Goal: Task Accomplishment & Management: Complete application form

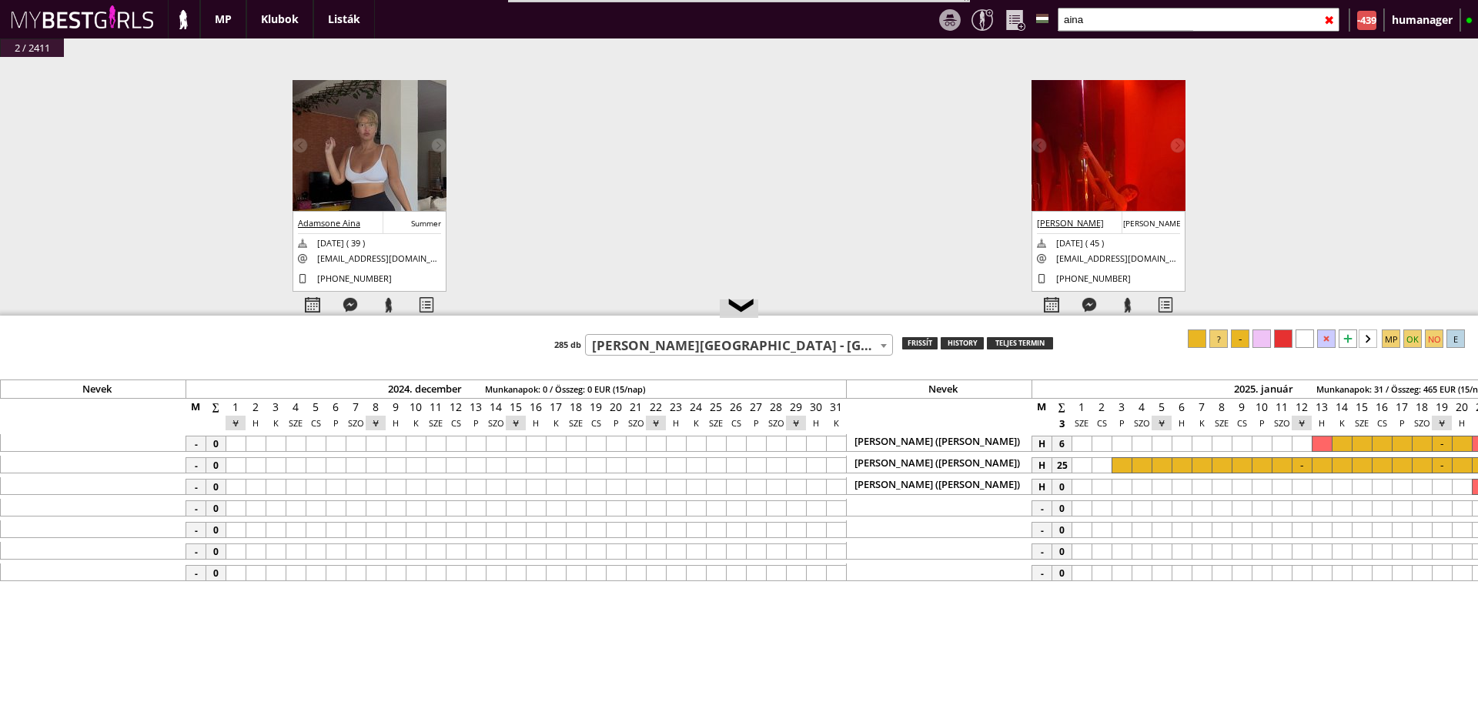
select select "110"
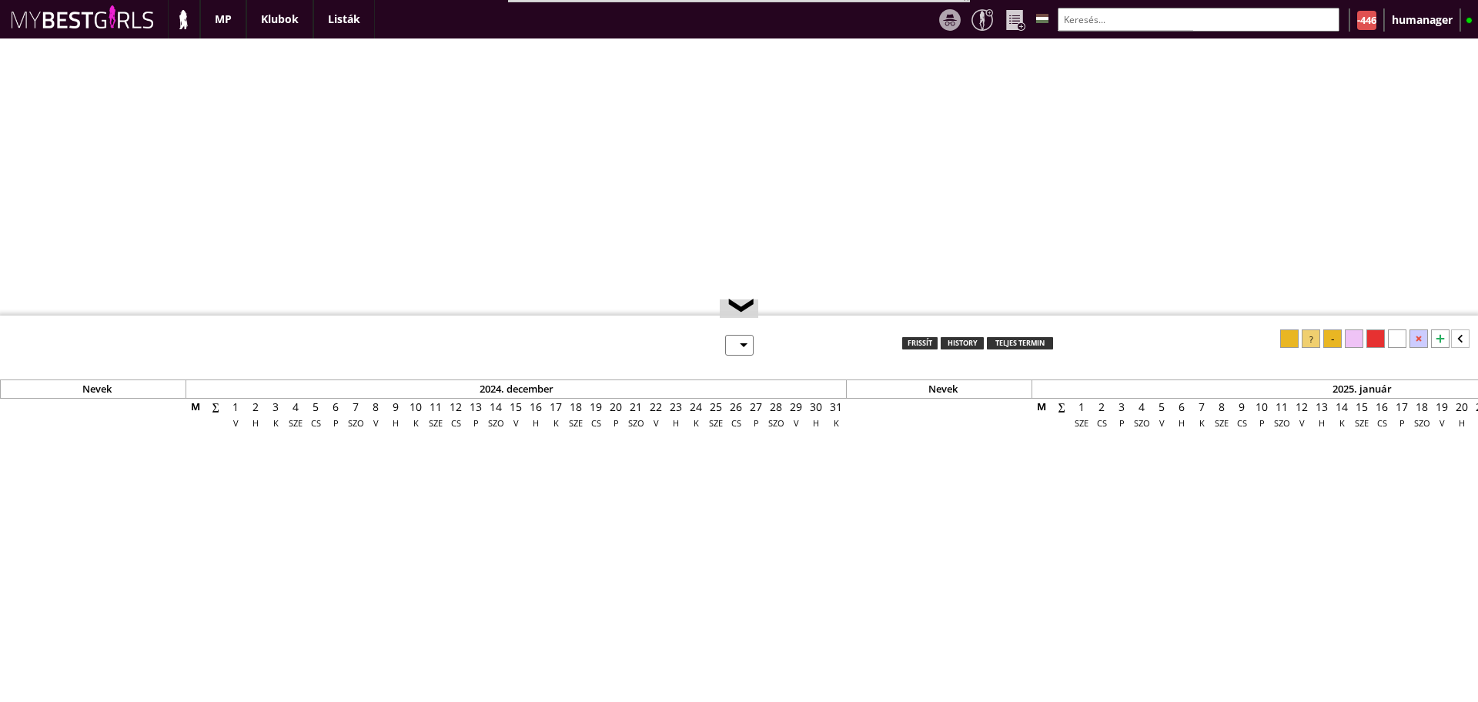
select select "0"
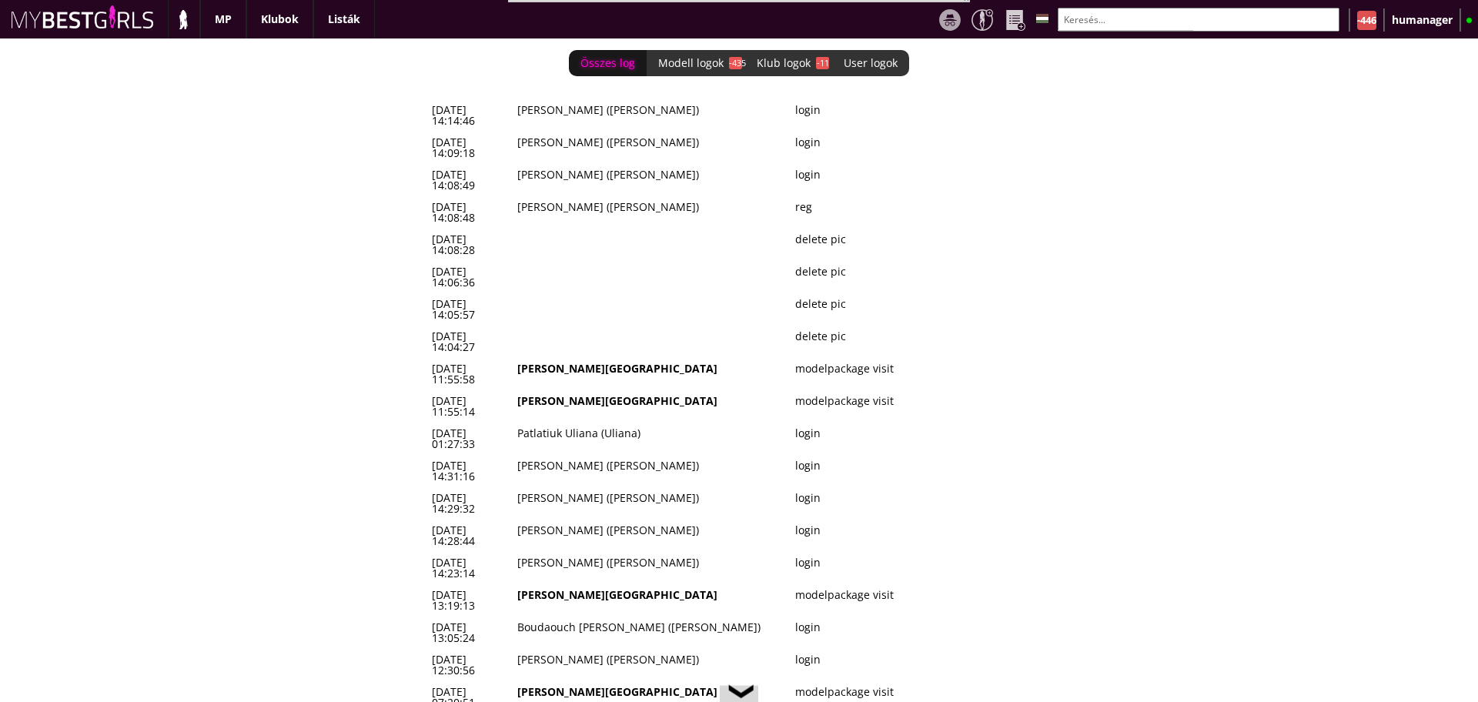
scroll to position [0, 6585]
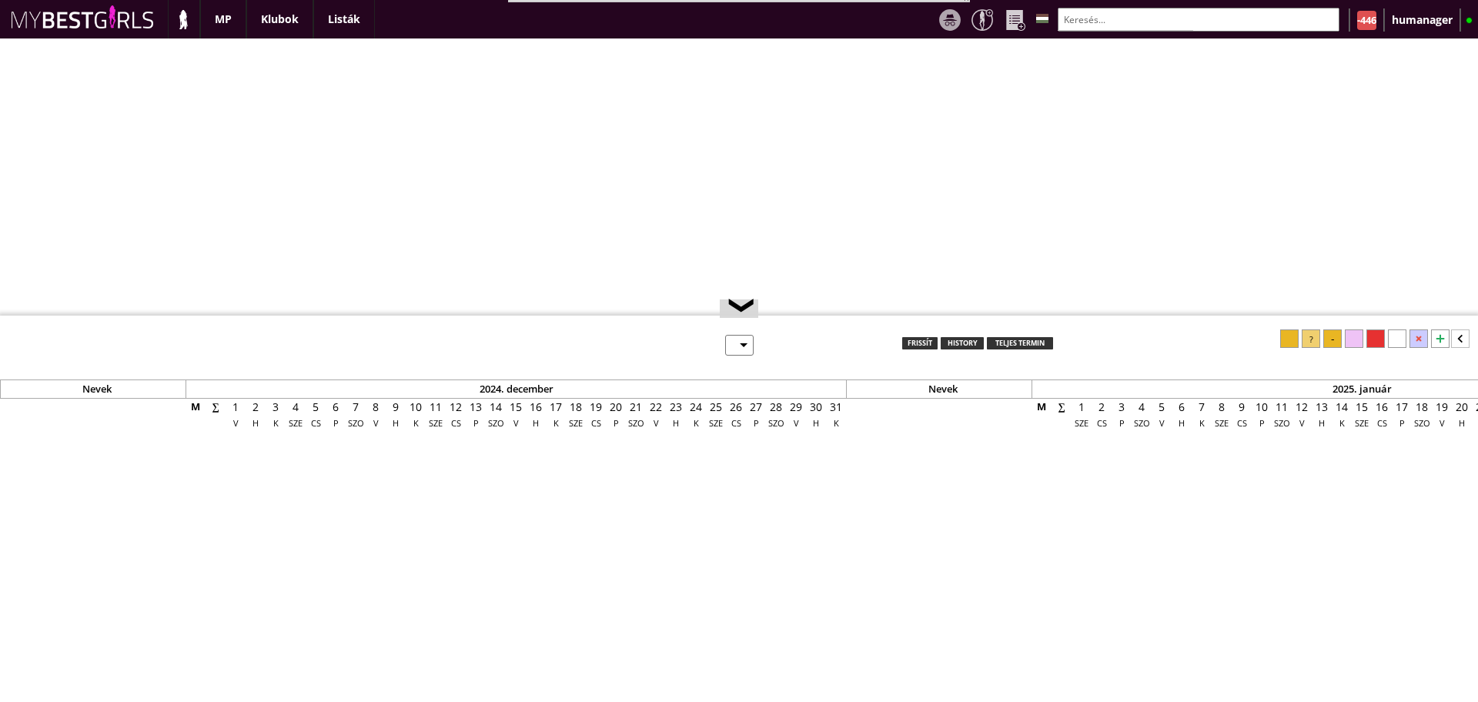
select select "0"
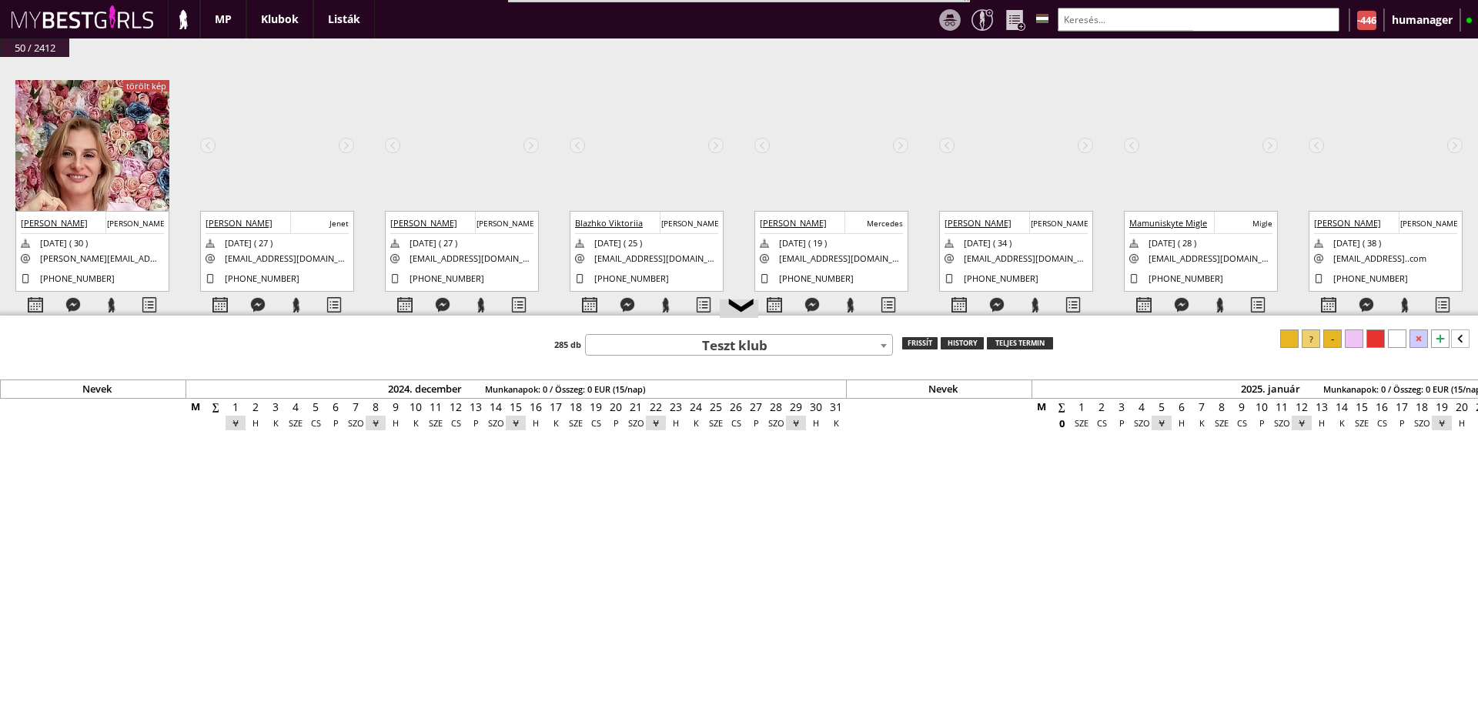
scroll to position [0, 6585]
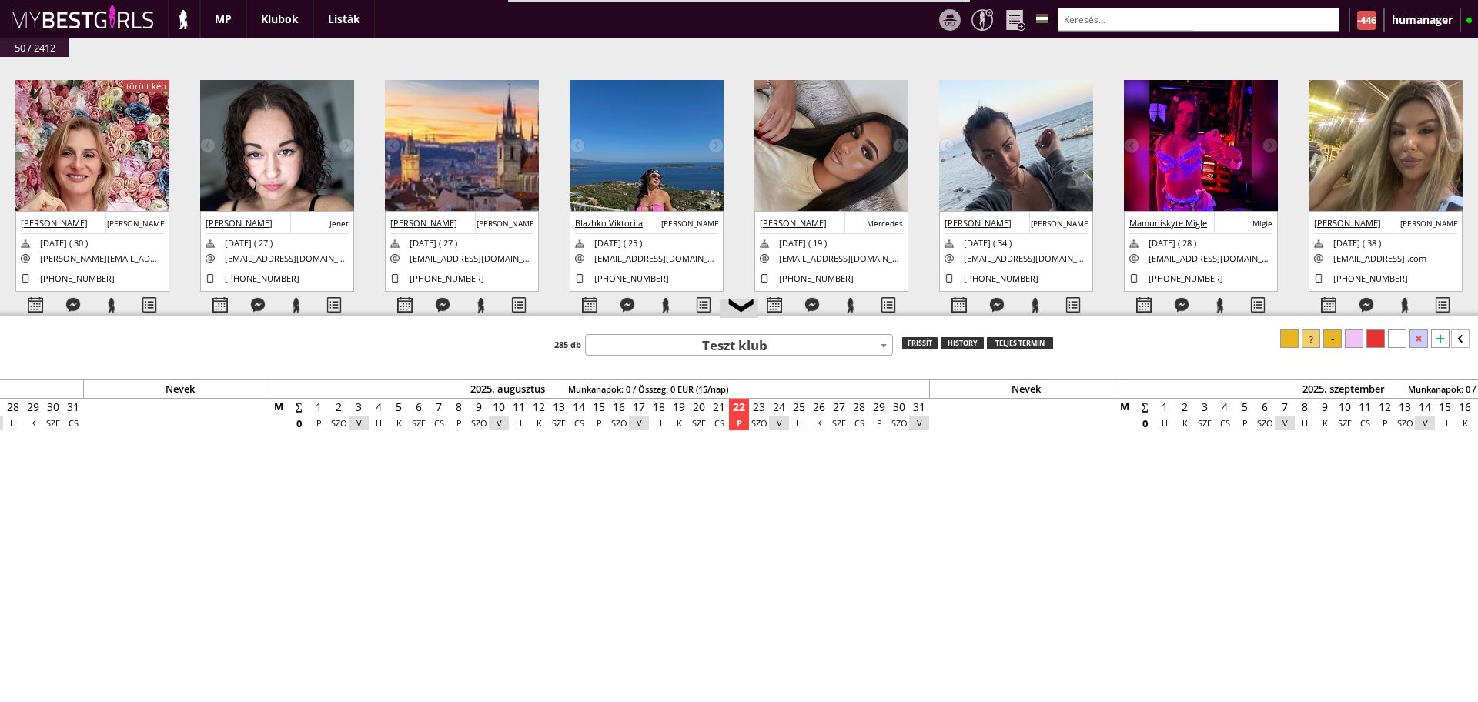
click at [102, 162] on img at bounding box center [92, 217] width 154 height 274
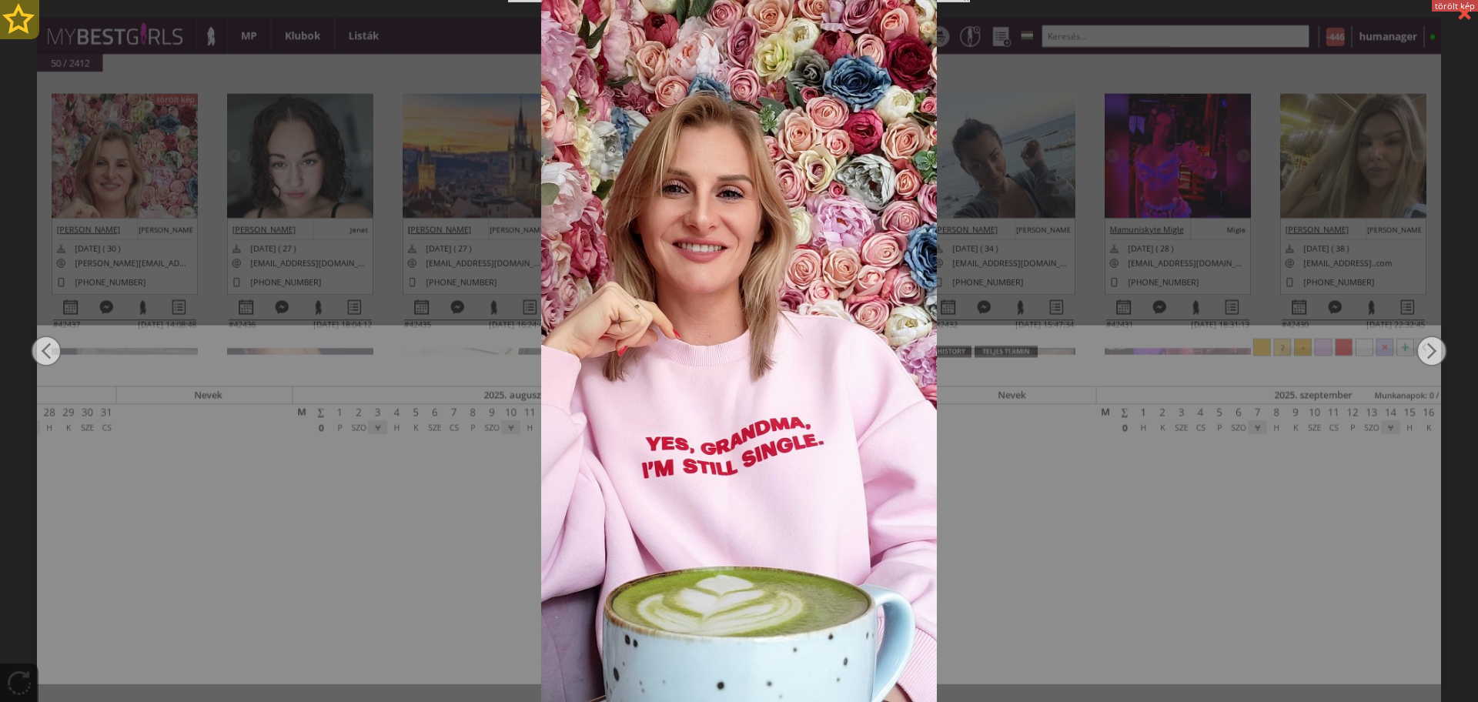
click at [14, 12] on div at bounding box center [19, 19] width 39 height 39
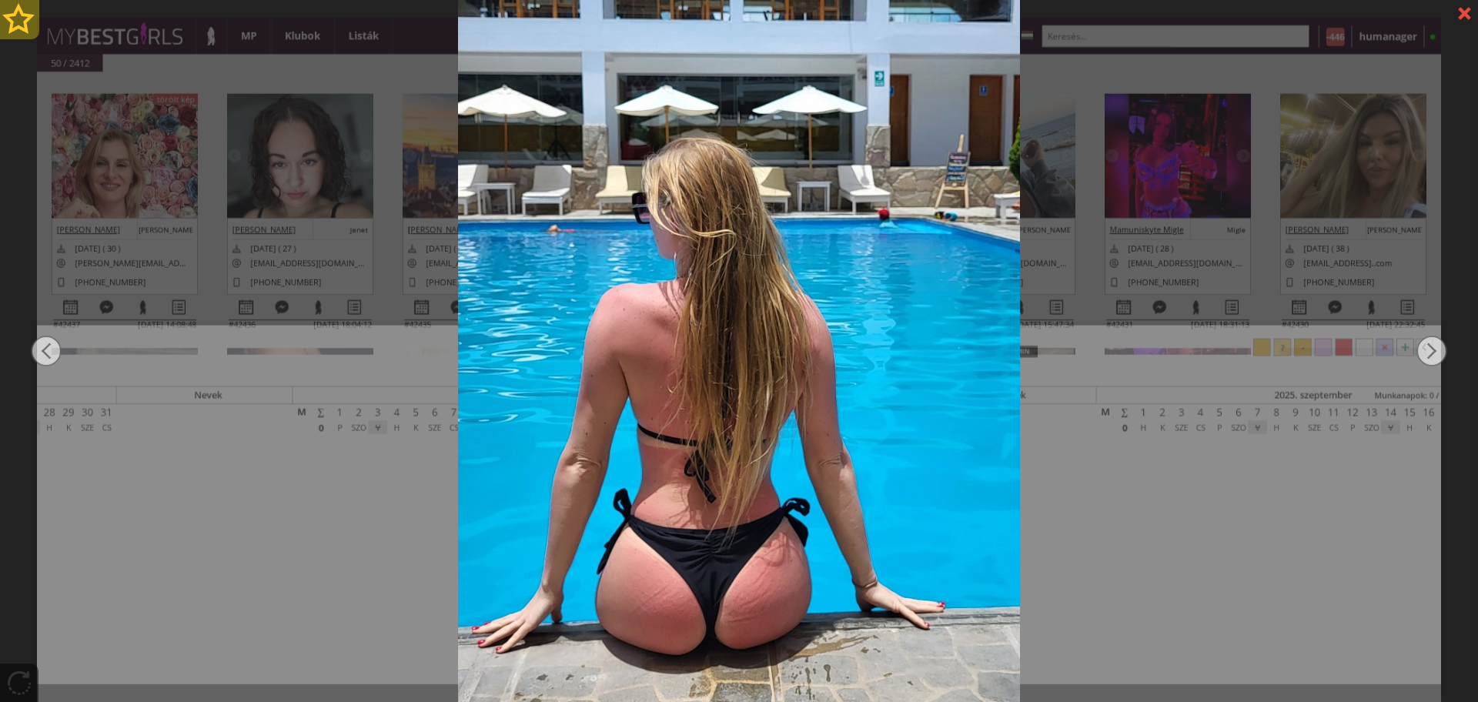
click at [14, 12] on div at bounding box center [19, 19] width 39 height 39
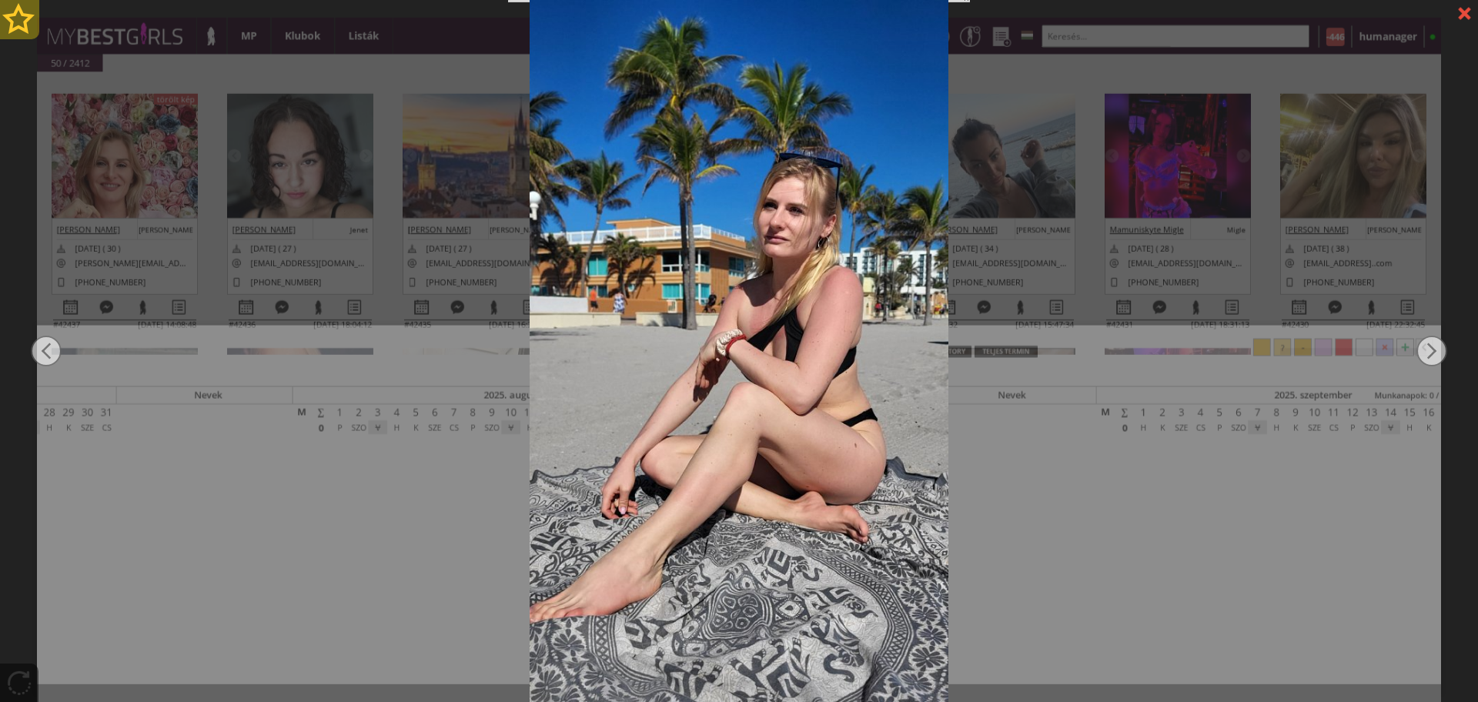
click at [14, 12] on div at bounding box center [19, 19] width 39 height 39
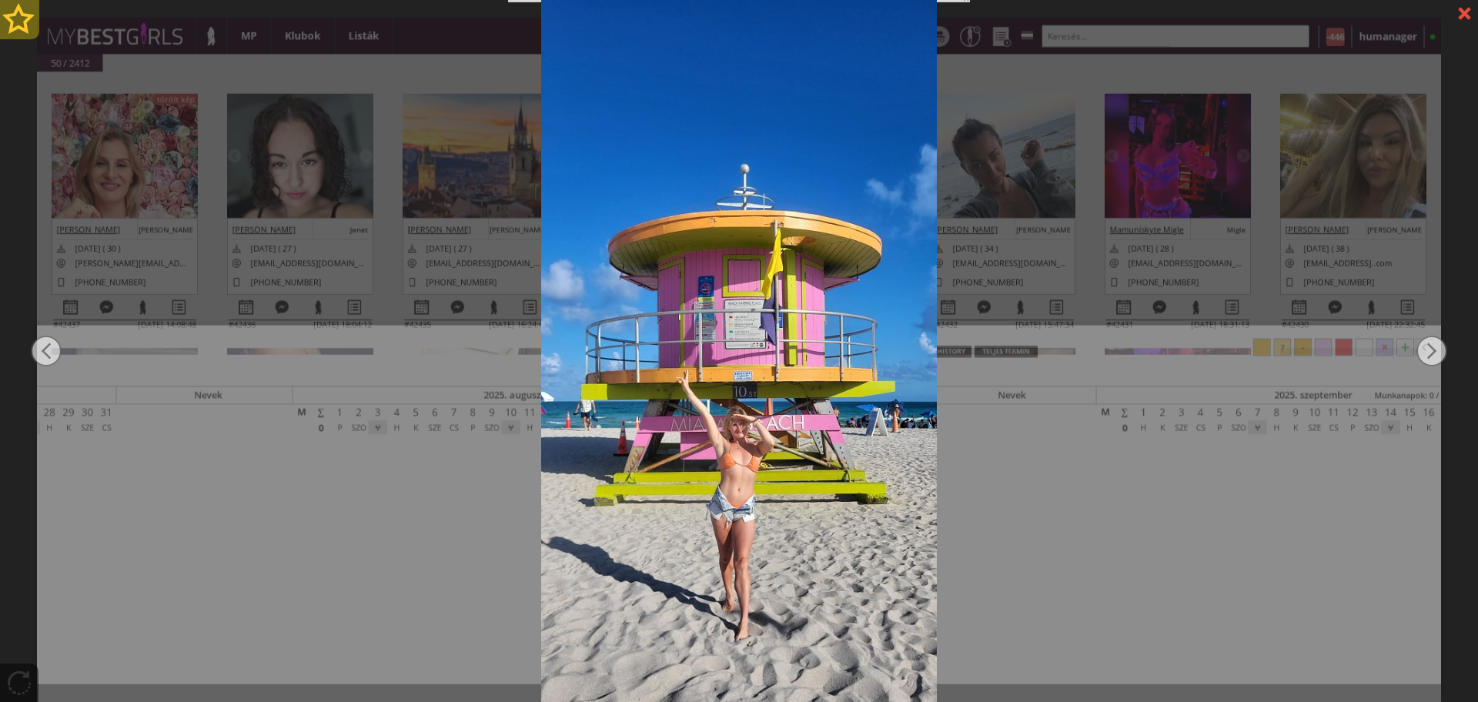
click at [14, 12] on div at bounding box center [19, 19] width 39 height 39
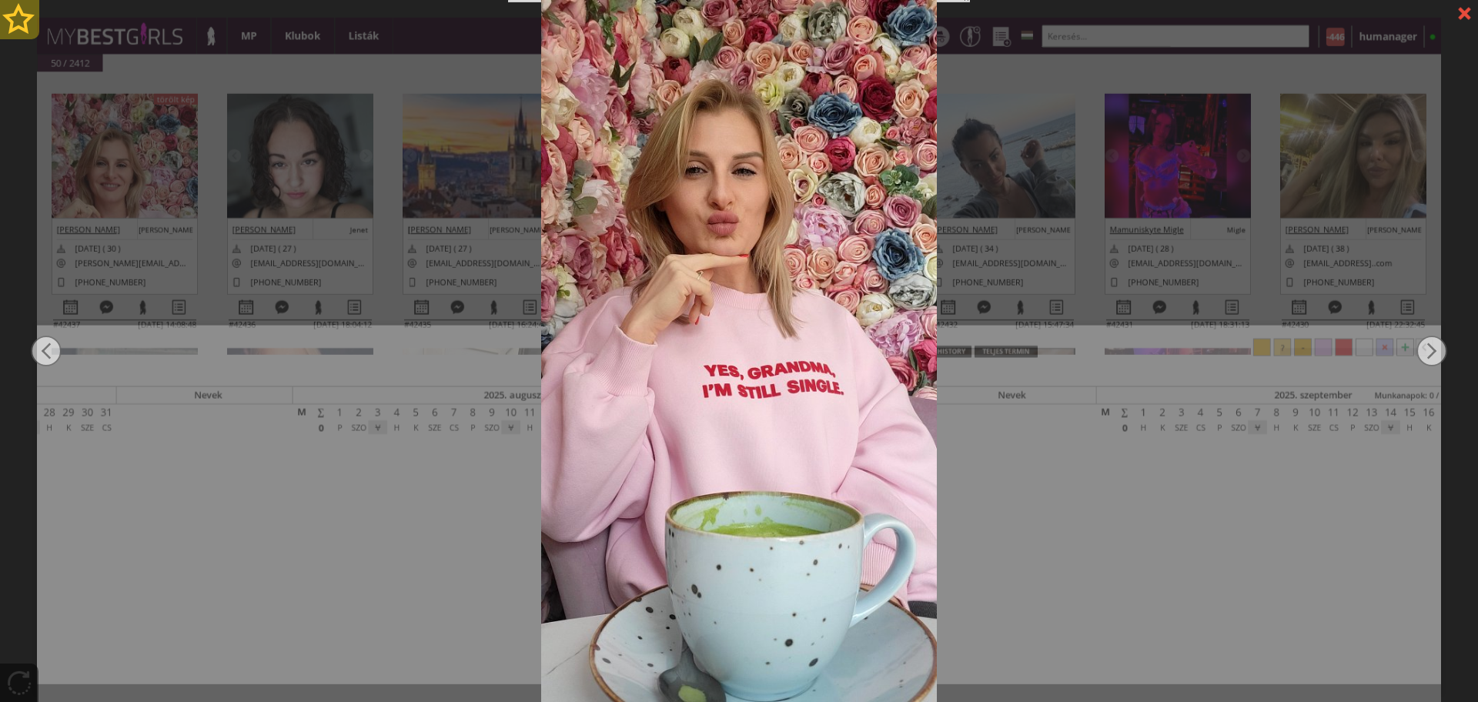
click at [14, 12] on div at bounding box center [19, 19] width 39 height 39
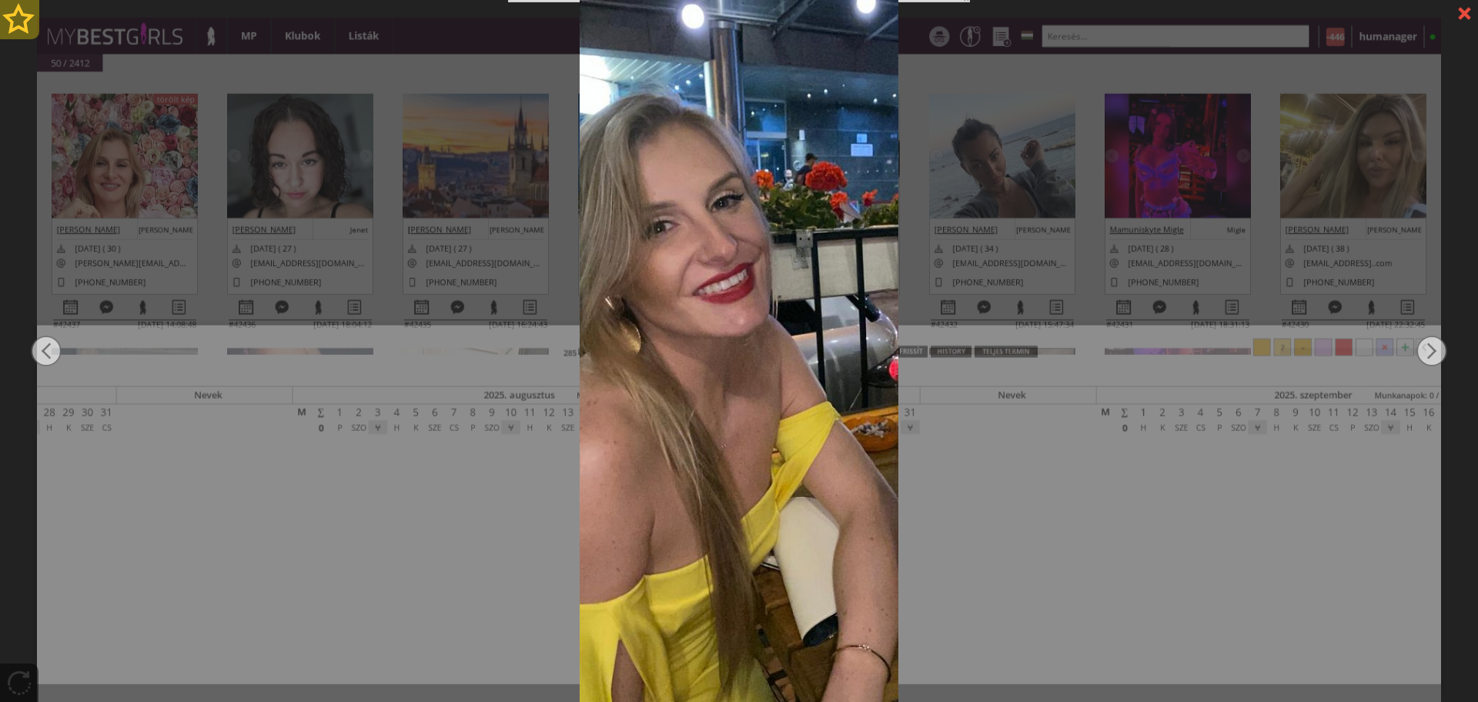
click at [14, 12] on div at bounding box center [19, 19] width 39 height 39
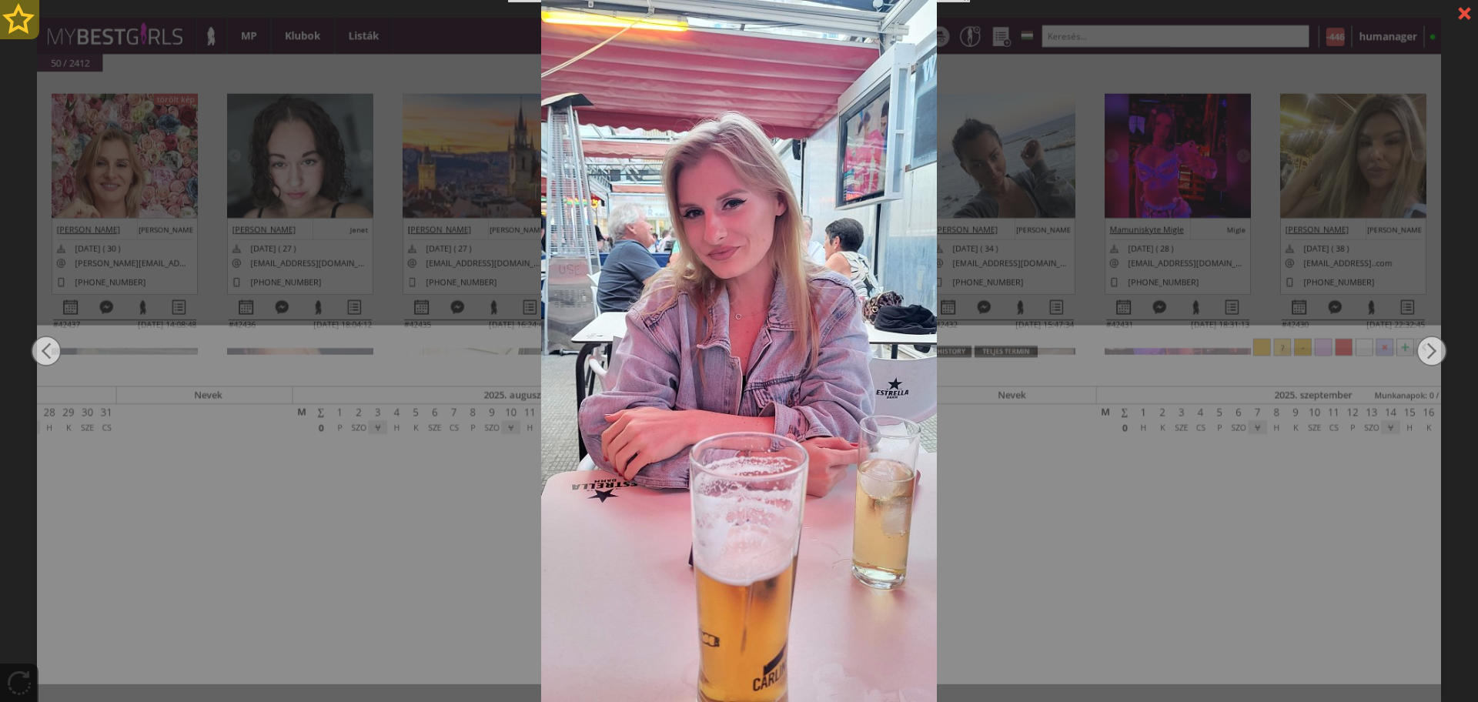
click at [14, 12] on div at bounding box center [19, 19] width 39 height 39
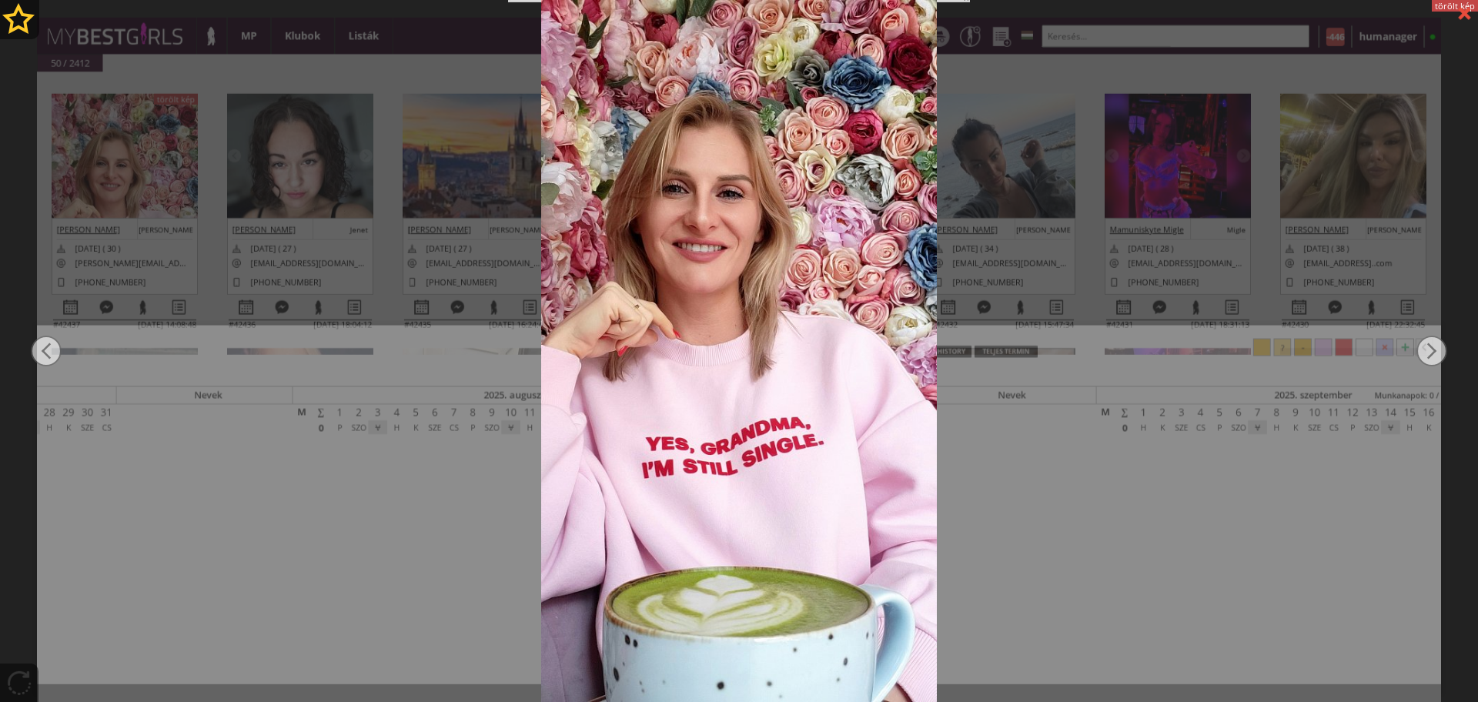
click at [388, 223] on div at bounding box center [739, 351] width 1478 height 702
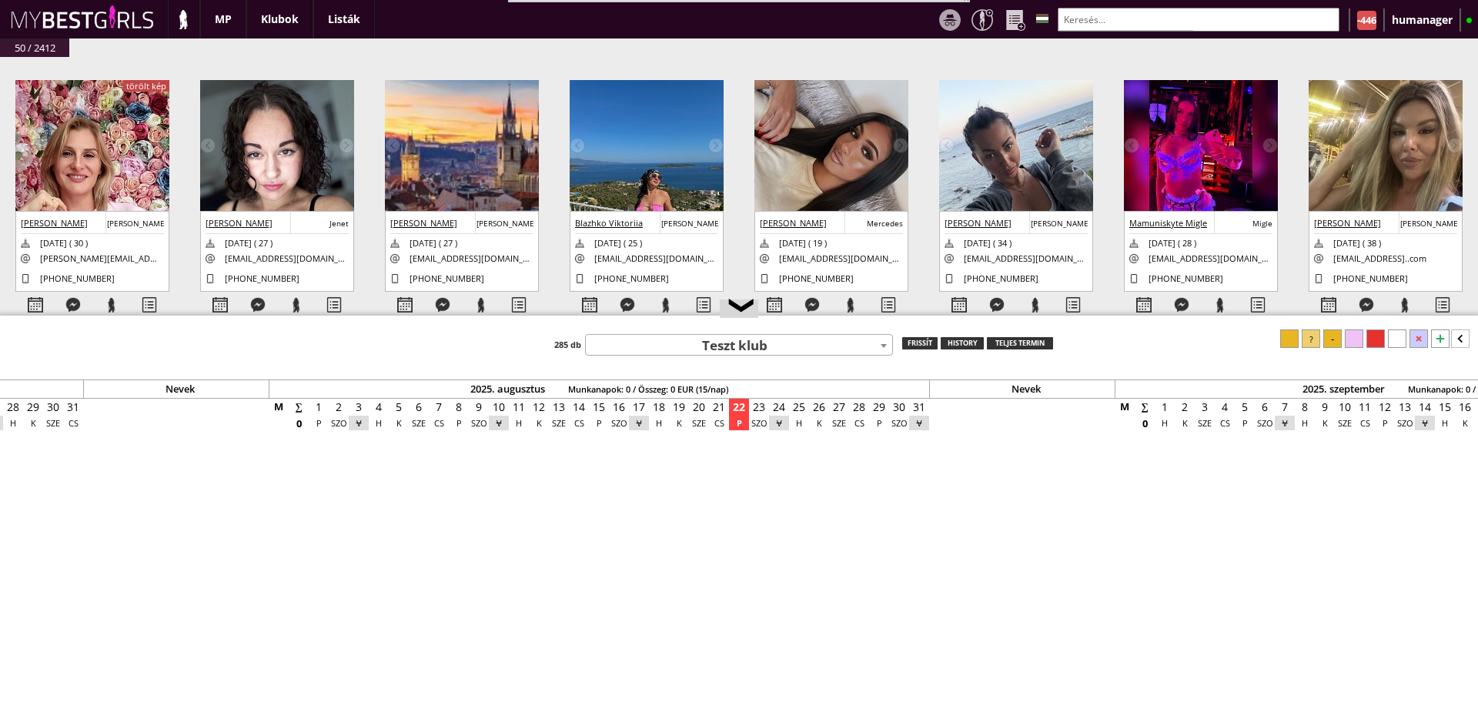
click at [1119, 22] on input "text" at bounding box center [1199, 20] width 282 height 24
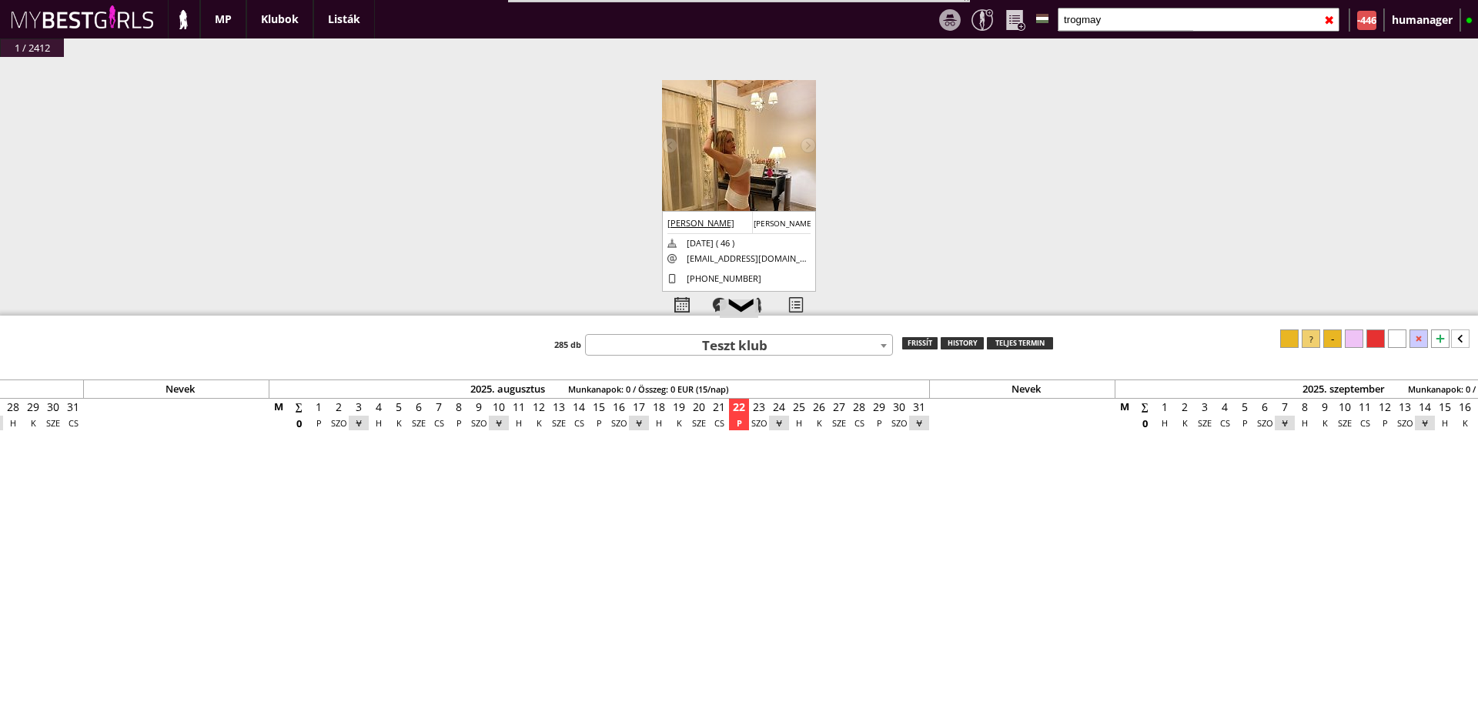
type input "trogmay"
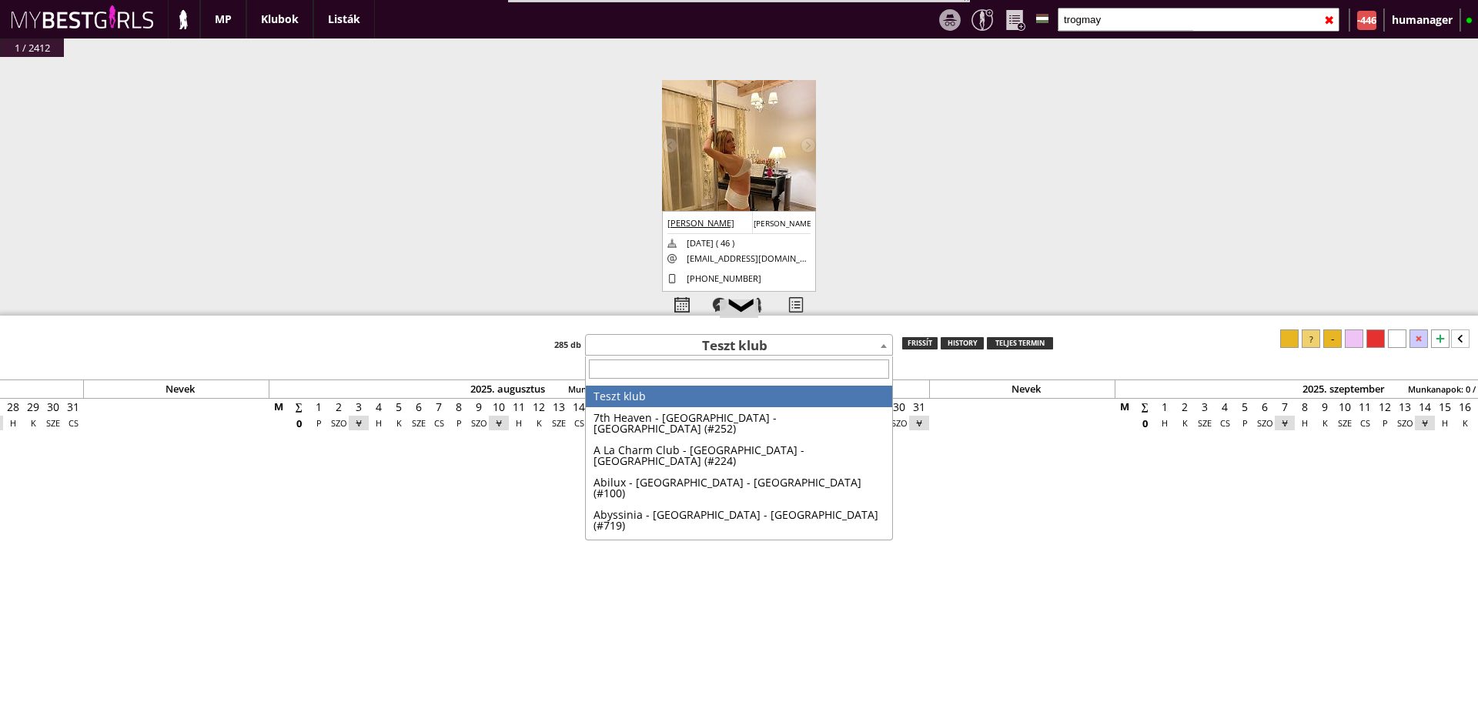
click at [700, 343] on span "Teszt klub" at bounding box center [739, 347] width 306 height 22
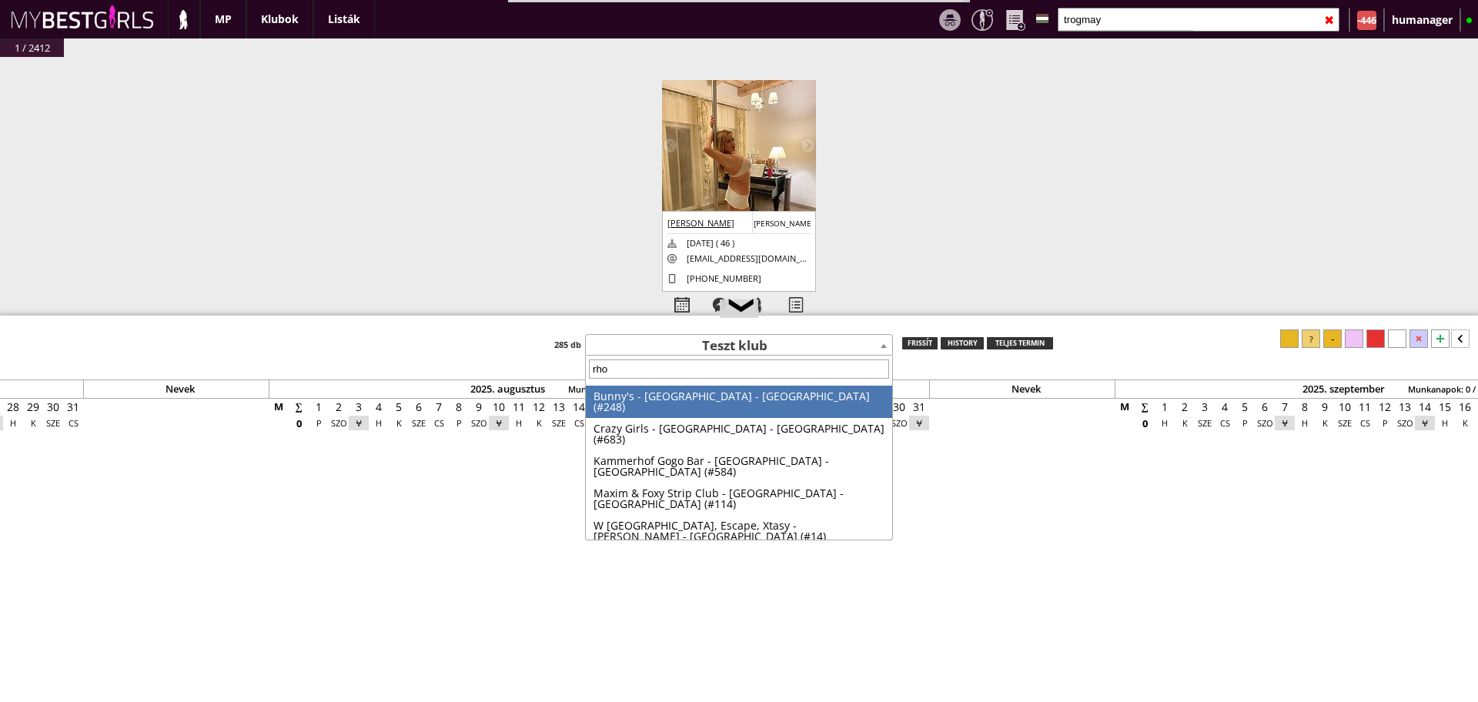
type input "rhod"
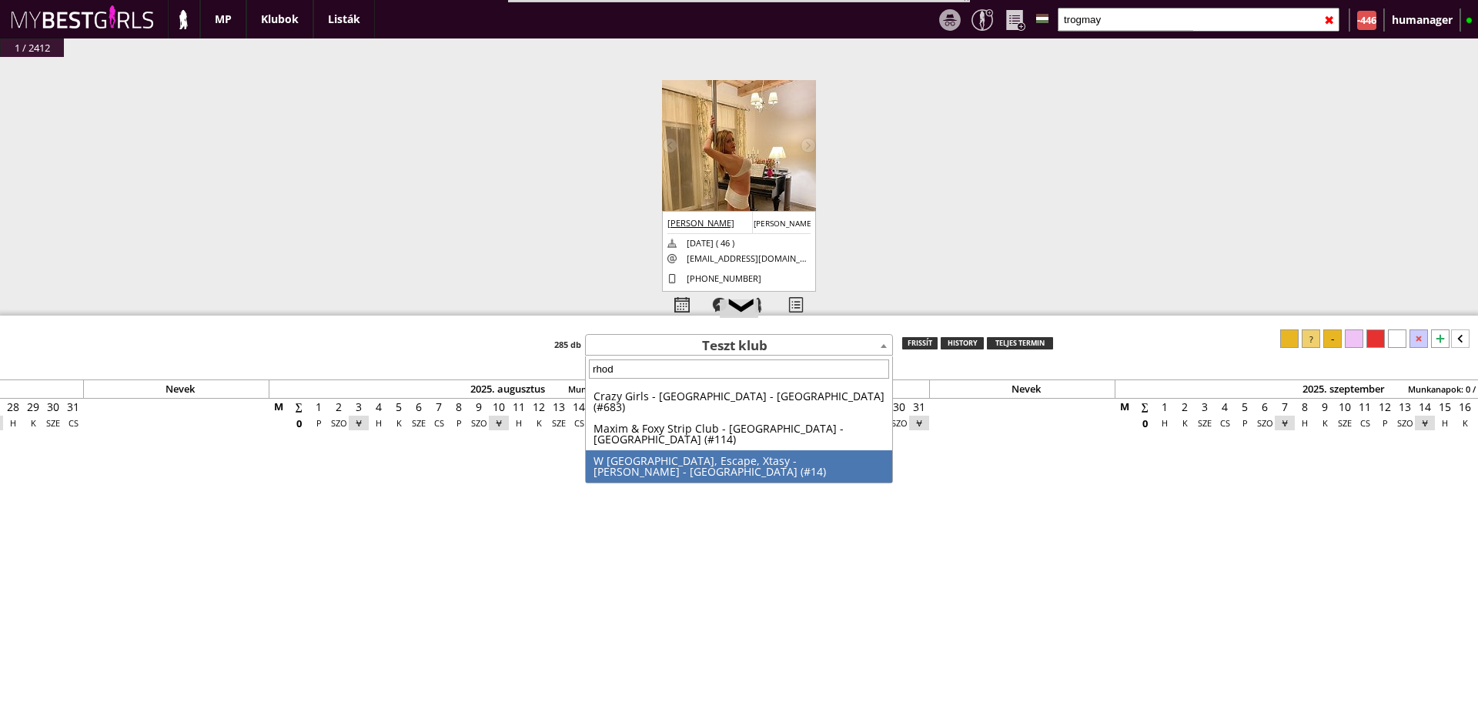
select select "14"
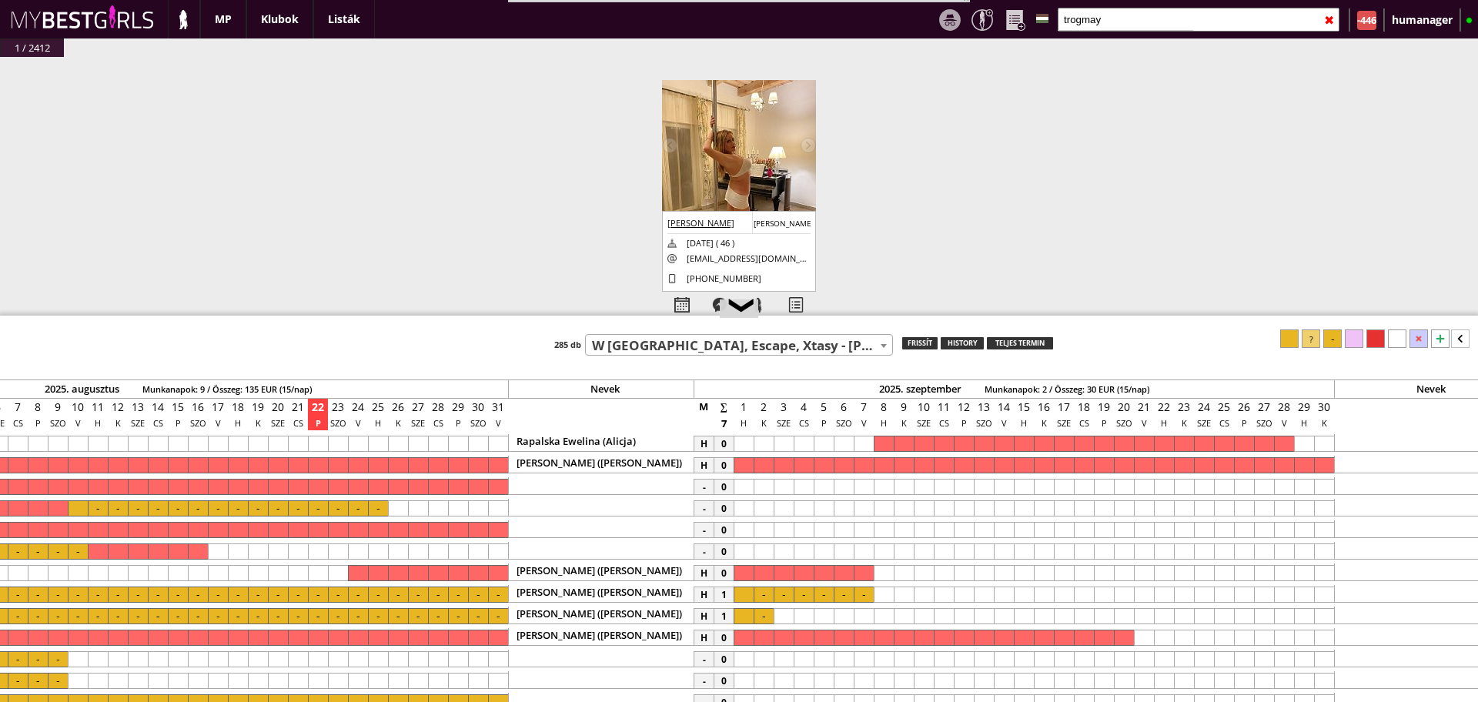
scroll to position [0, 7015]
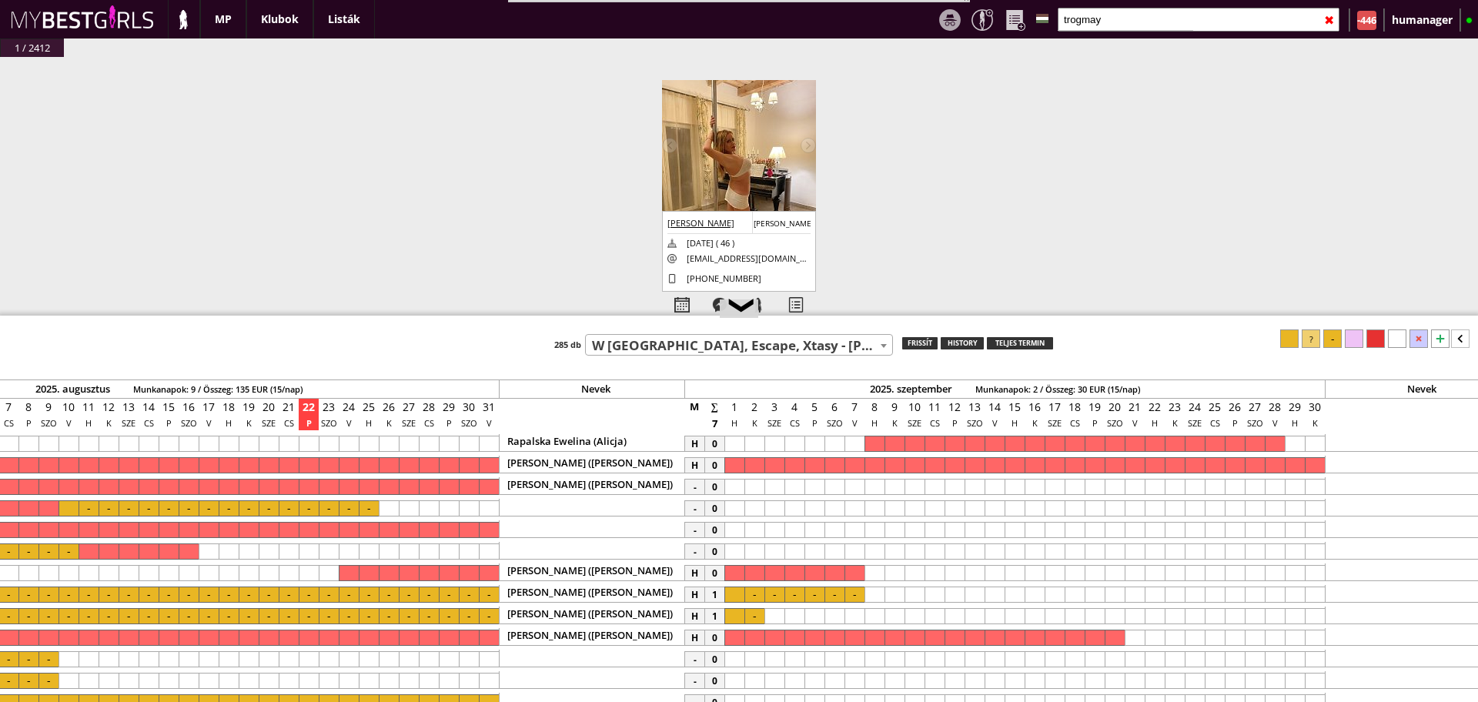
click at [735, 482] on div at bounding box center [734, 487] width 20 height 16
click at [1312, 494] on div "-" at bounding box center [489, 505] width 15009 height 22
click at [1314, 486] on div at bounding box center [1315, 487] width 20 height 16
click at [1312, 345] on div at bounding box center [1311, 338] width 18 height 18
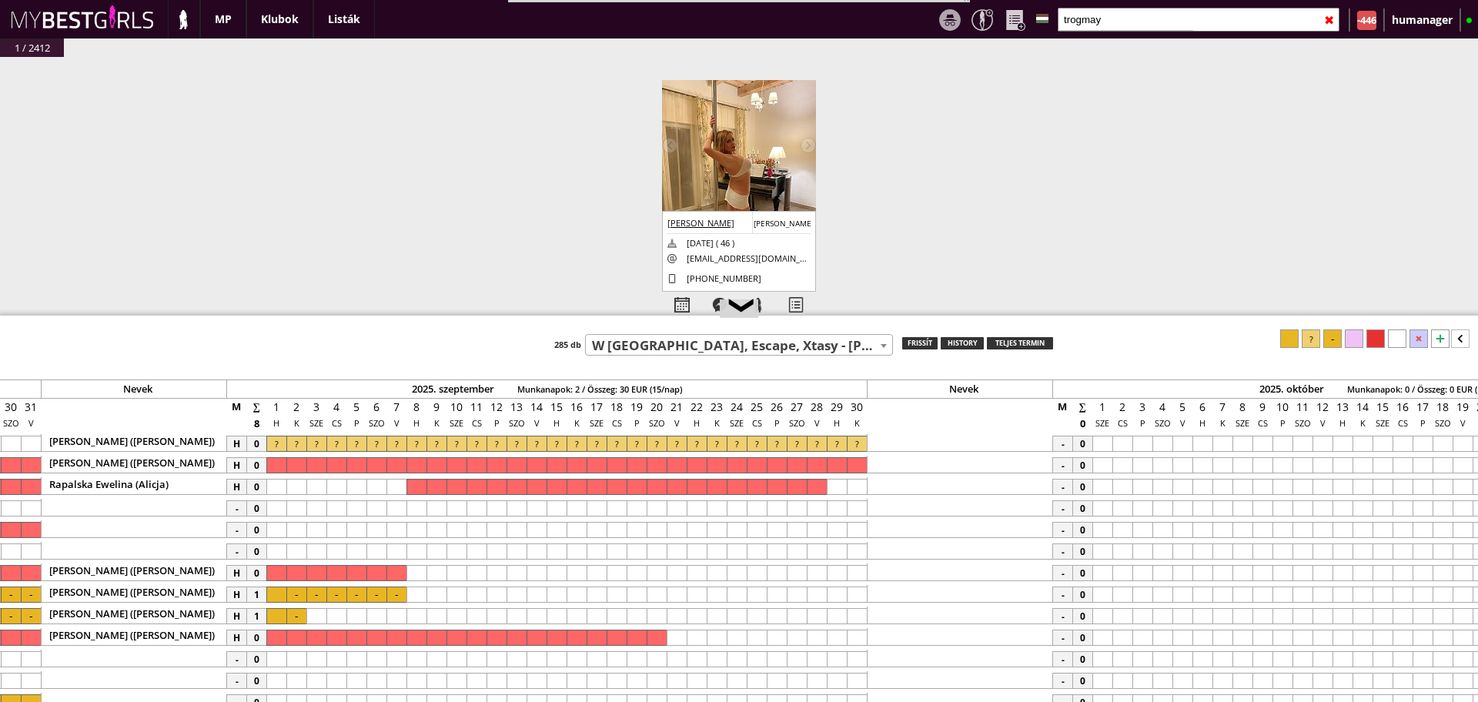
scroll to position [0, 7620]
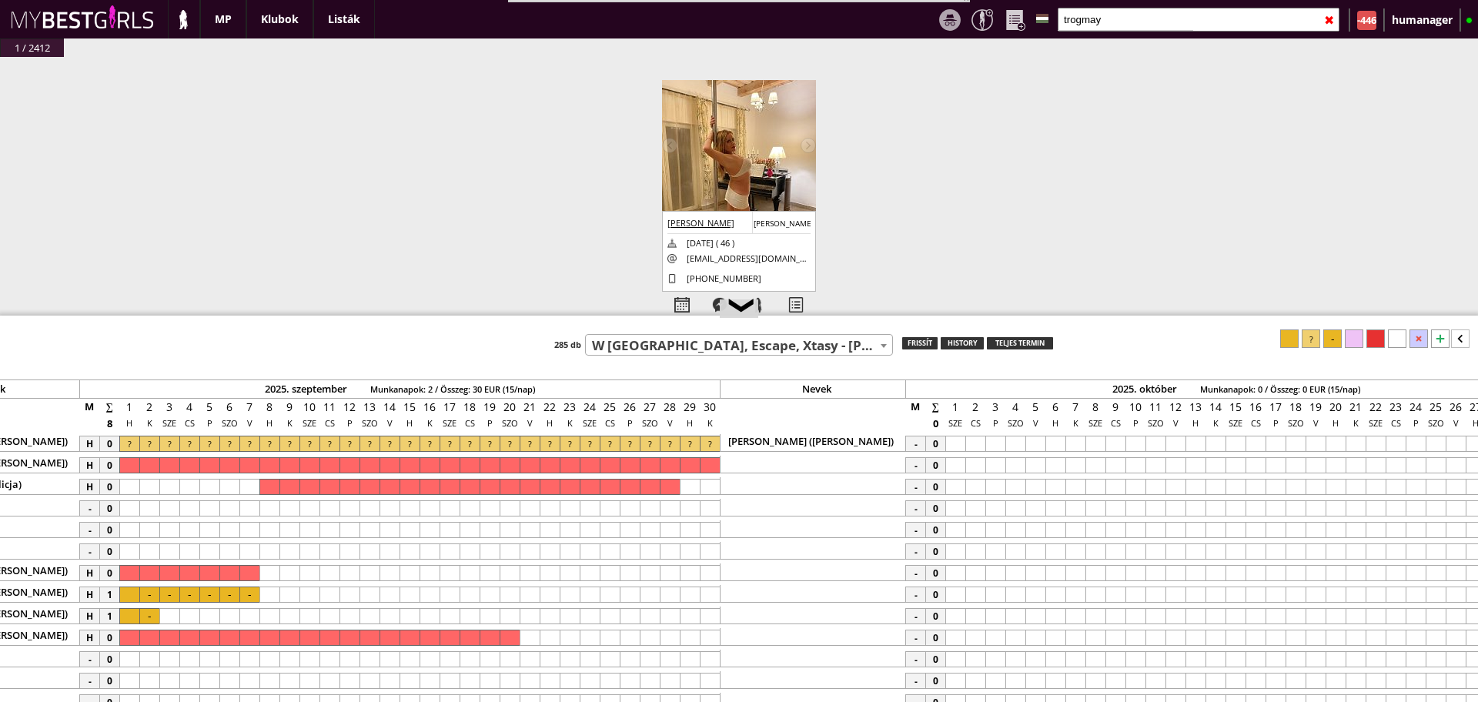
click at [949, 446] on div at bounding box center [955, 444] width 20 height 16
click at [1034, 443] on div at bounding box center [1035, 444] width 20 height 16
click at [1309, 339] on div at bounding box center [1311, 338] width 18 height 18
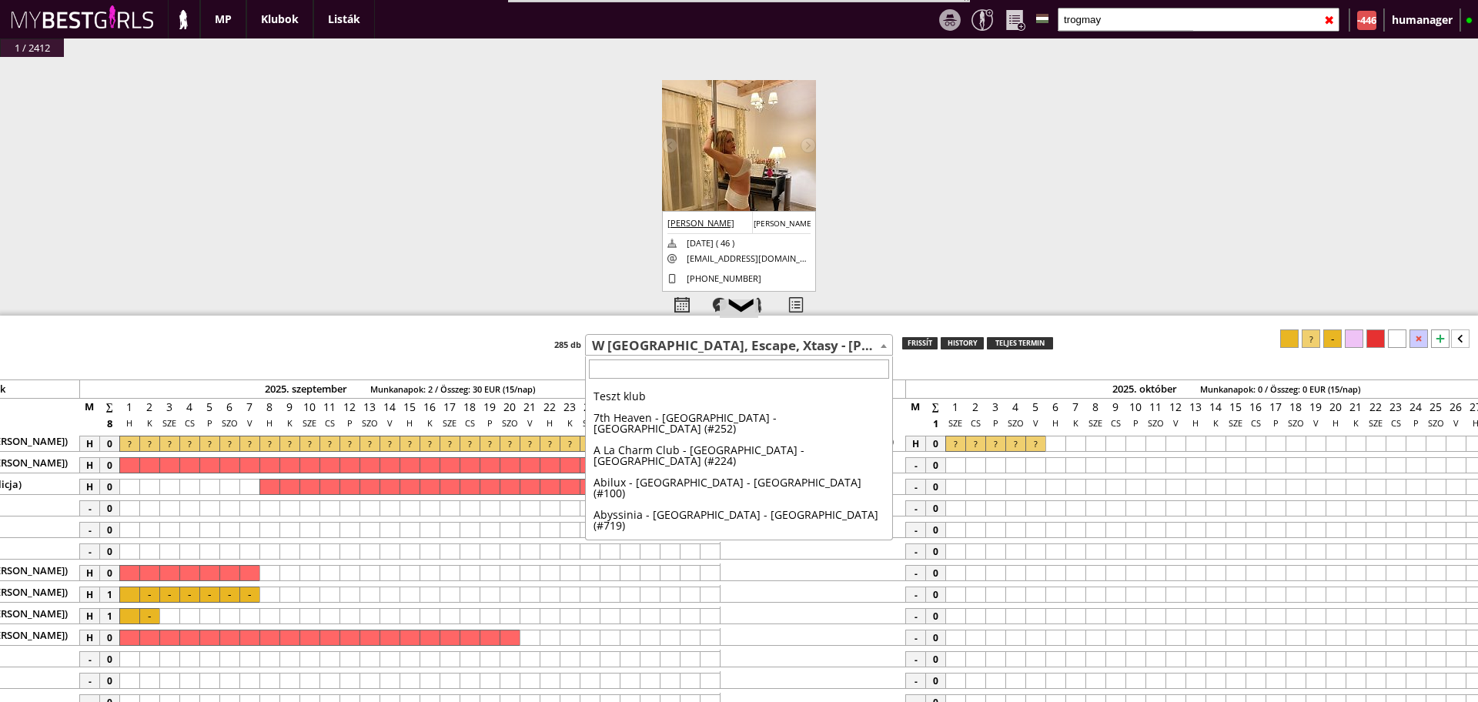
click at [697, 346] on span "W [GEOGRAPHIC_DATA], Escape, Xtasy - [PERSON_NAME] - [GEOGRAPHIC_DATA] (#14)" at bounding box center [739, 347] width 306 height 22
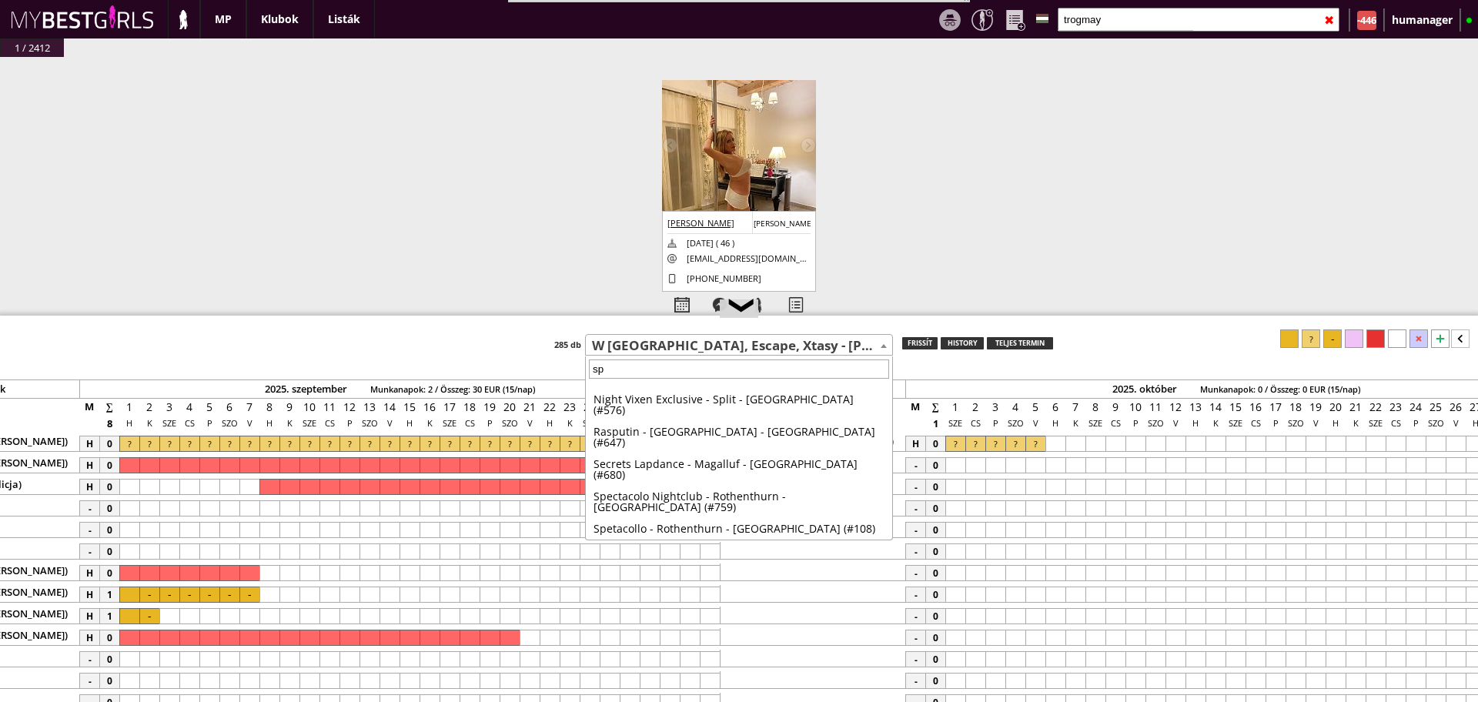
scroll to position [0, 0]
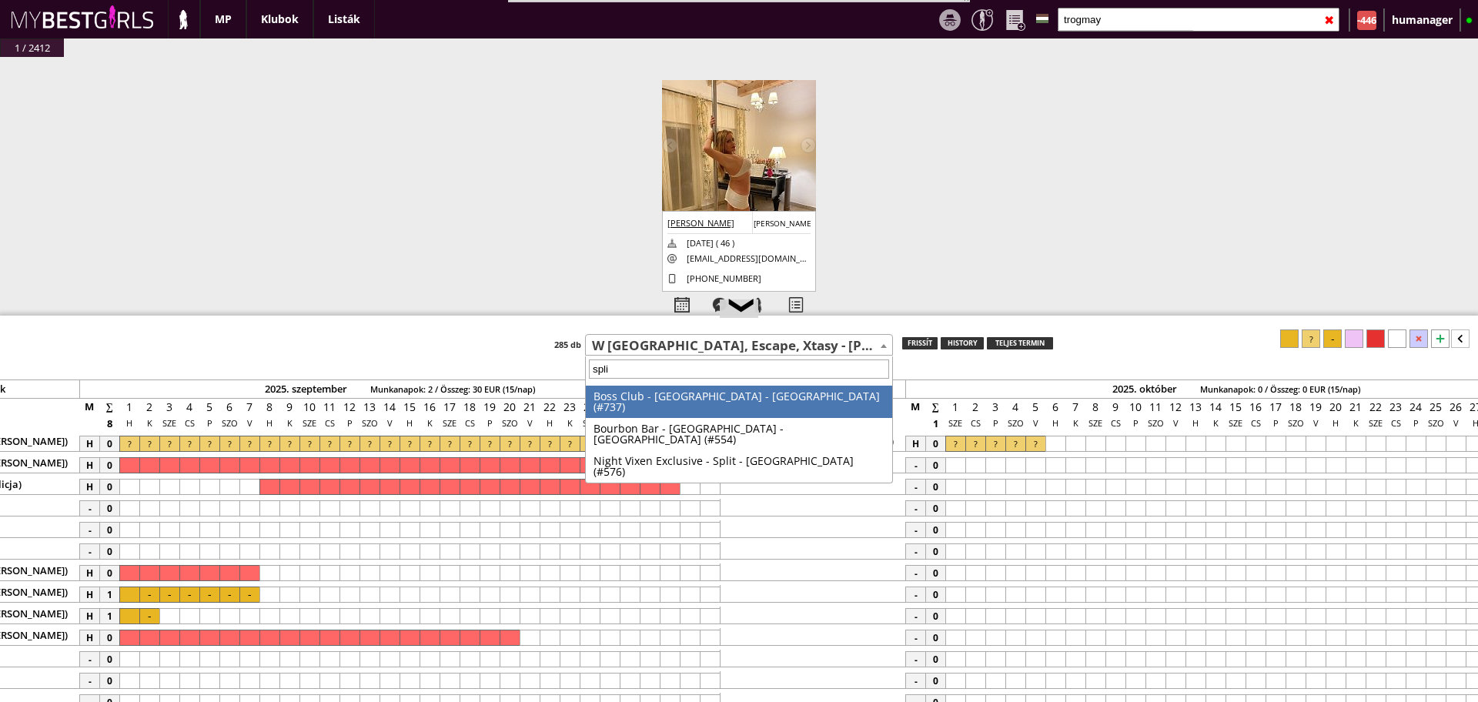
type input "split"
select select "737"
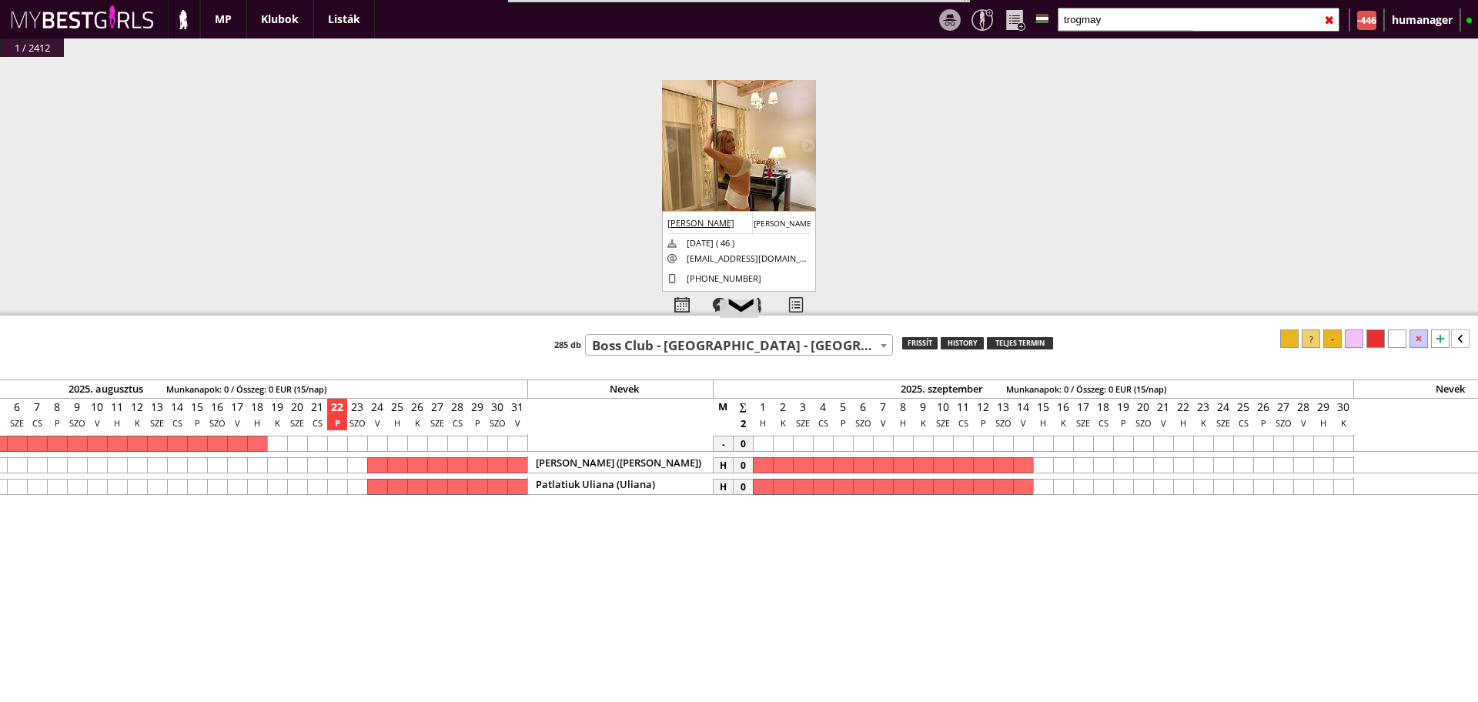
scroll to position [0, 6997]
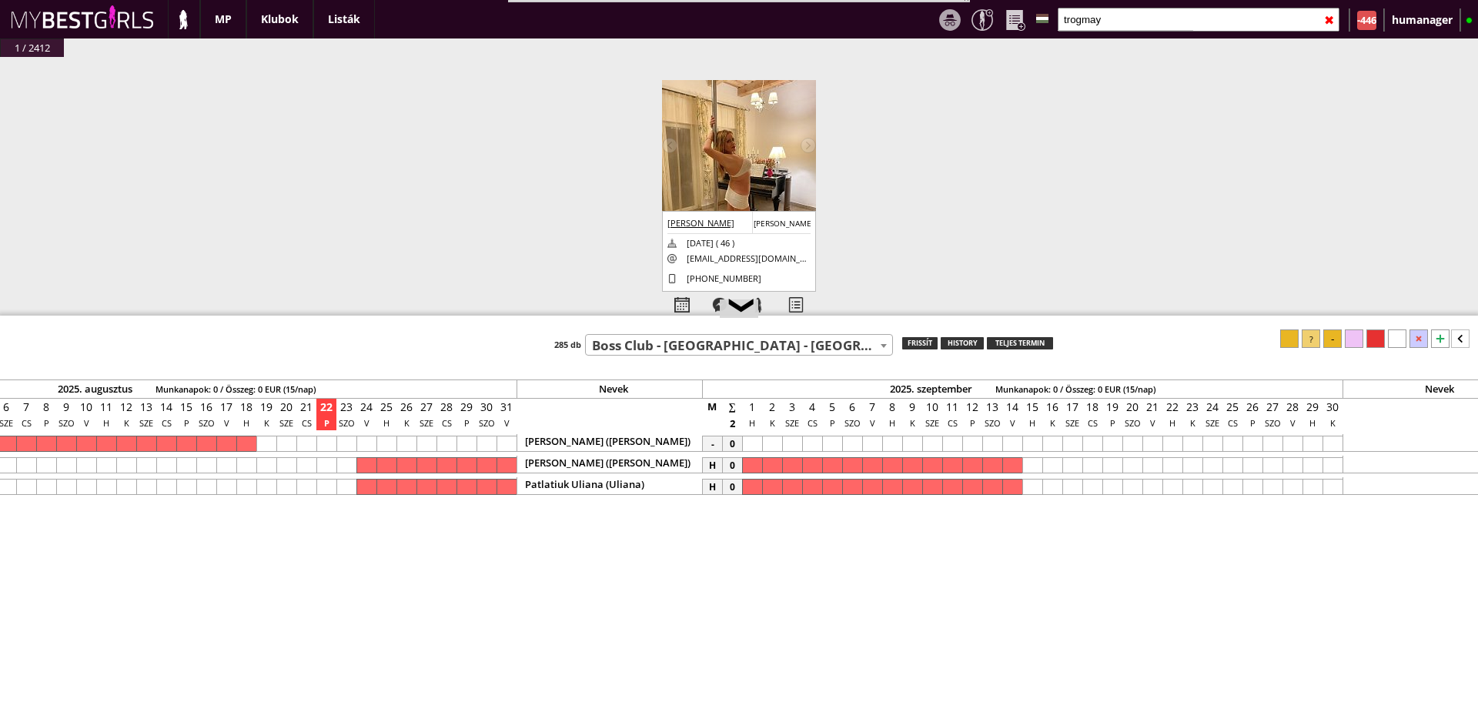
click at [755, 439] on div at bounding box center [752, 444] width 20 height 16
click at [1038, 447] on div at bounding box center [1032, 444] width 20 height 16
click at [1310, 337] on div at bounding box center [1311, 338] width 18 height 18
click at [1127, 8] on input "trogmay" at bounding box center [1199, 20] width 282 height 24
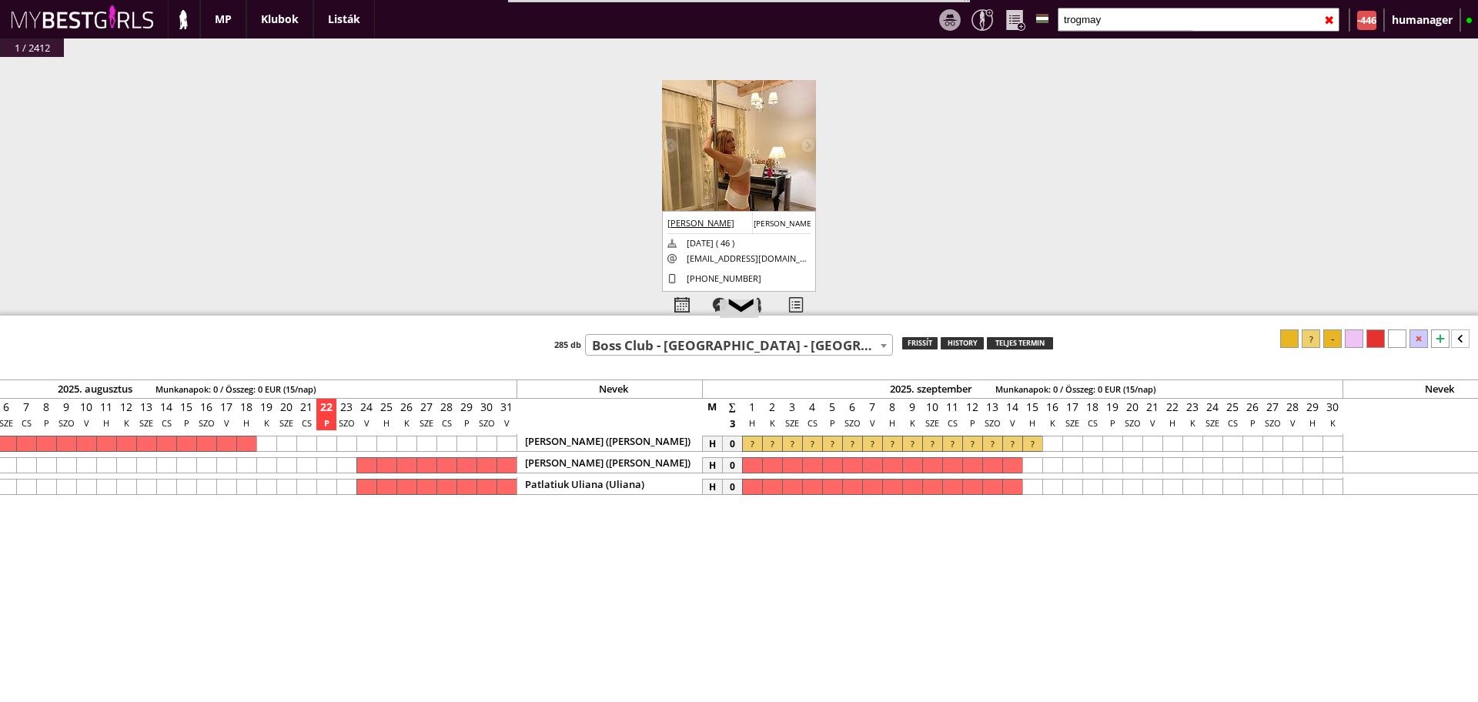
click at [1127, 8] on input "trogmay" at bounding box center [1199, 20] width 282 height 24
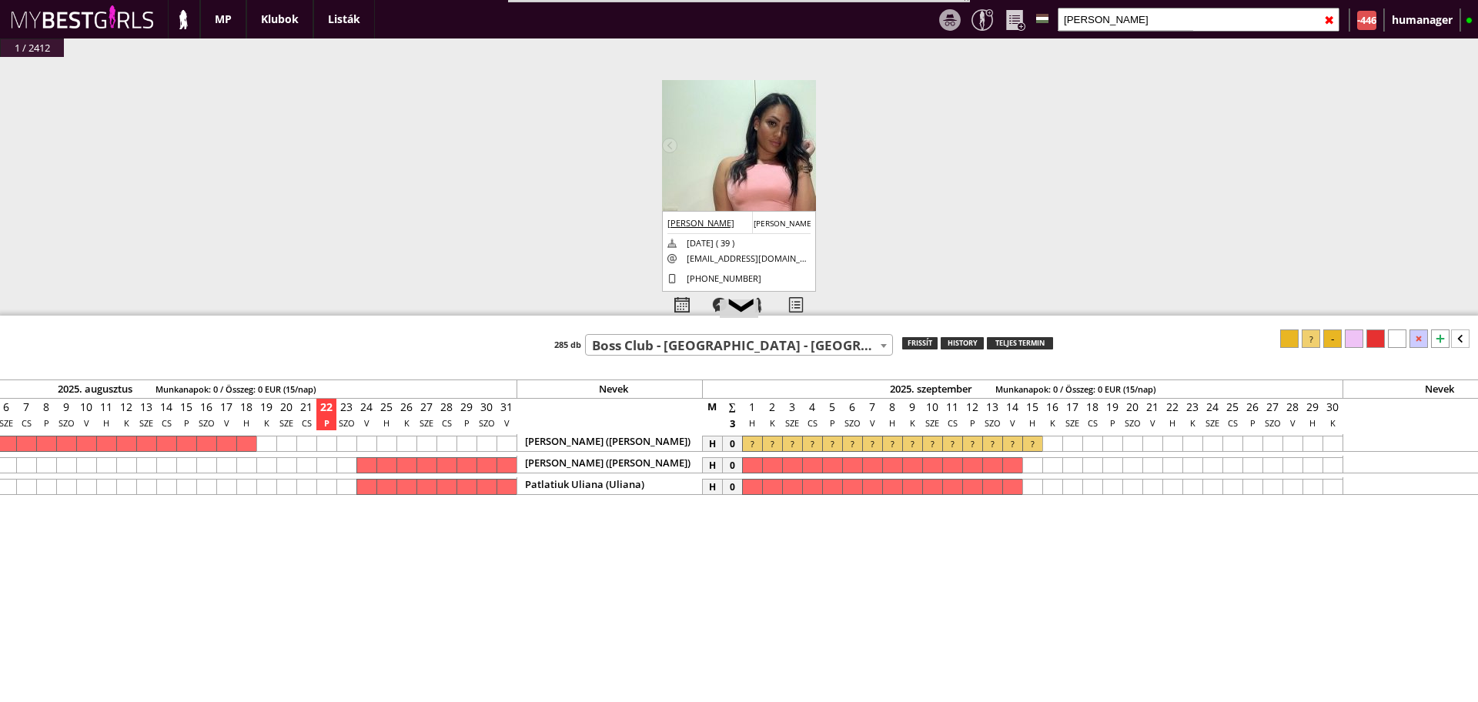
type input "fernandes"
click at [724, 167] on img at bounding box center [739, 213] width 154 height 267
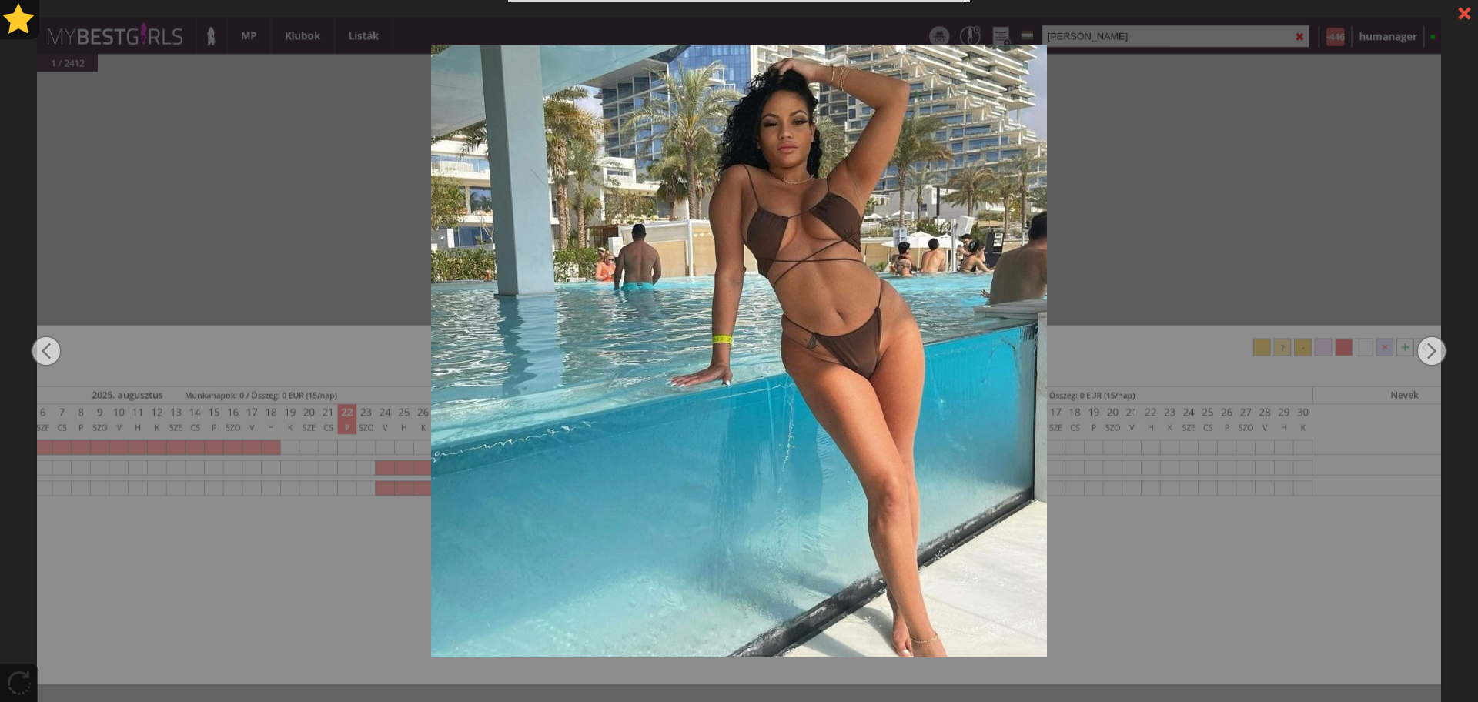
click at [1129, 229] on div at bounding box center [739, 351] width 1478 height 702
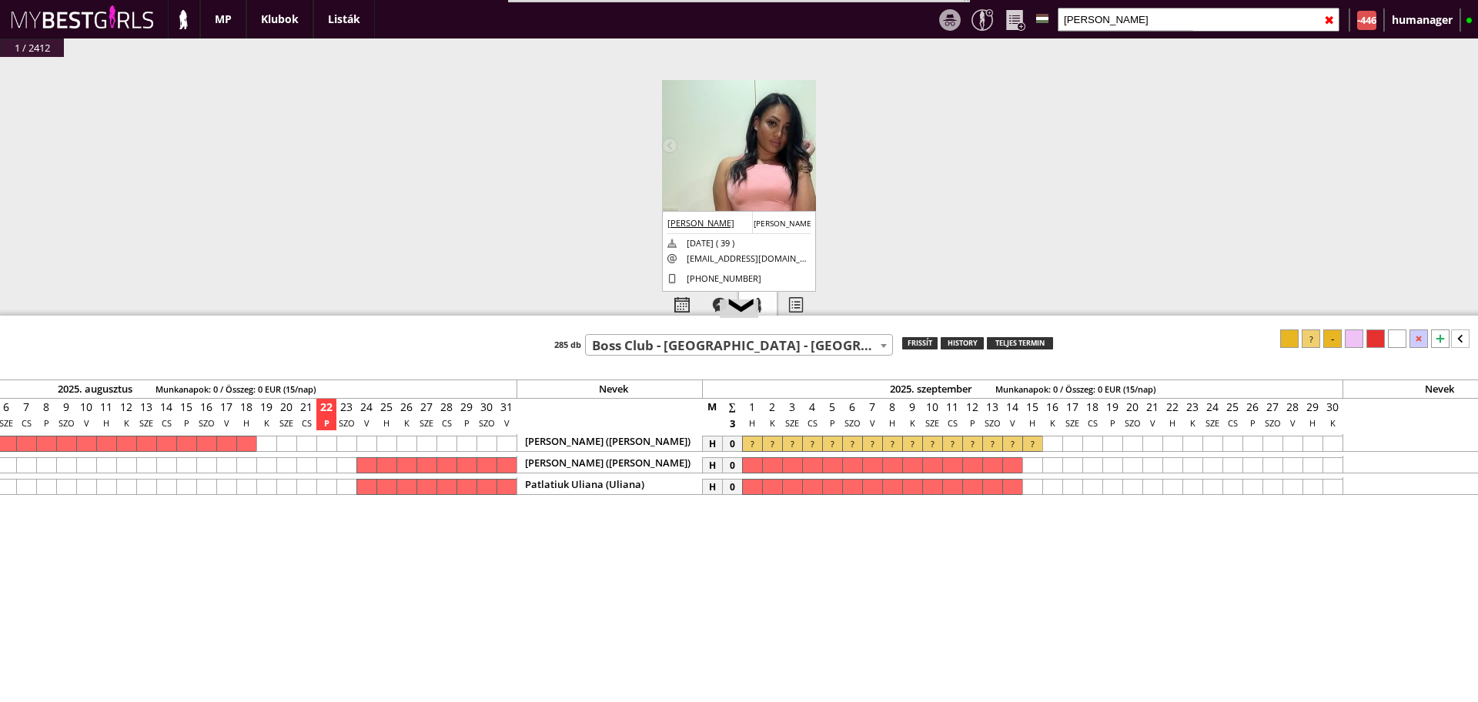
click at [766, 313] on div at bounding box center [758, 305] width 38 height 27
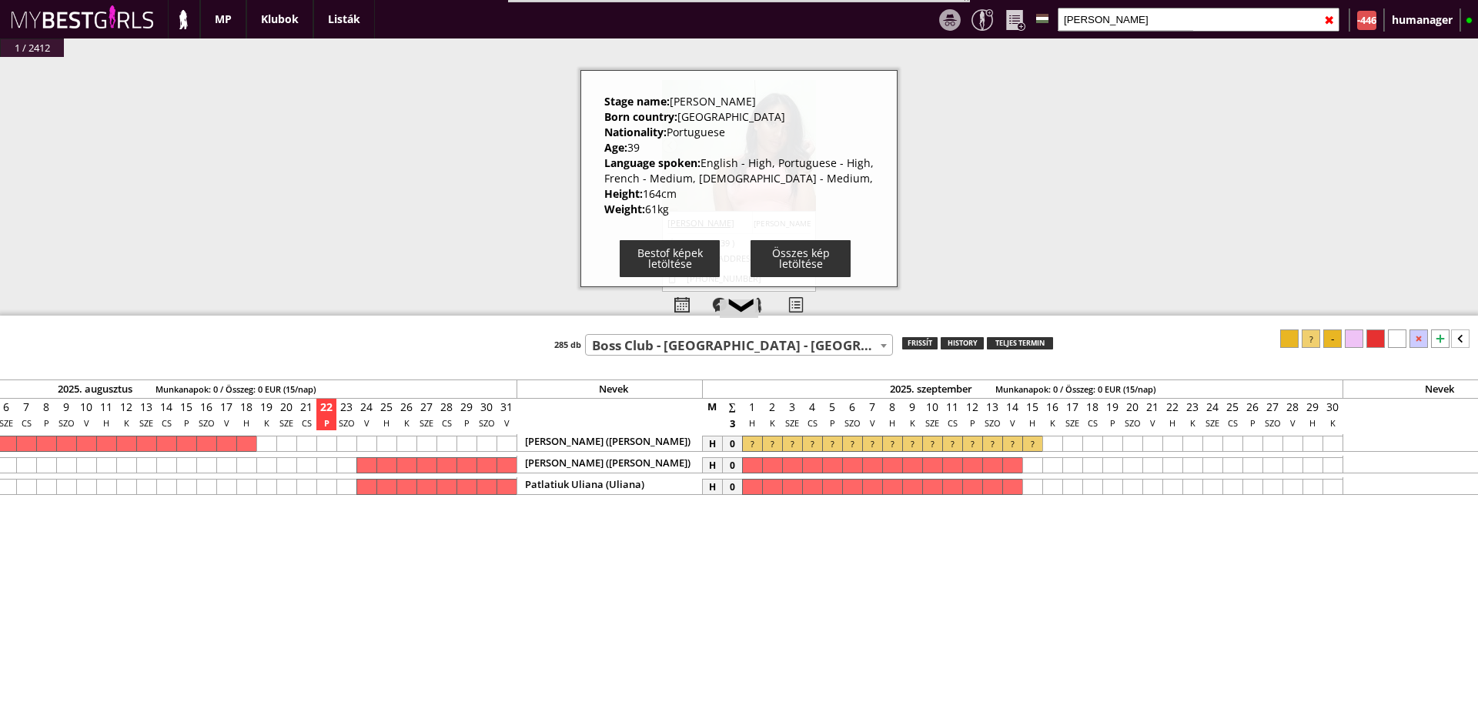
click at [493, 145] on div "#42437 2025-08-22 14:08:48 Raczkiewicz Oktawia Olivia 1994-09-25 ( 30 ) raczkie…" at bounding box center [739, 206] width 1478 height 298
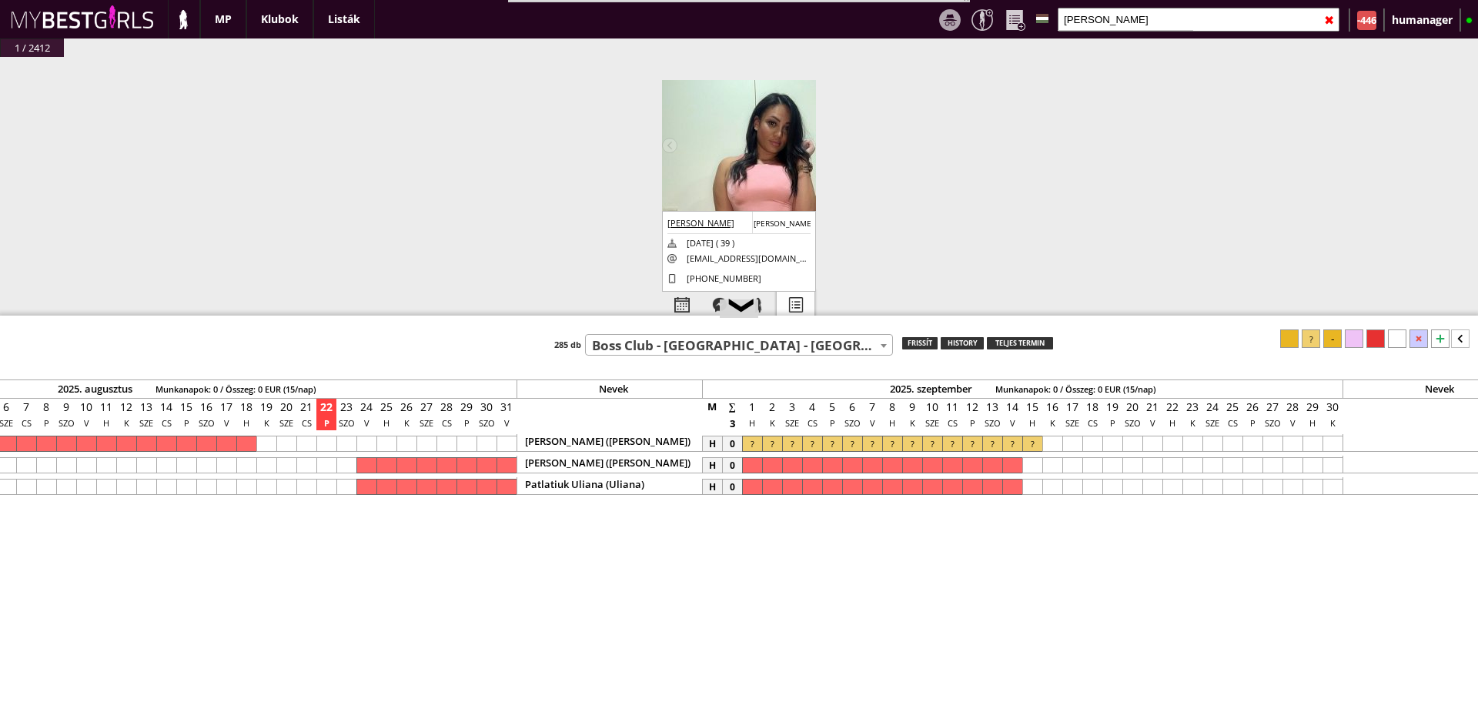
click at [797, 308] on div at bounding box center [796, 305] width 38 height 27
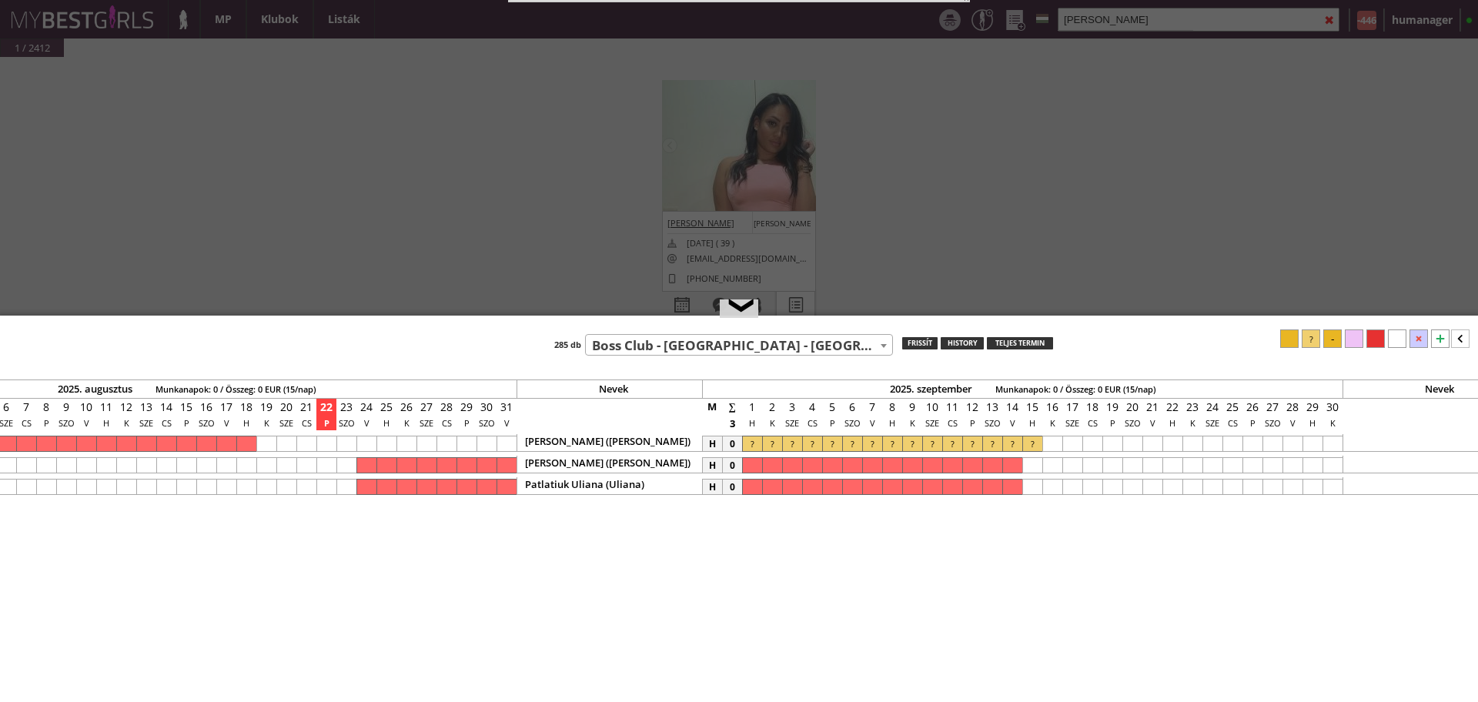
select select "aktív"
select select "2"
select select "1"
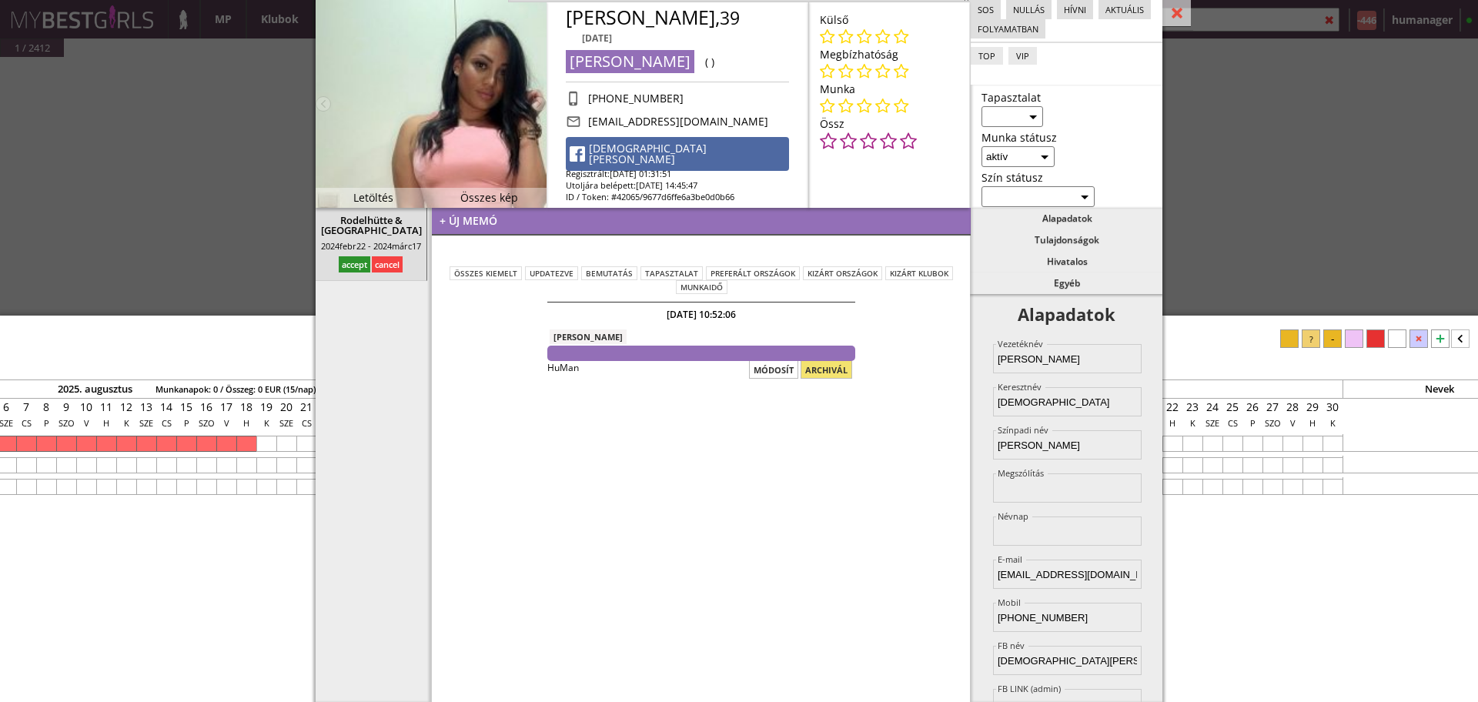
click at [222, 142] on div "#42437 2025-08-22 14:08:48 Raczkiewicz Oktawia Olivia 1994-09-25 ( 30 ) raczkie…" at bounding box center [739, 206] width 1478 height 298
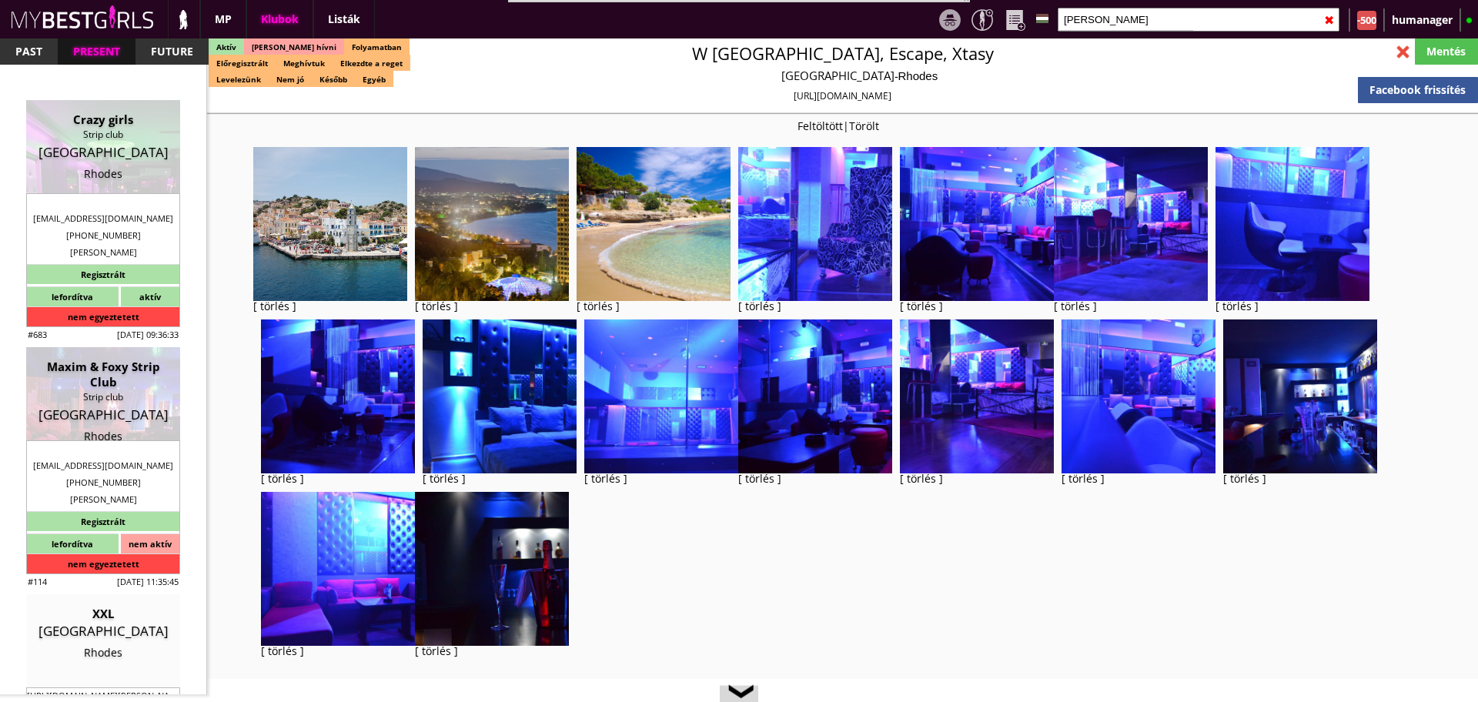
select select "343"
select select "reg"
select select "0"
select select "house"
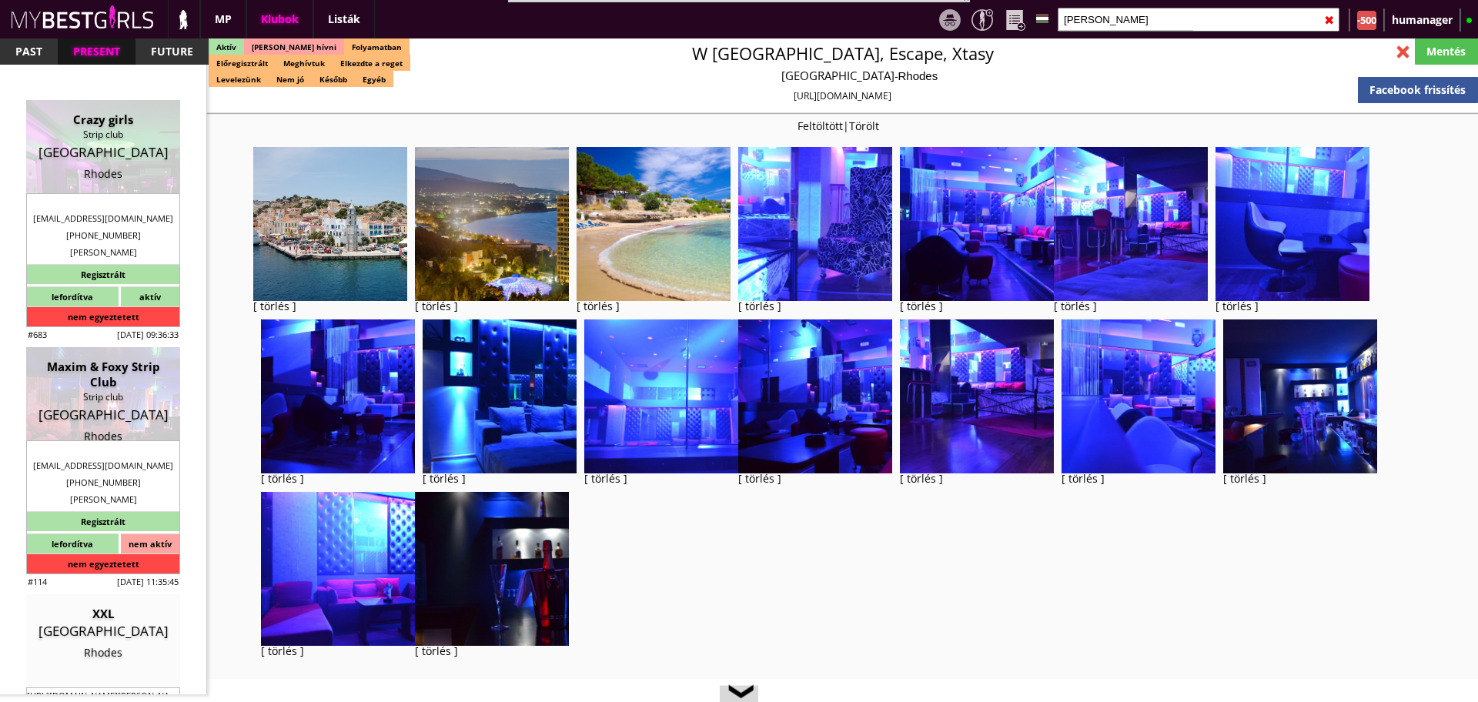
select select "0"
select select "weekly"
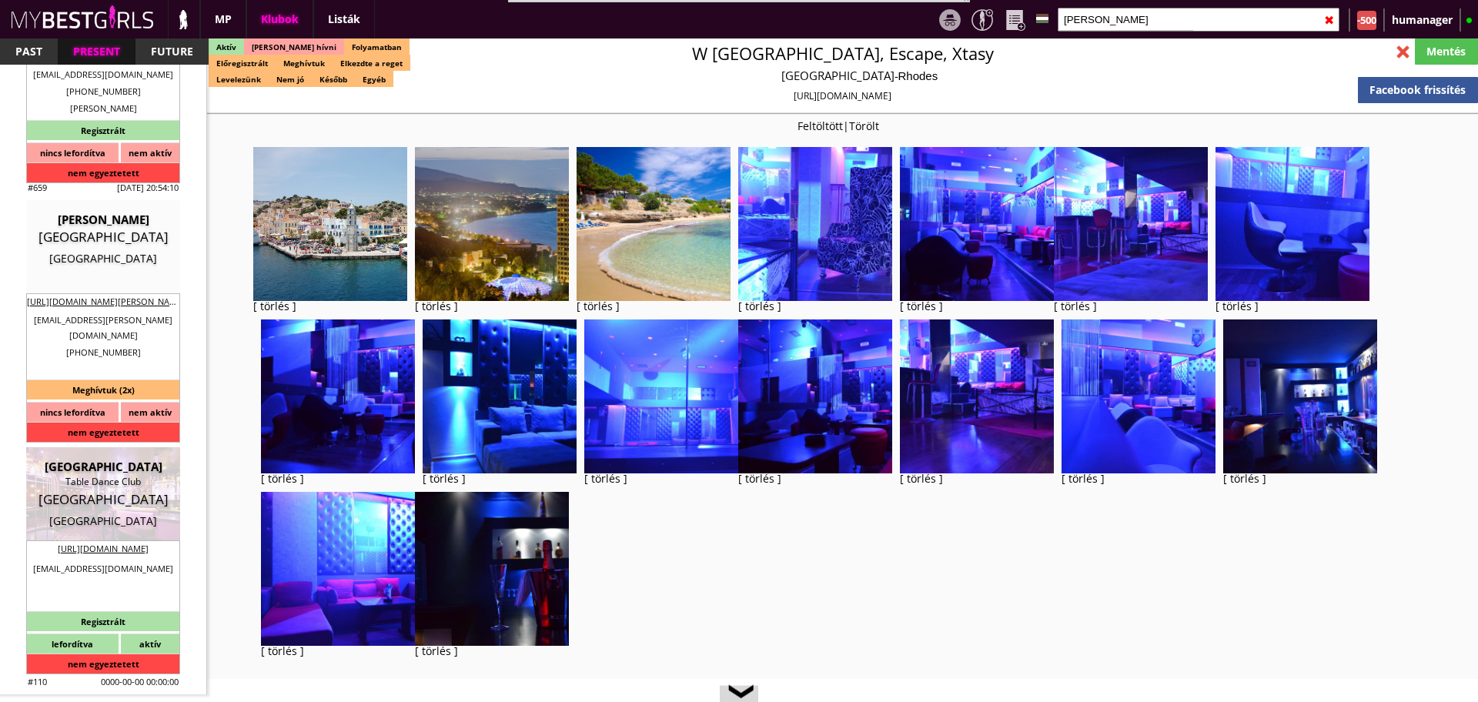
scroll to position [3001, 0]
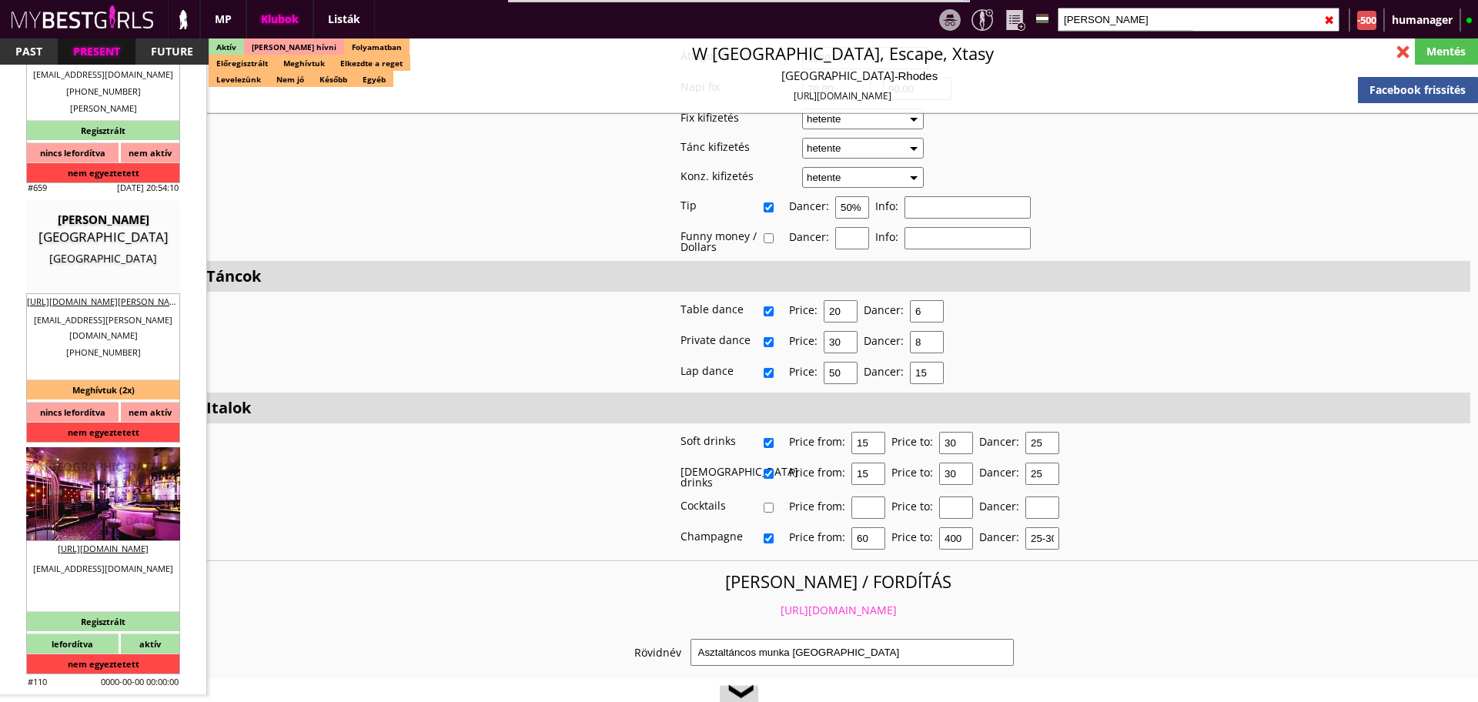
type input "bever"
click at [89, 480] on div "Table Dance Club" at bounding box center [103, 481] width 131 height 15
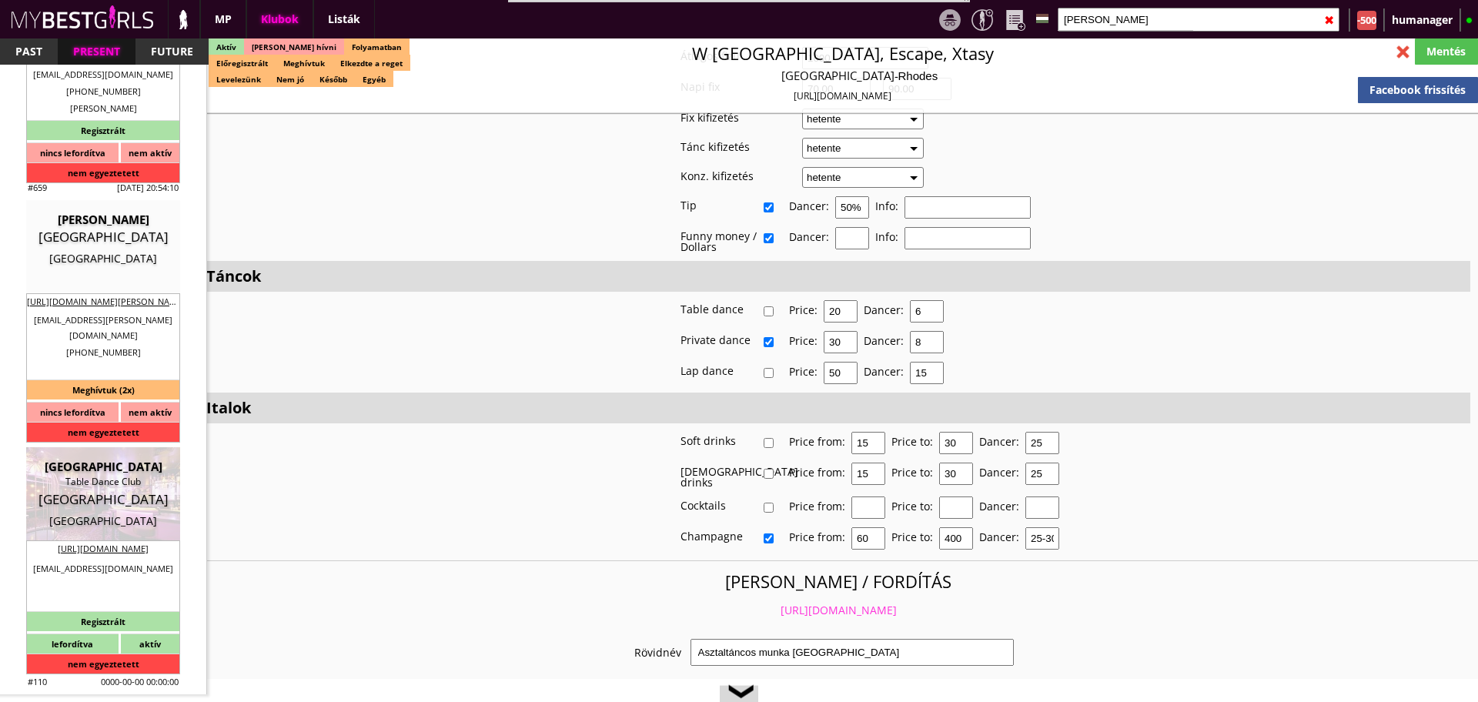
type input "Wien"
checkbox input "false"
type textarea "Turan manager ata meg ezt a számot: Pasha: +436763504199 ő szokta hozni, vinni …"
type input "15.00"
type input "EUR"
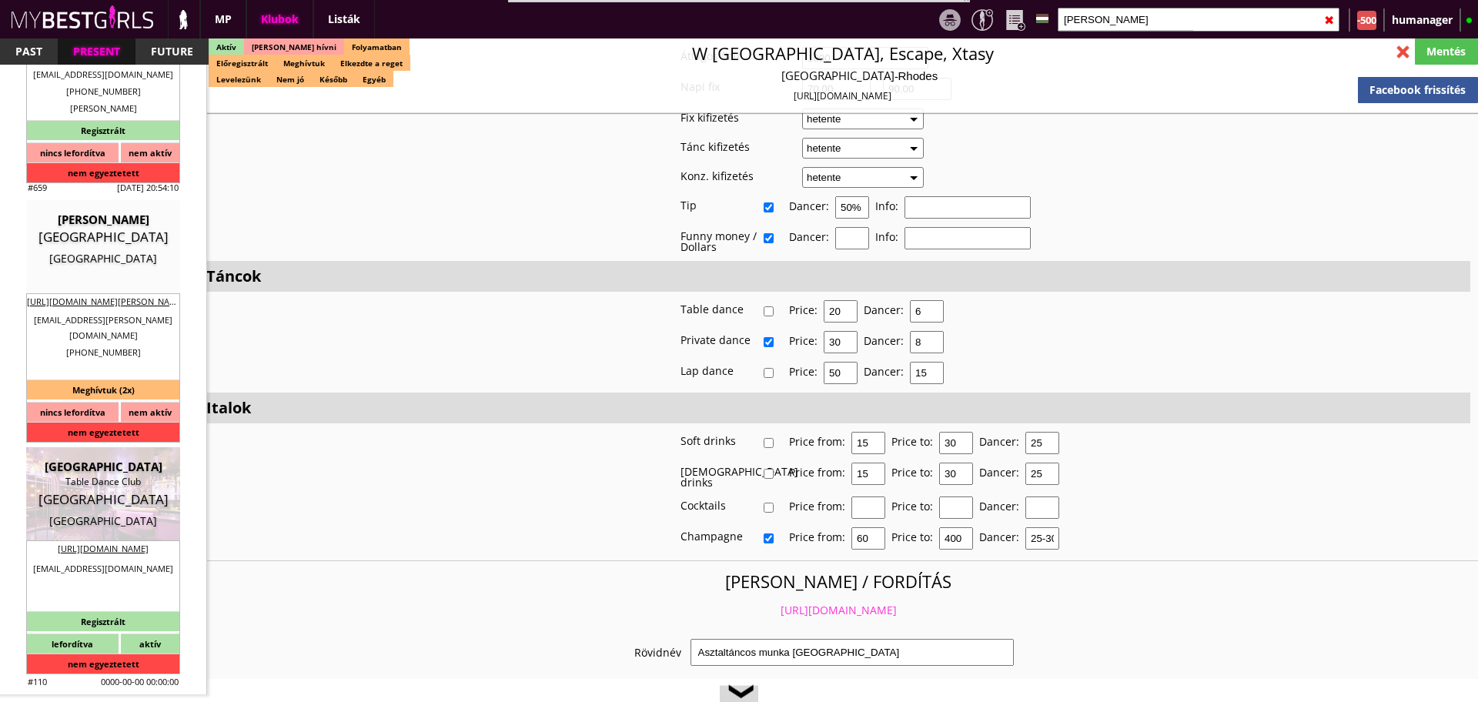
type input "[PERSON_NAME][GEOGRAPHIC_DATA]"
type input "Table Dance Club"
type input "1010"
type input "Seilerstätte 5"
type input "43"
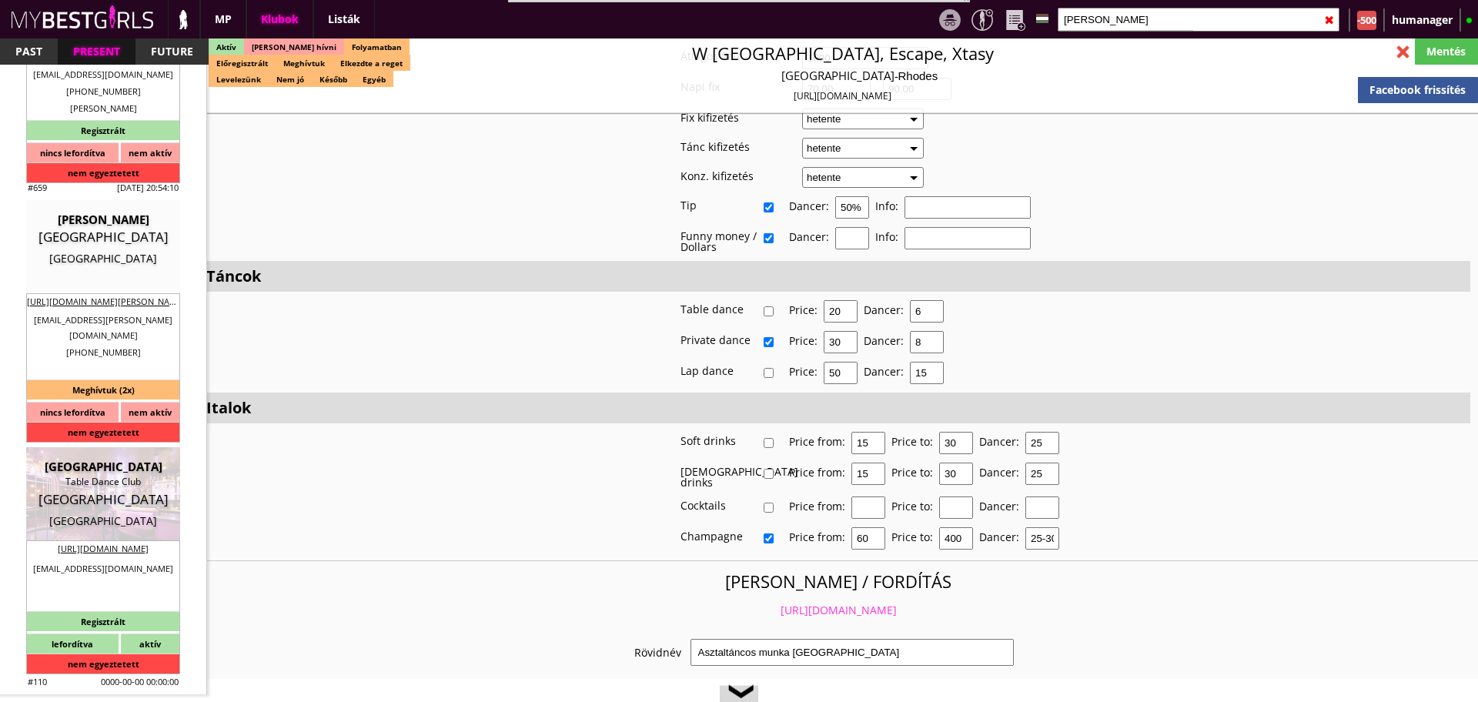
type input "6764008921"
type input "club@beverly-hills-club.at"
type input "https://www.beverly-hills-club.at/"
type textarea "PAT Event GmbH ATU78780124 1010 Wien Seilerstätte 5"
type input "PAT Event GmbH"
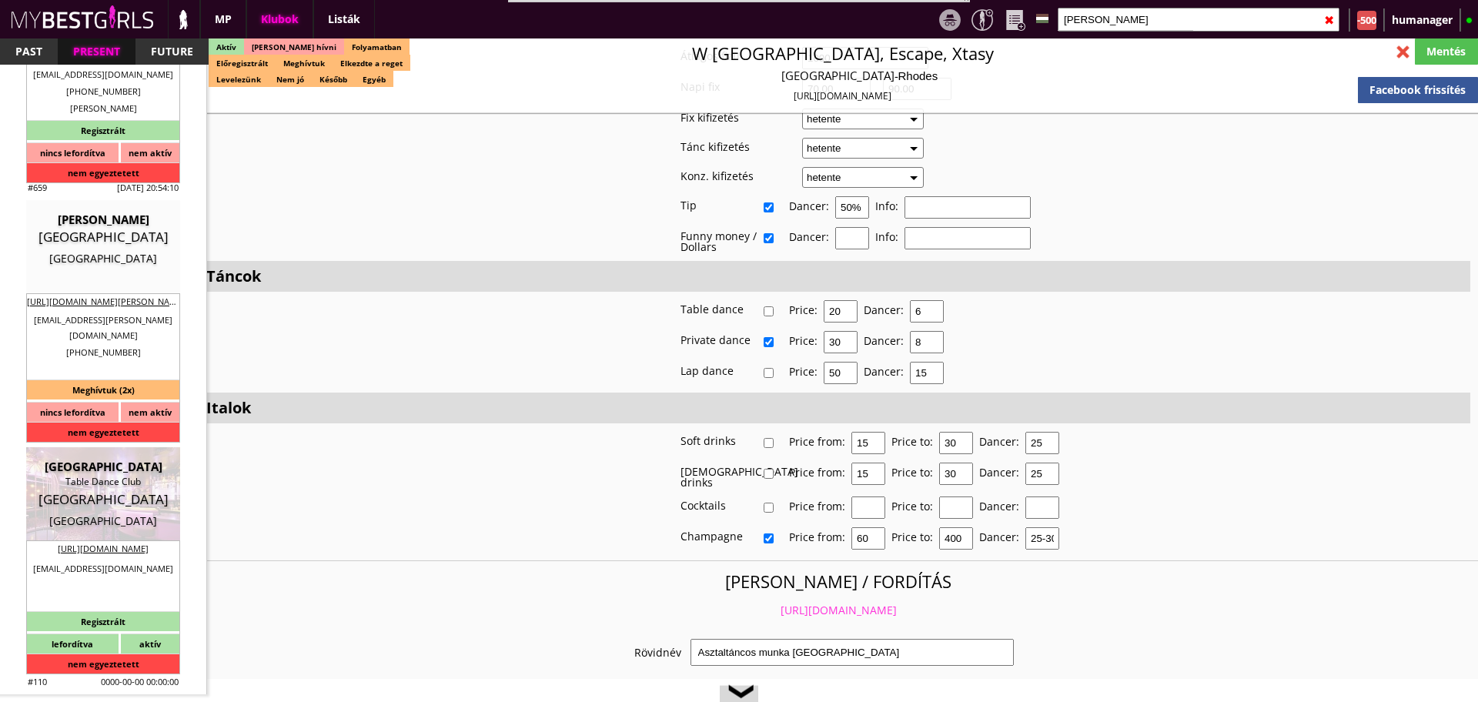
type input "ATU78780124"
type input "1010"
type input "Wien"
type input "Seilerstätte 5"
type input "Turan"
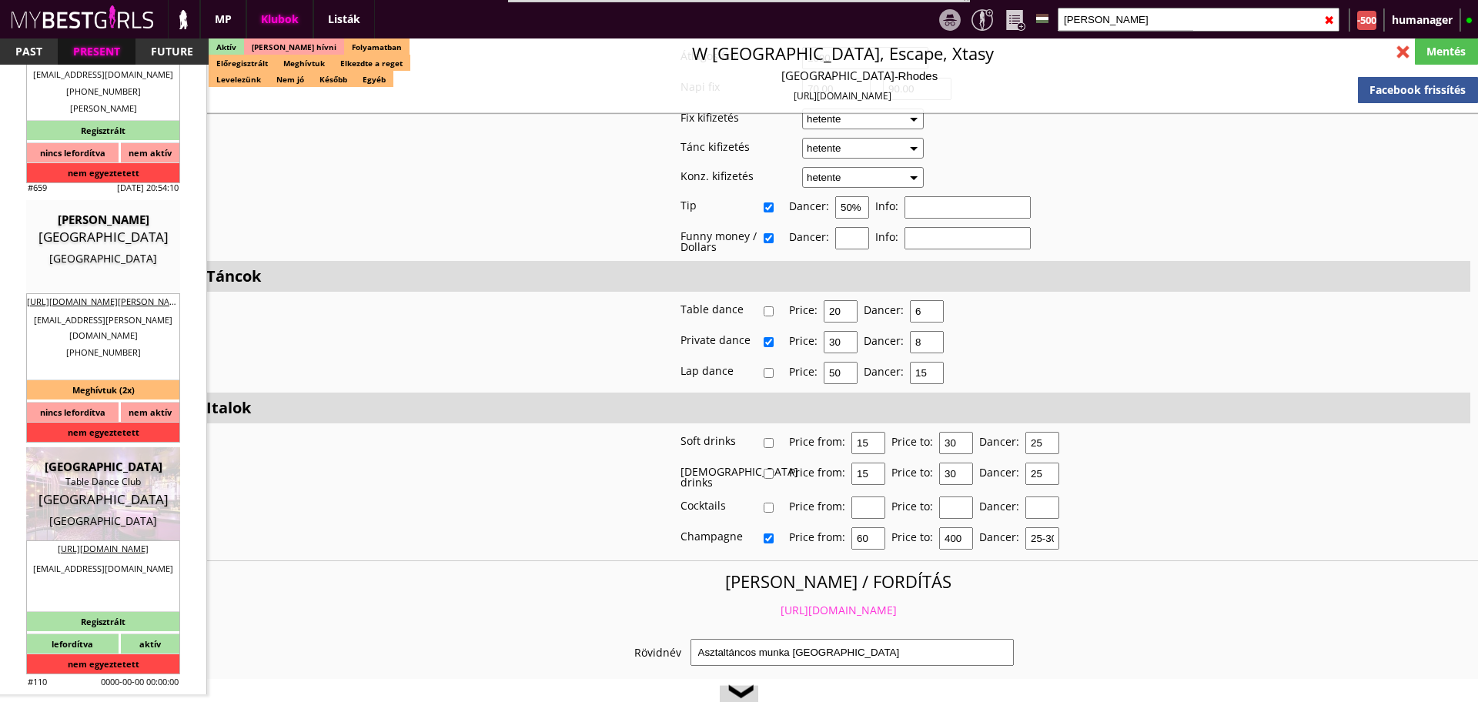
type input "43"
type input "6764008921"
type input "office@pat-event.at"
type input "15-20"
type input "2-3"
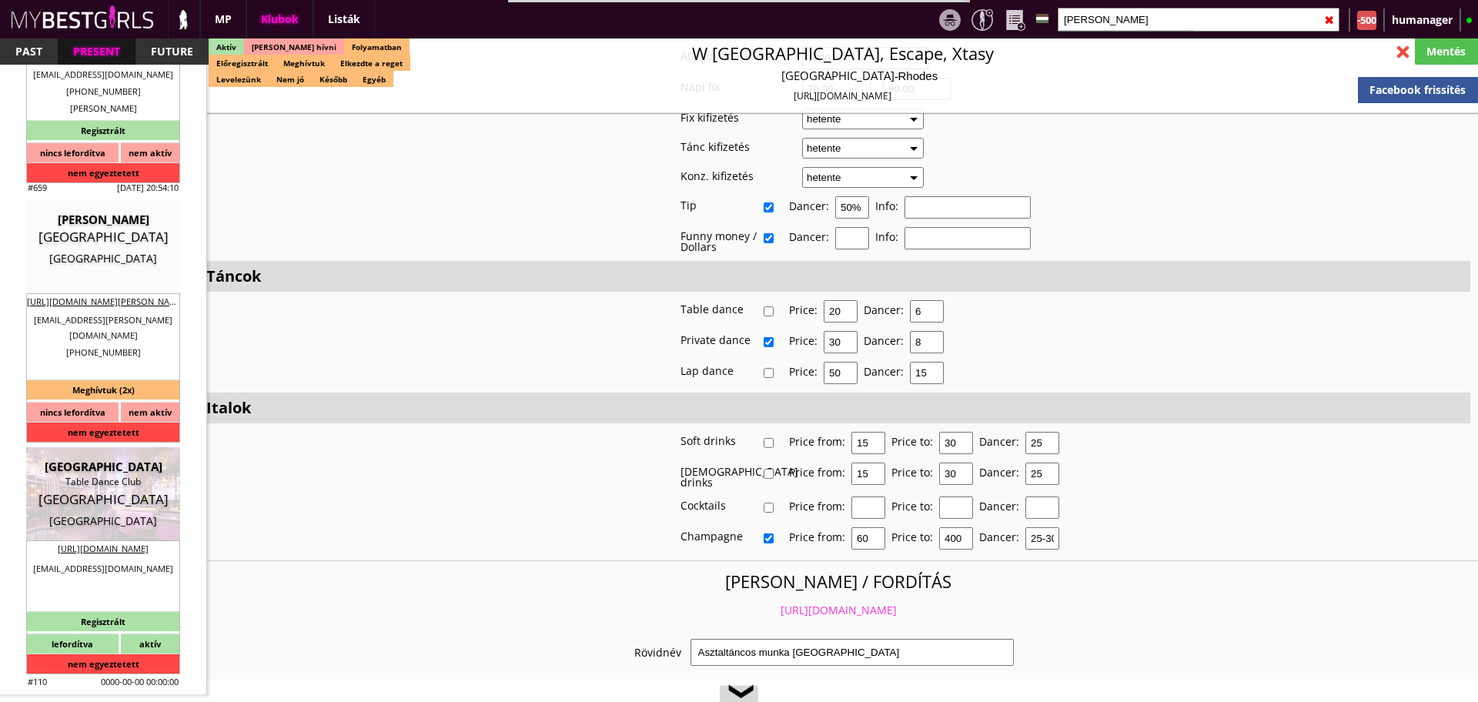
type input "1"
select select "months"
type input "1-2"
select select "weeks"
select select "room"
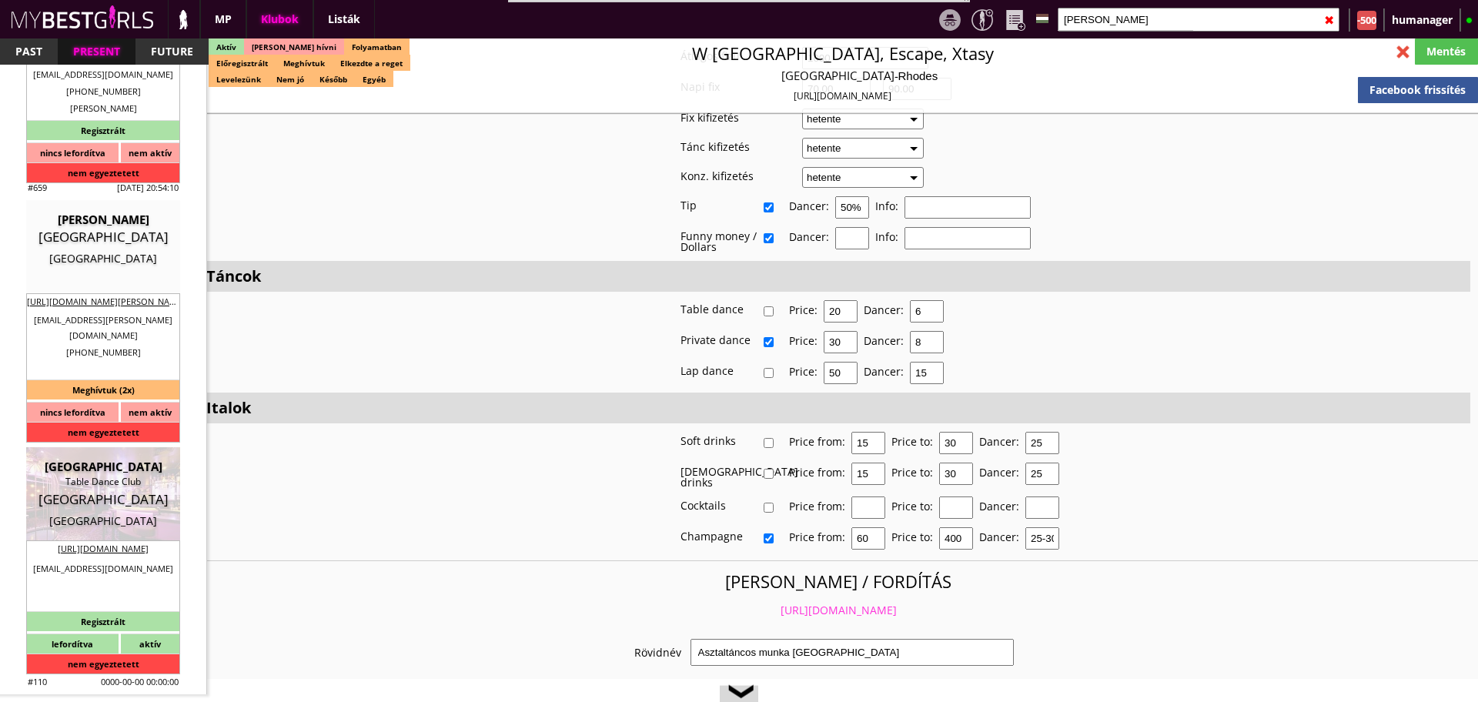
select select "1"
type input "0.00"
type input "1-2"
checkbox input "true"
checkbox input "false"
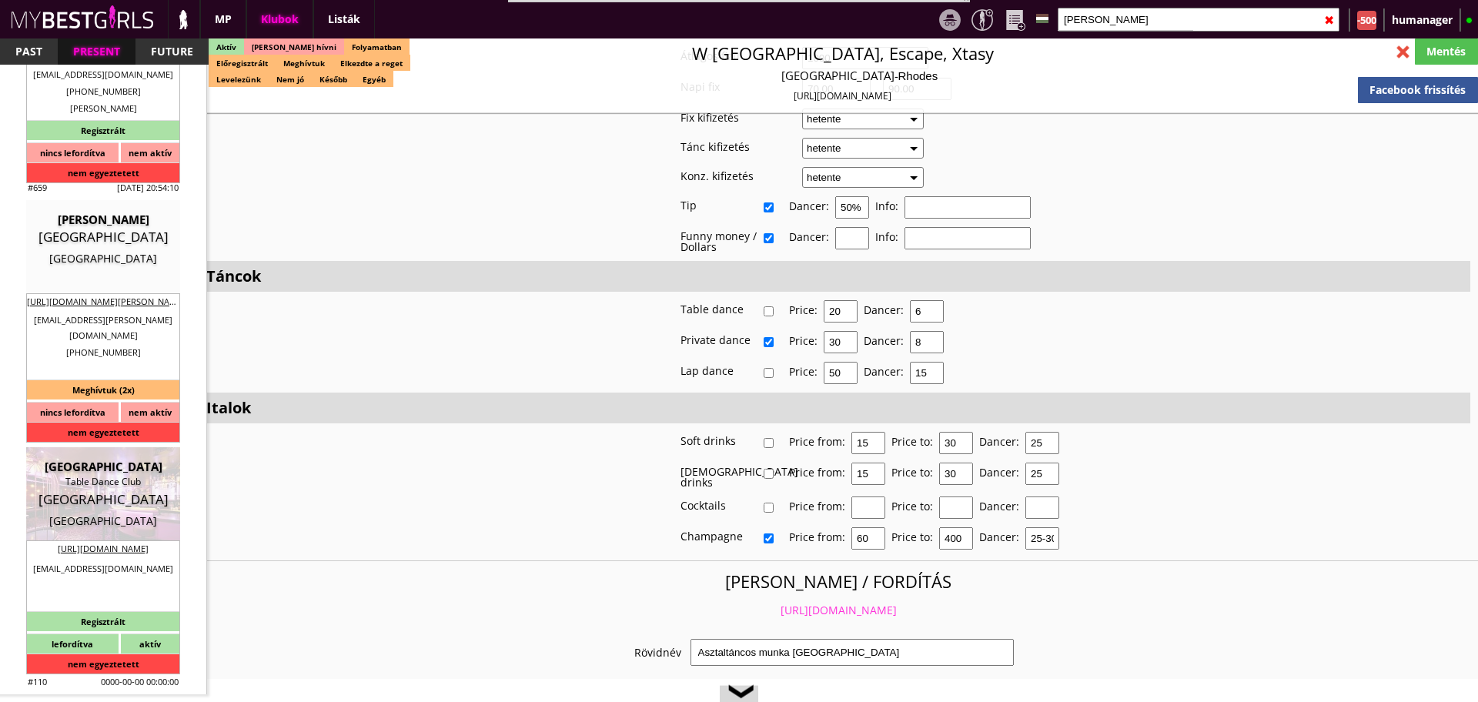
checkbox input "false"
checkbox input "true"
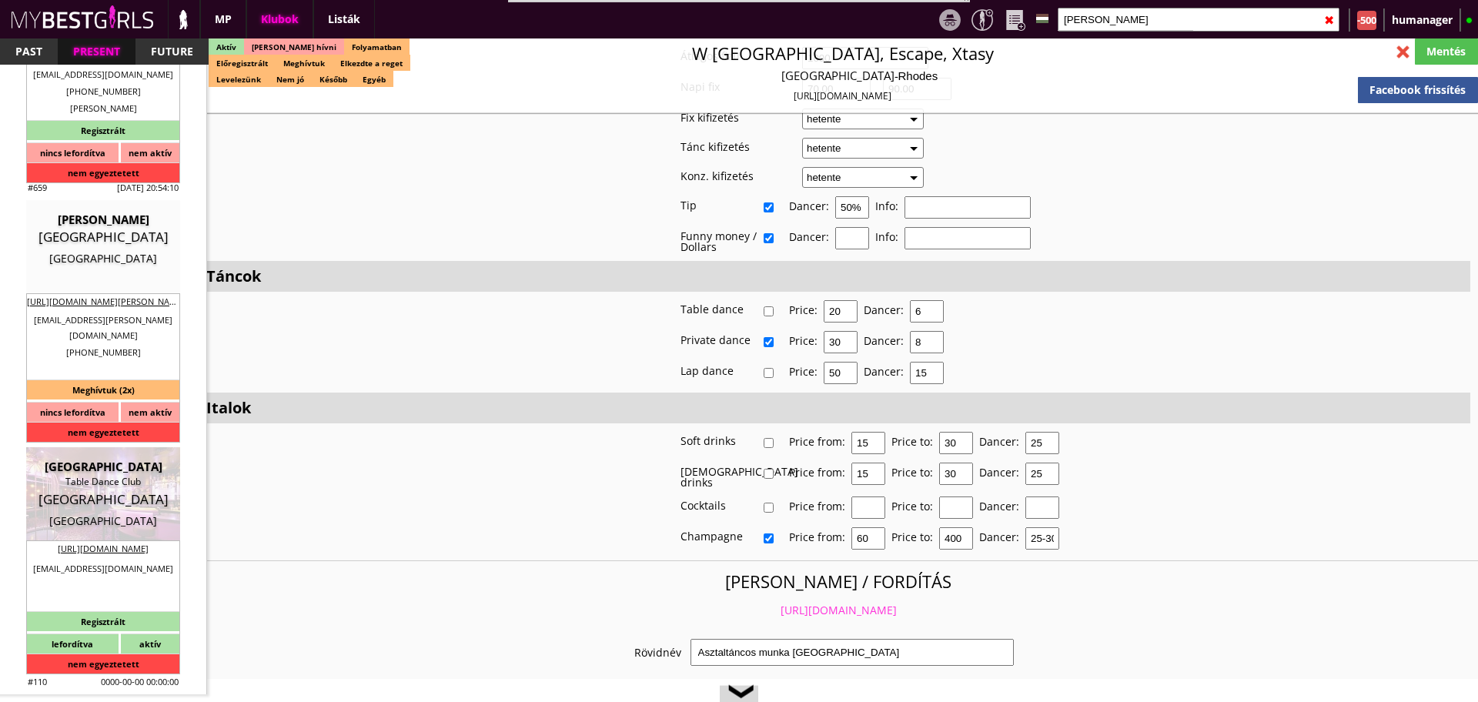
checkbox input "true"
checkbox input "false"
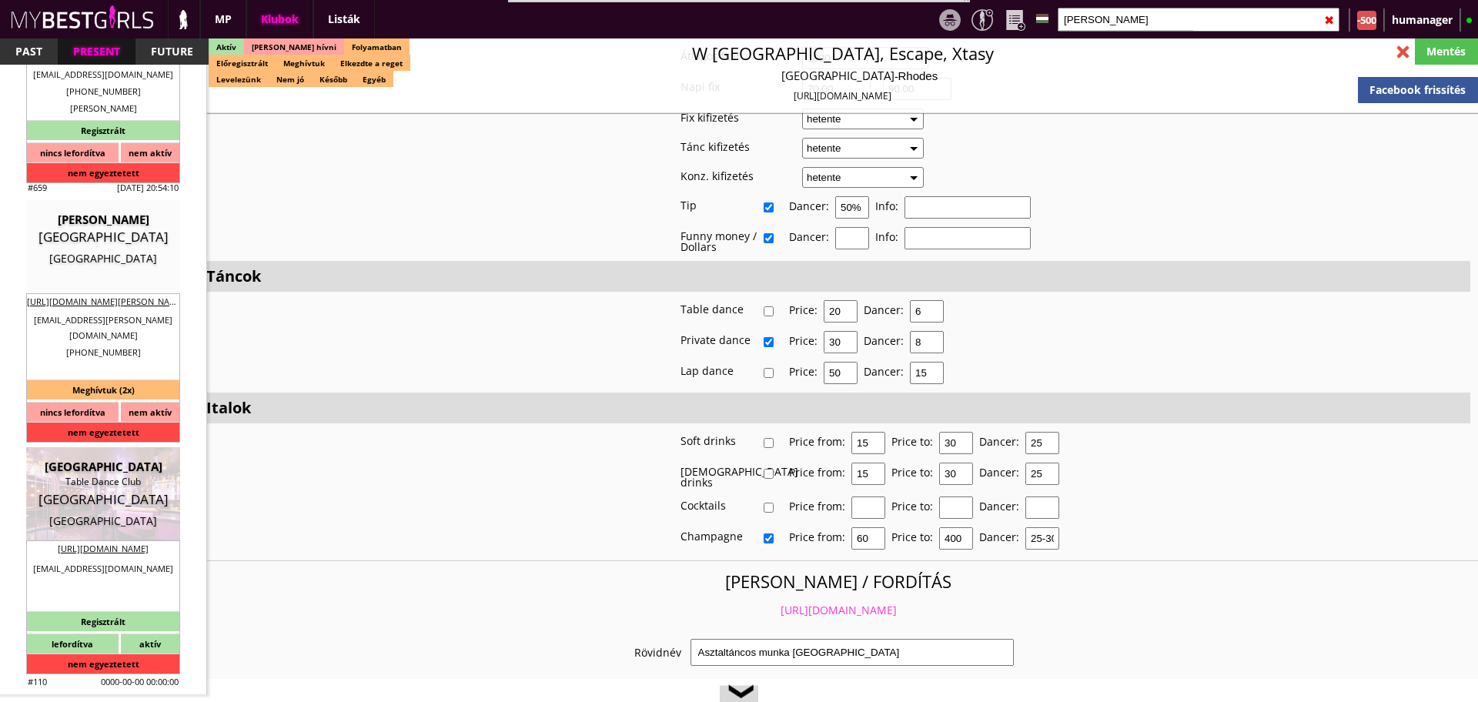
type input "6"
checkbox input "true"
type input "5-8"
type input "3"
type input "1000"
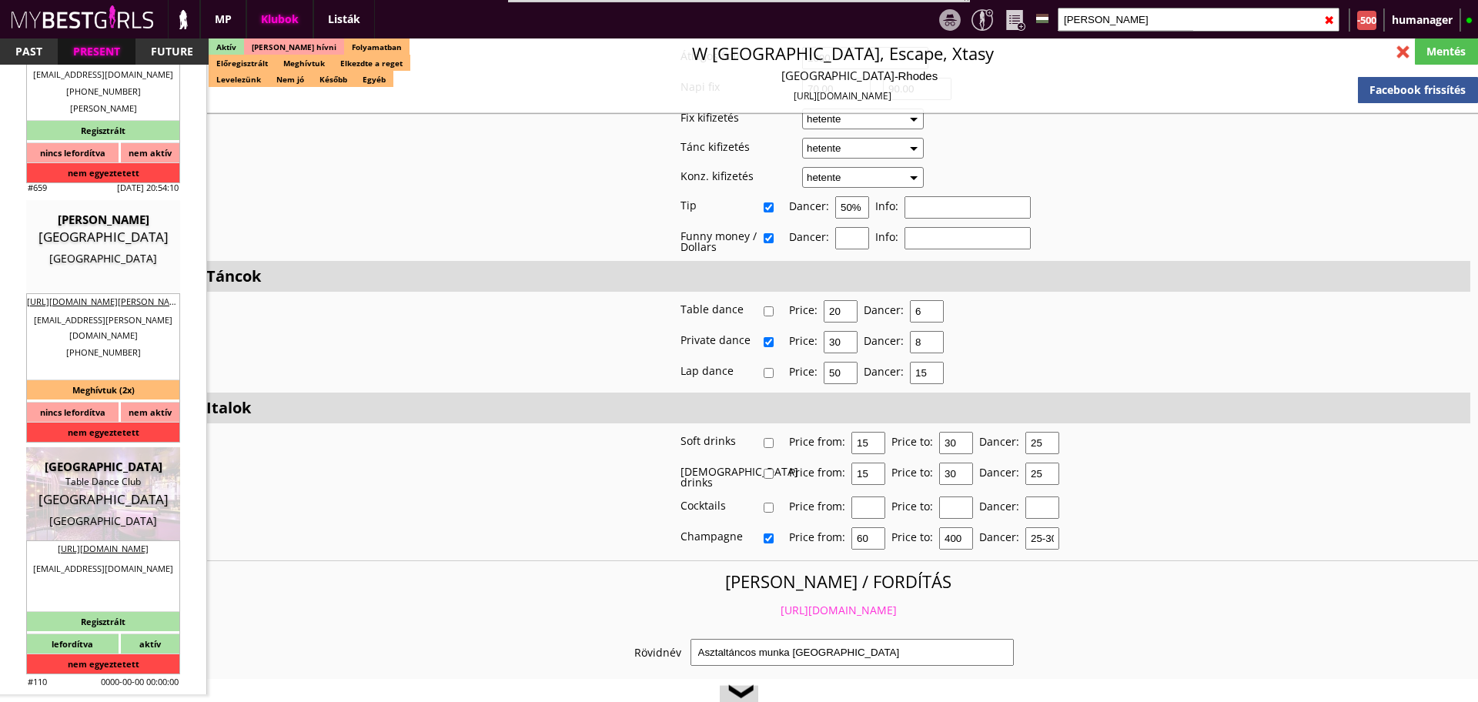
type input "50.00"
type input "0.00"
checkbox input "true"
type input "50%"
checkbox input "true"
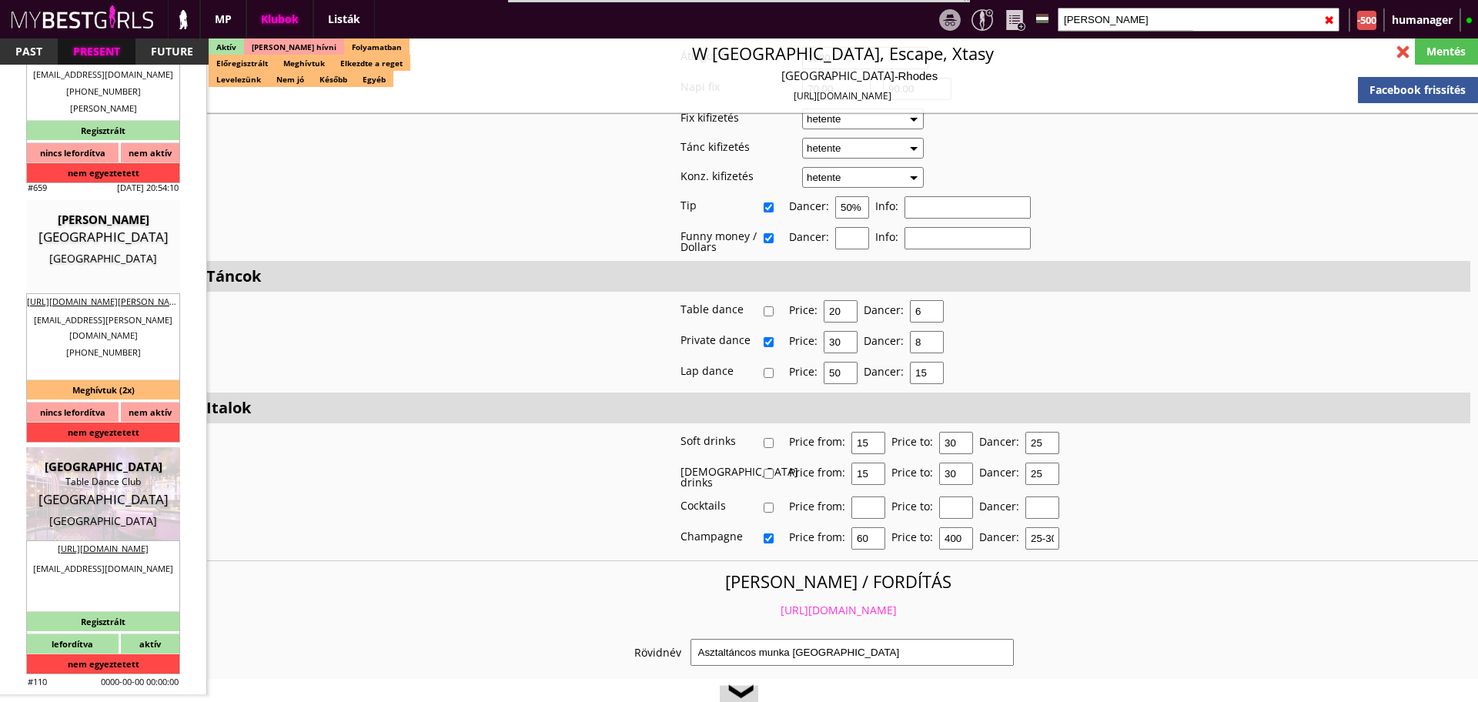
type input "50%"
checkbox input "false"
checkbox input "true"
type input "45"
type input "20"
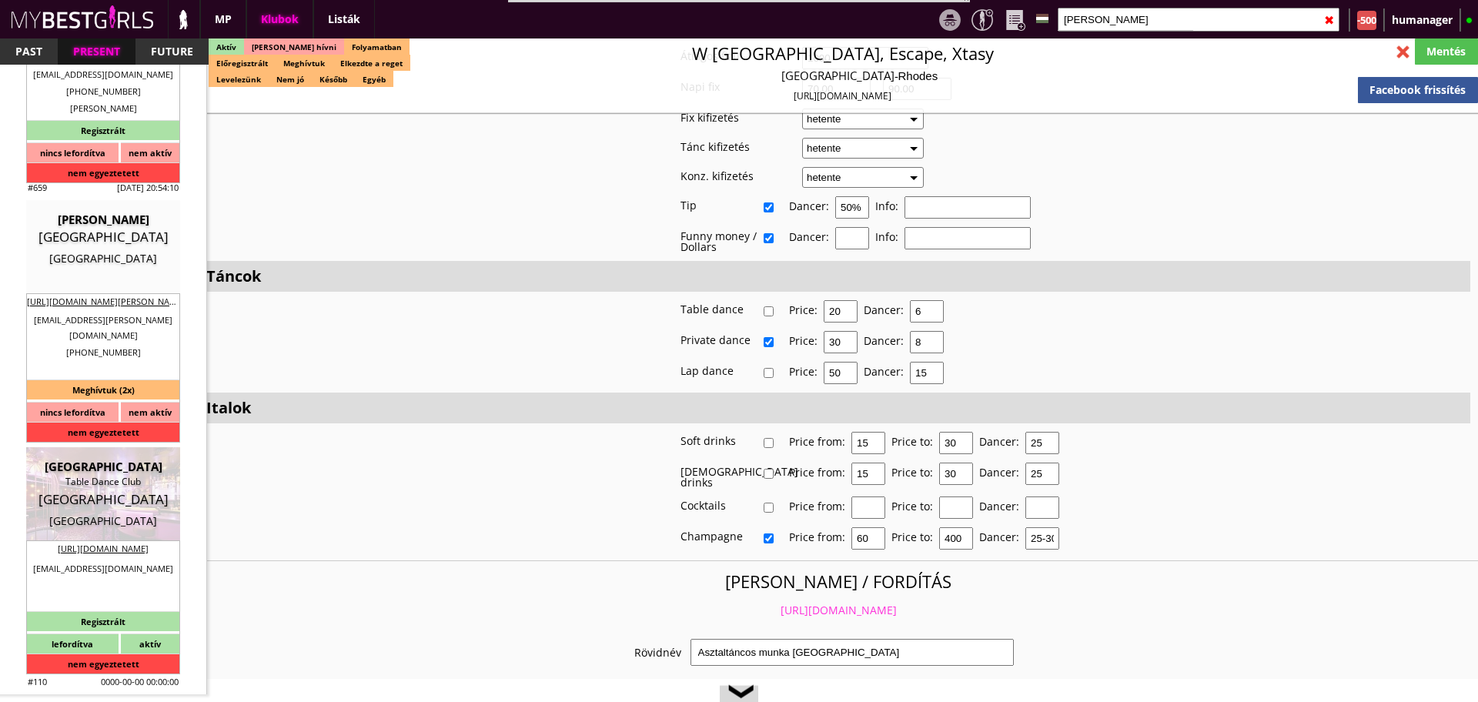
checkbox input "false"
checkbox input "true"
type input "345"
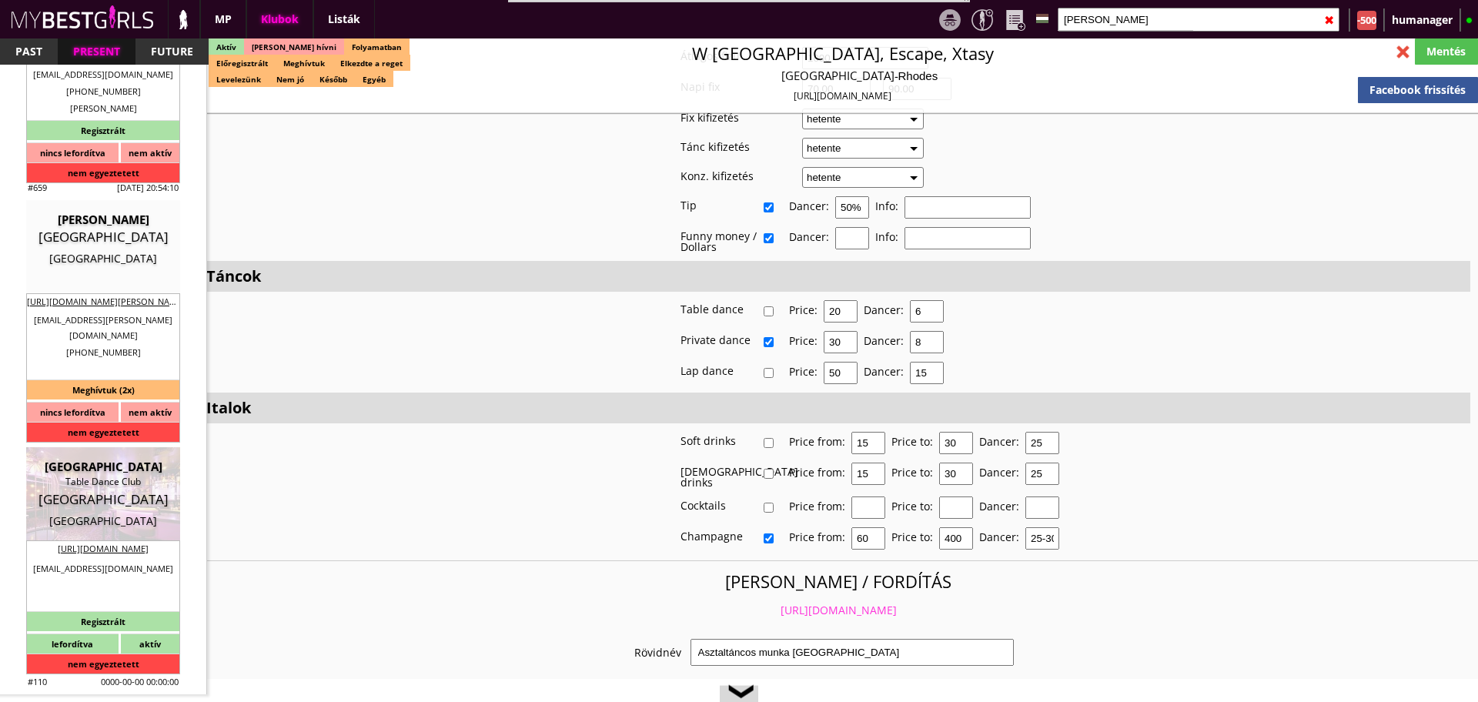
type input "2700"
type input "15-20"
select select "office@pat-event.at"
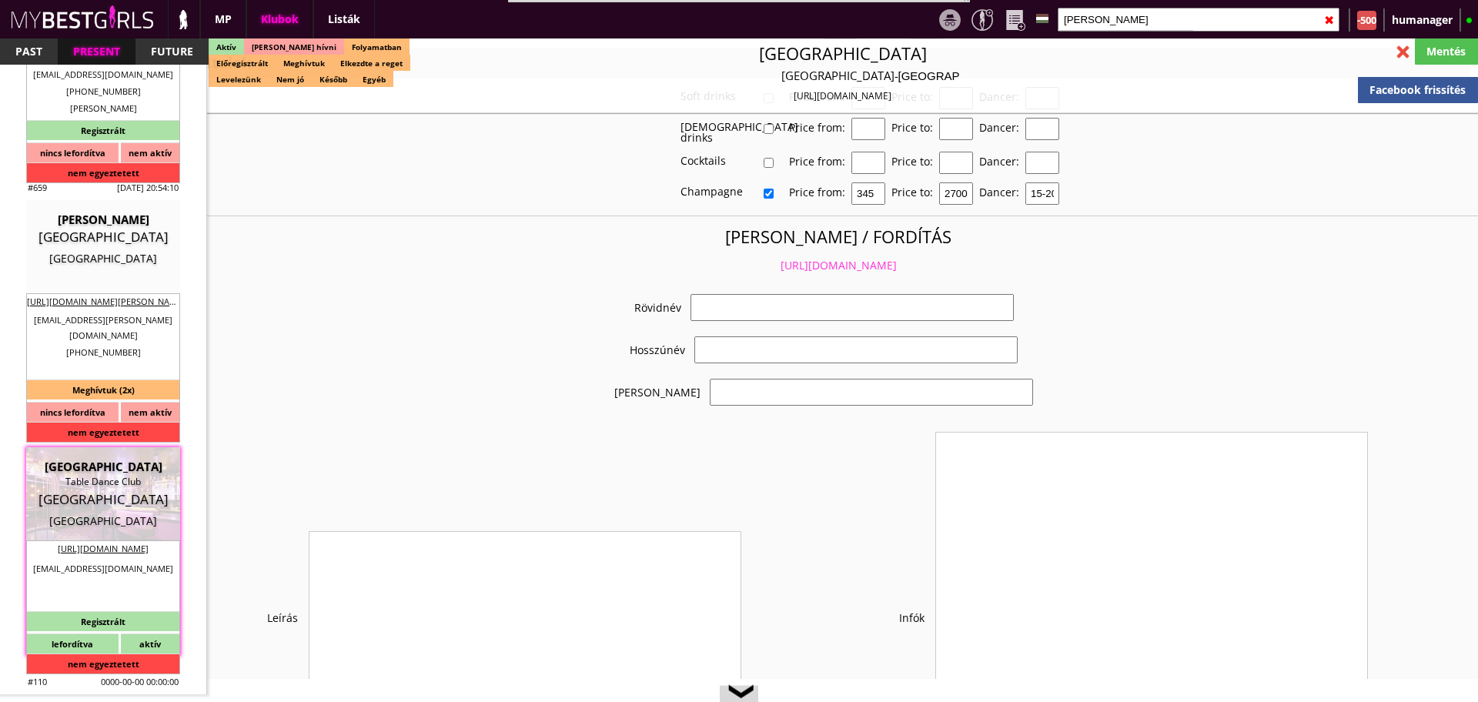
checkbox input "true"
type input "Bécsi táncos munka jó feltételekkel"
type input "Bécsi táncos munka napi, 50 EUR fix fizetés"
type input "Konzumálás, tánc"
type textarea "Travel: with driver or with plane Min stay: 1-2 week Average: 1 month Club open…"
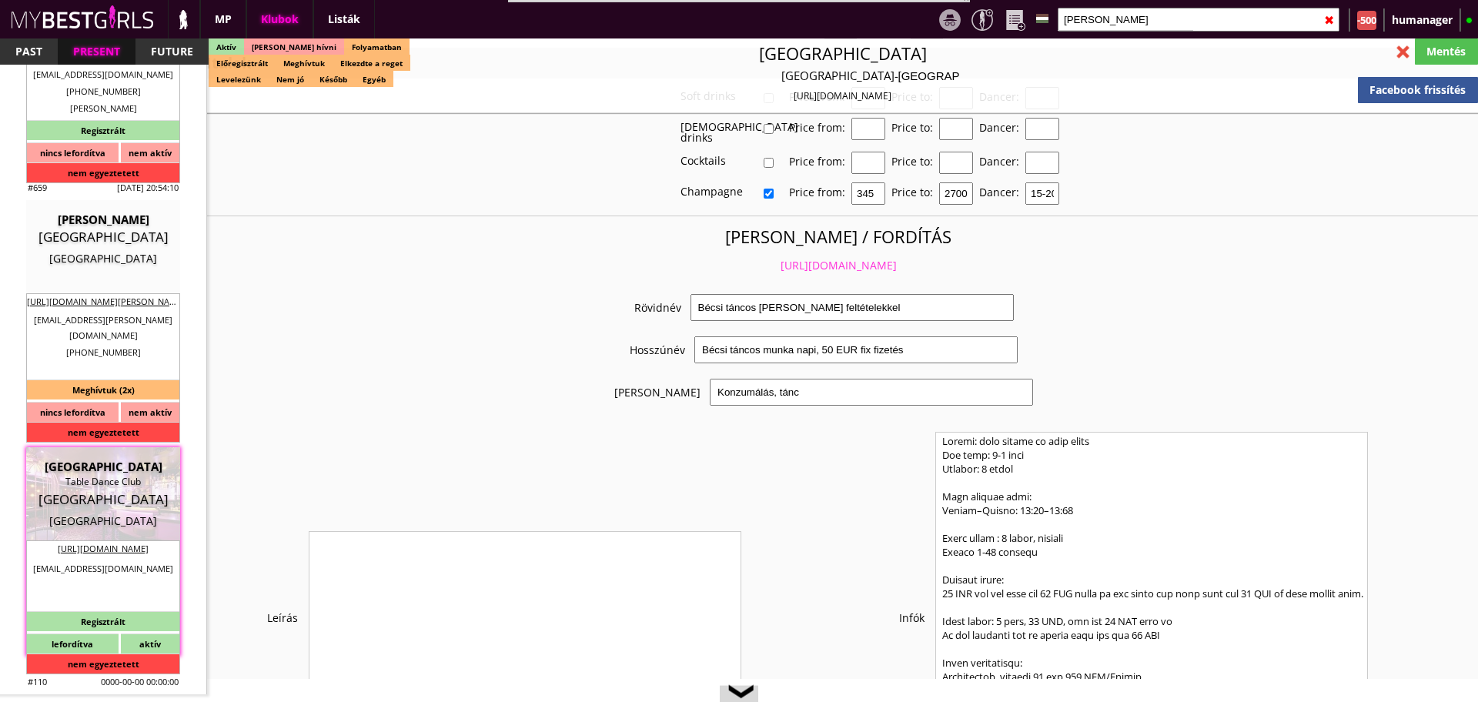
scroll to position [2657, 0]
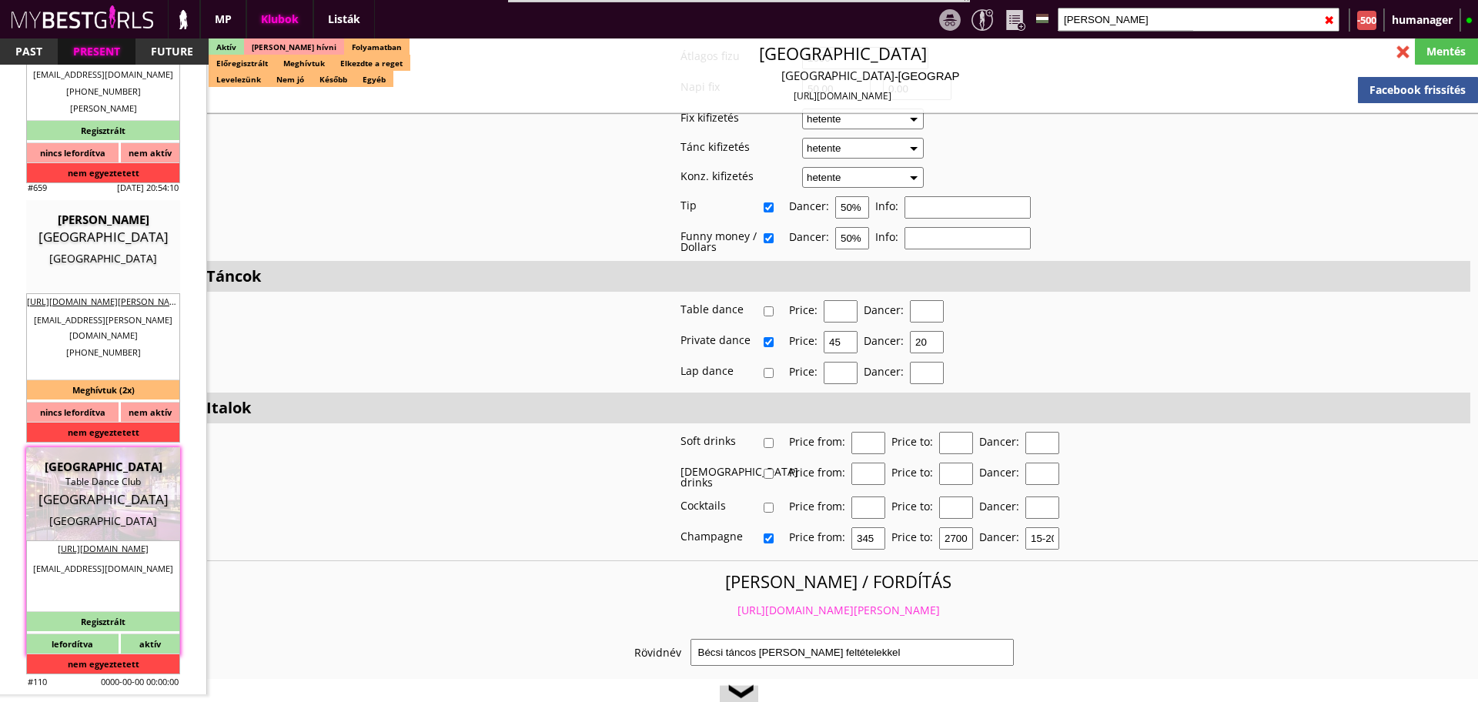
click at [756, 603] on link "https://mybestgirls.com/becsi-tancos-munka-jo-feltetelekkel" at bounding box center [838, 610] width 202 height 15
click at [1096, 18] on input "bever" at bounding box center [1199, 20] width 282 height 24
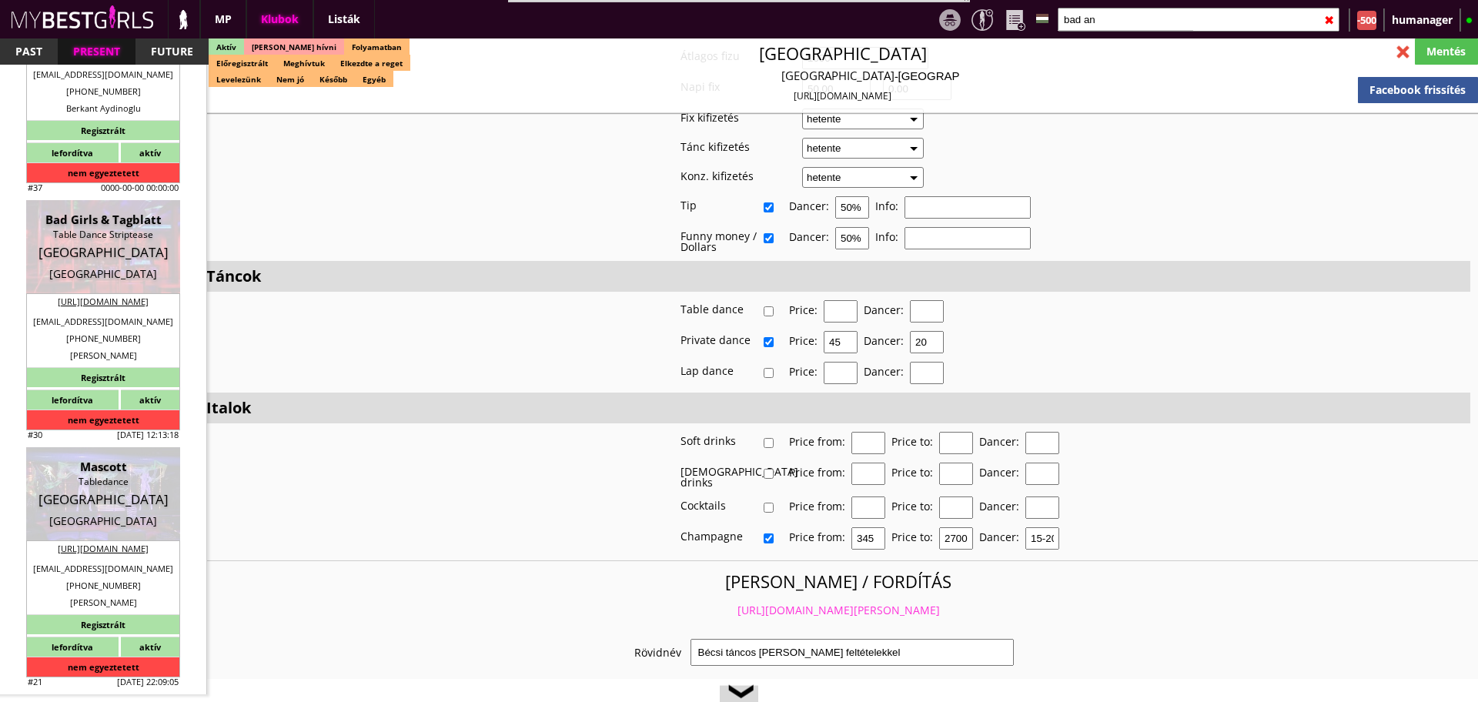
scroll to position [0, 0]
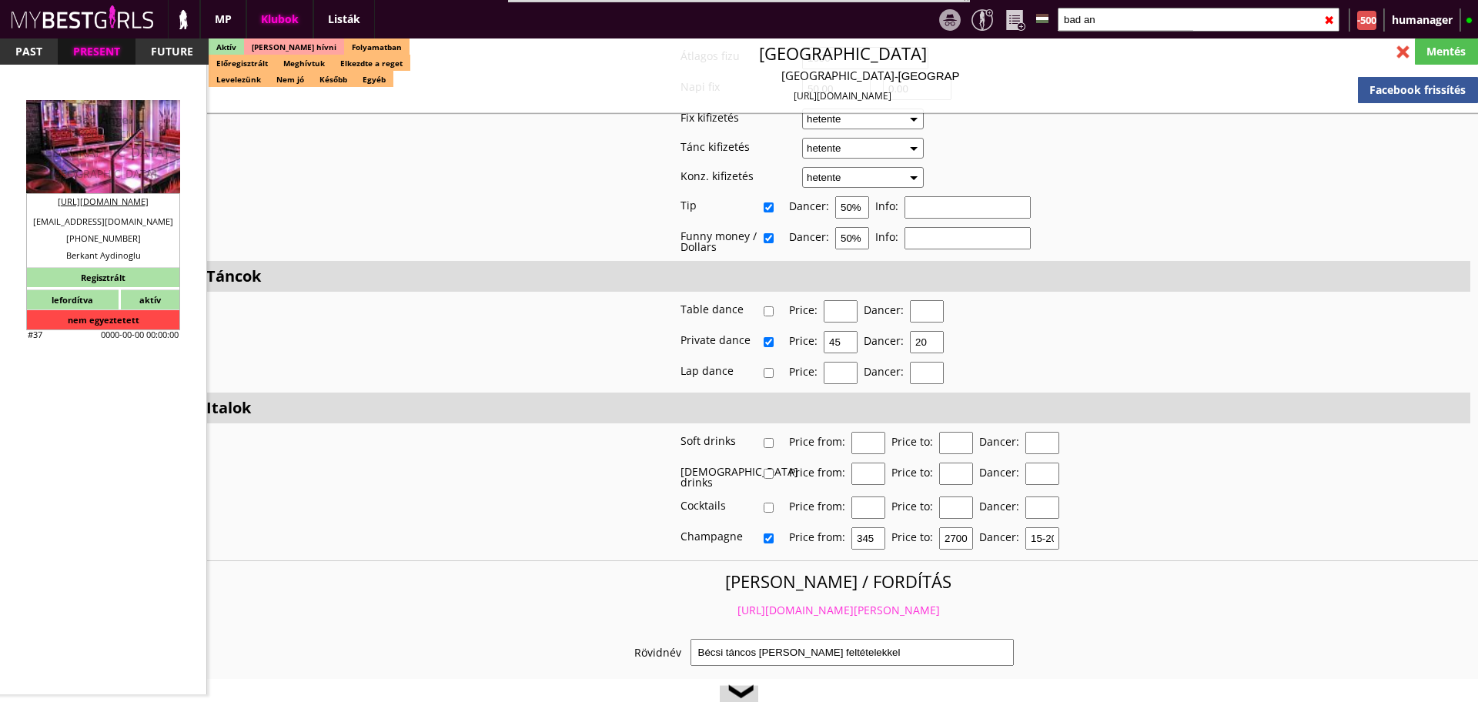
type input "bad an"
click at [95, 172] on div "Munich" at bounding box center [103, 173] width 131 height 15
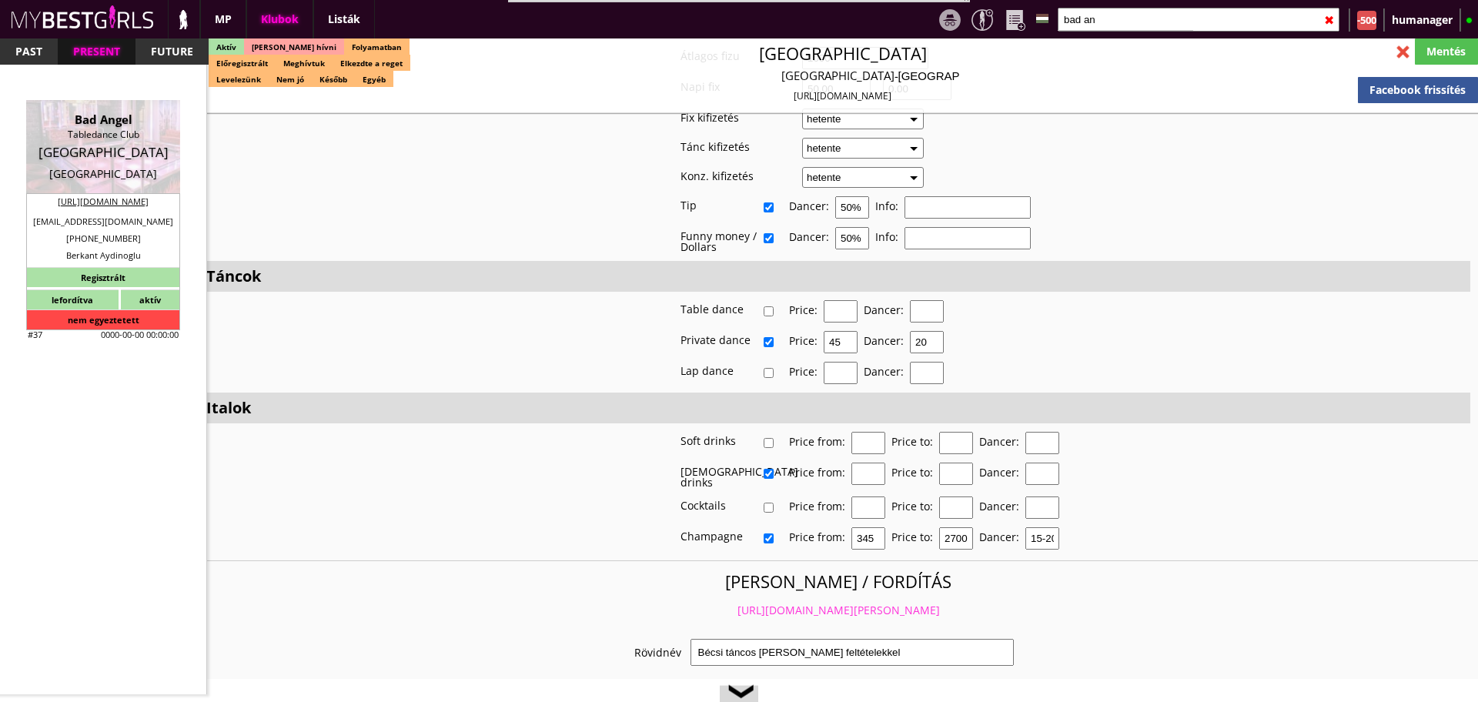
type input "Munich"
checkbox input "false"
type textarea "Manager volt, de még ott dolgozik - Alexia: +49 1525 9120000 a.alesia@yahoo.com…"
type input "20.00"
type input "EUR"
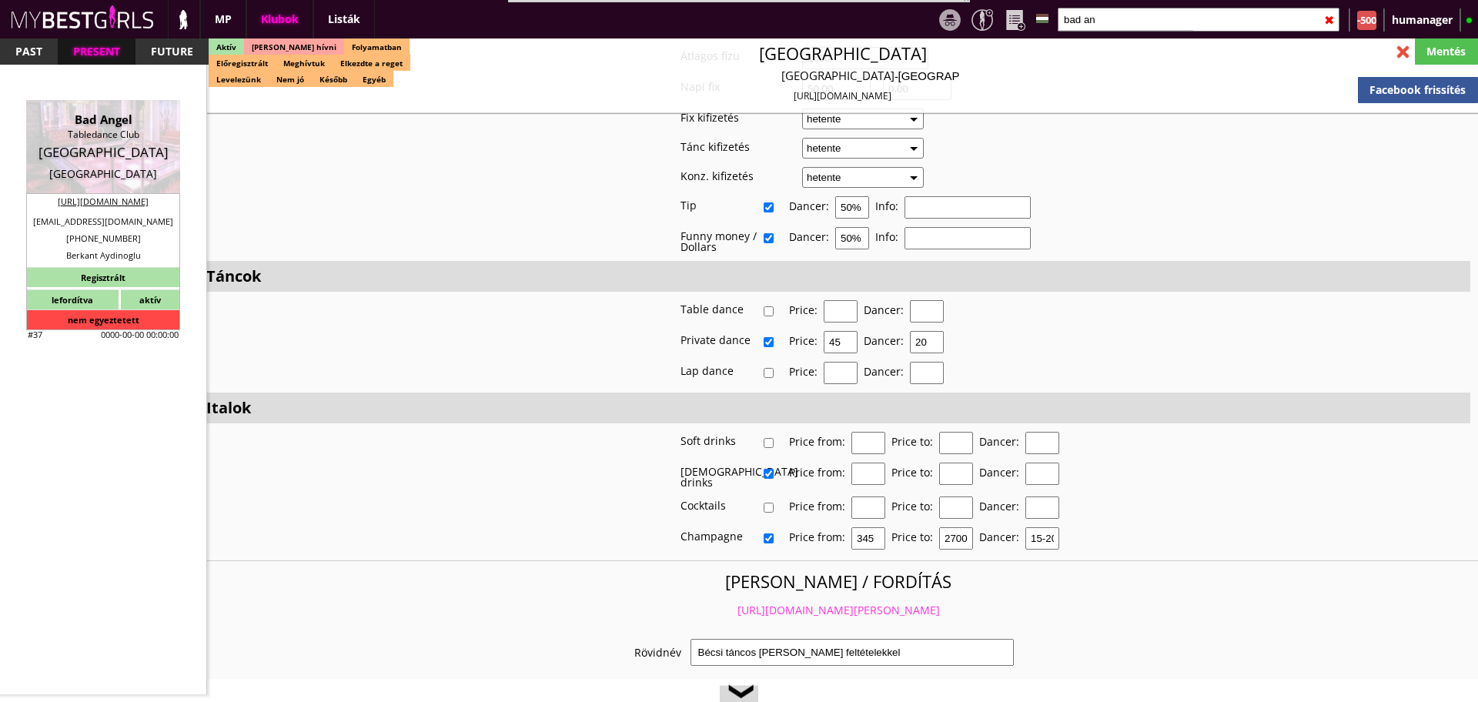
type input "Bad Angel"
type input "Tabledance Club"
type input "80336"
type input "Schillerstraße 11a, München"
type input "49"
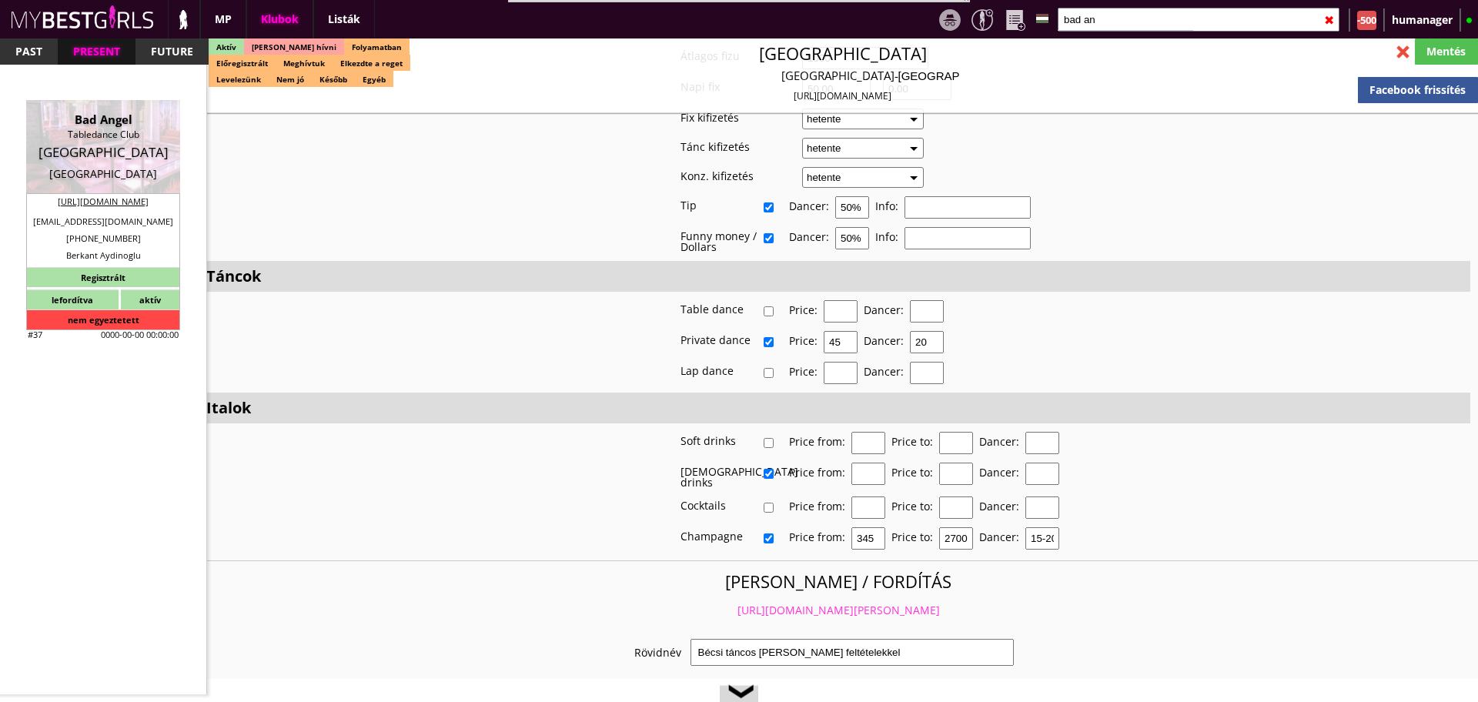
type input "17666800000"
type input "+4917666800000"
type input "a.alesia@yahoo.com"
type input "http://bad-angel.de"
type textarea "RWG GmbH DE311737531 81241 München Landsbergerstr. 425"
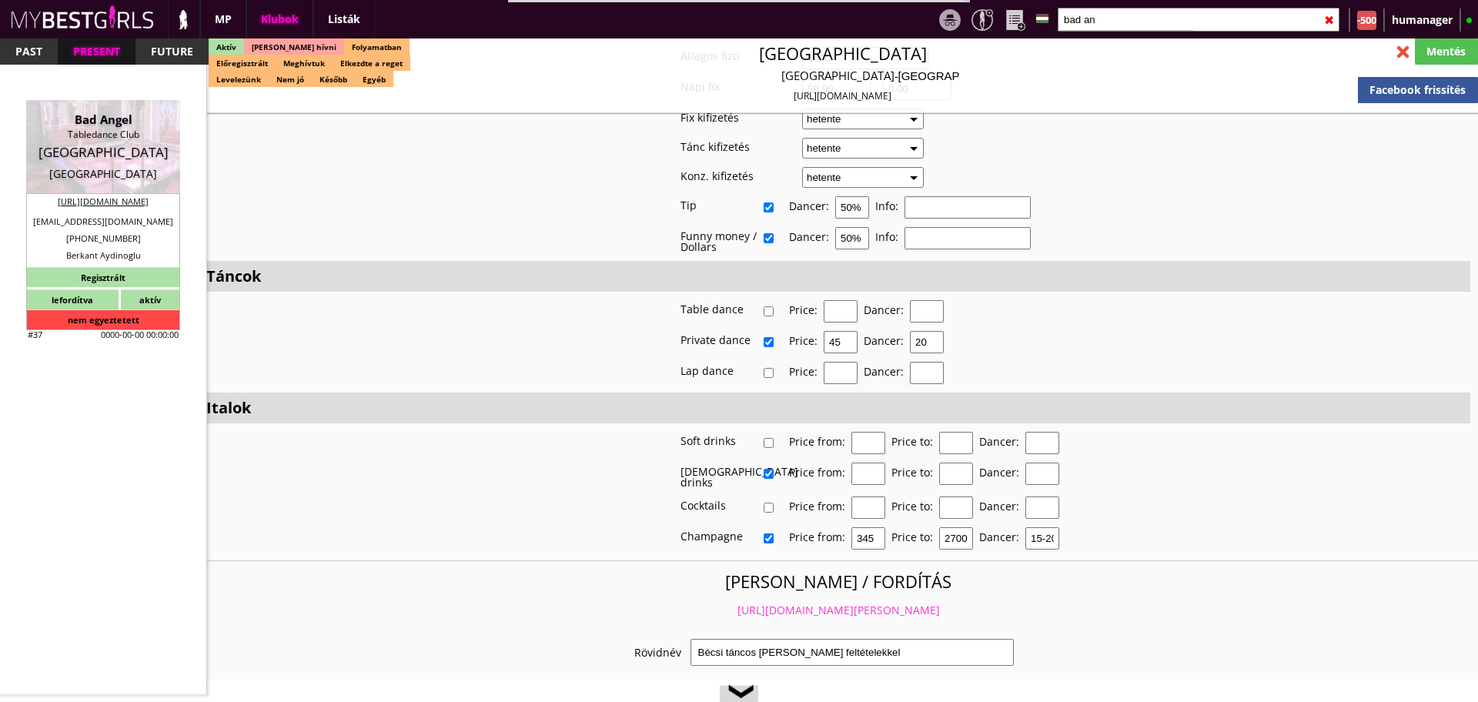
type input "RWG GmbH"
type input "DE311737531"
type input "81241"
type input "München"
type input "Landsbergerstr. 425"
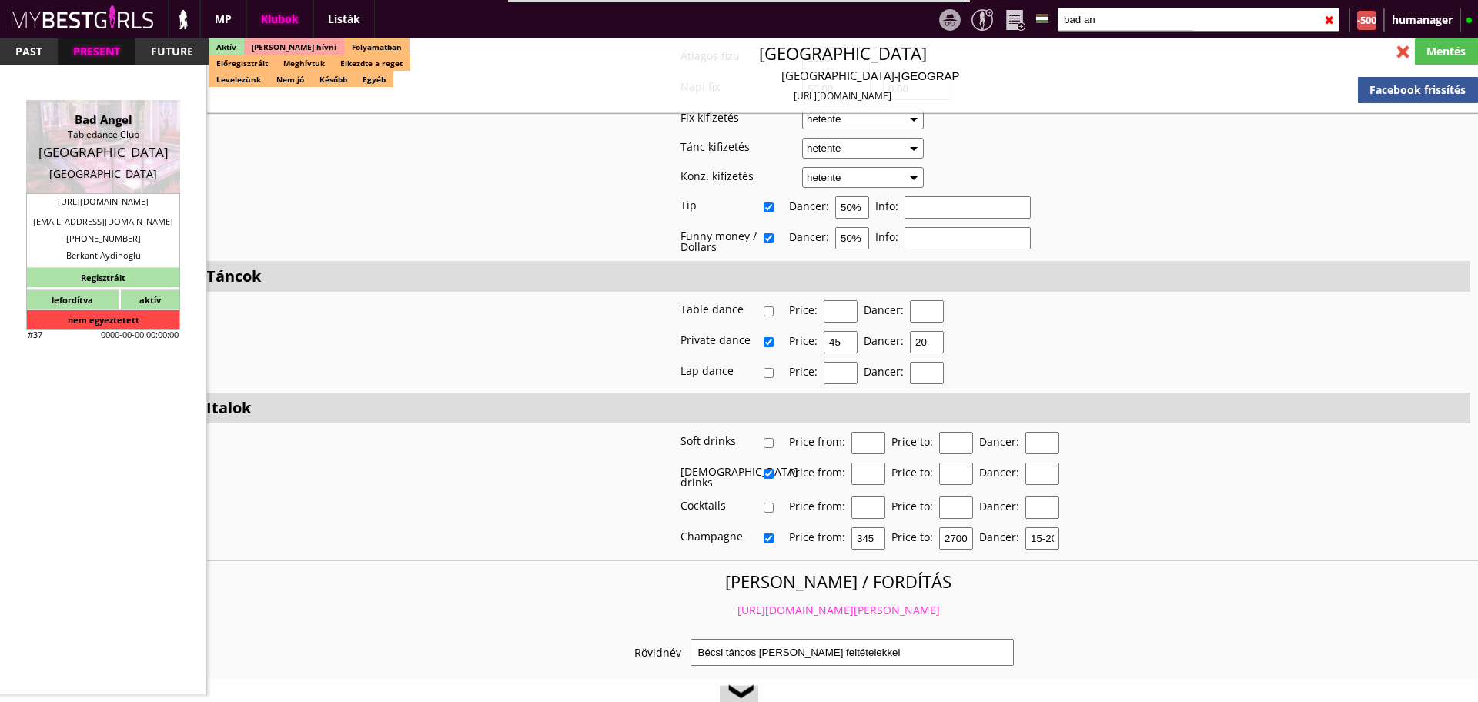
type input "Berkant"
type input "Aydinoglu"
type input "49"
type input "17666800000"
type input "berkant.aydinoglu@gmx.de"
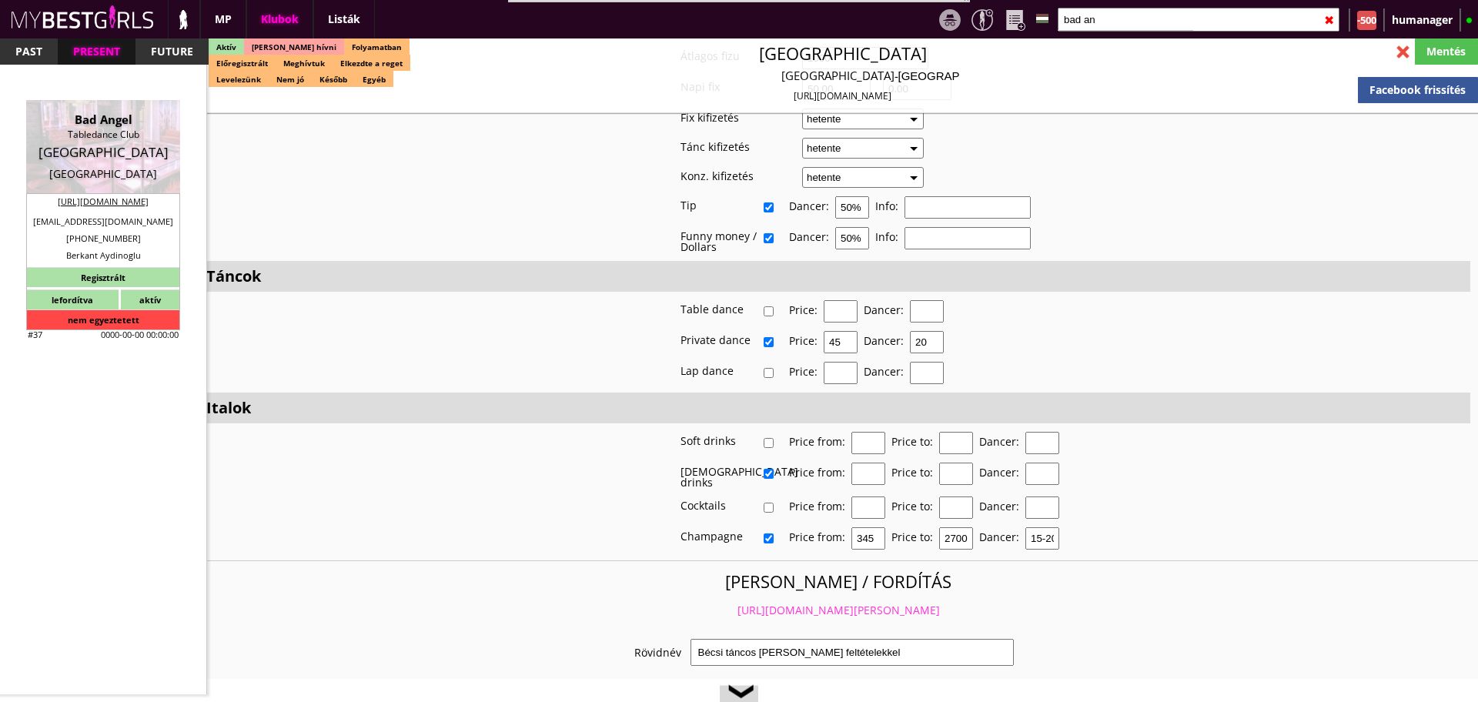
type input "Bryan"
type input "Engelmann"
type input "49"
type input "1515 2885375"
type input "reservation@badangel-club.com"
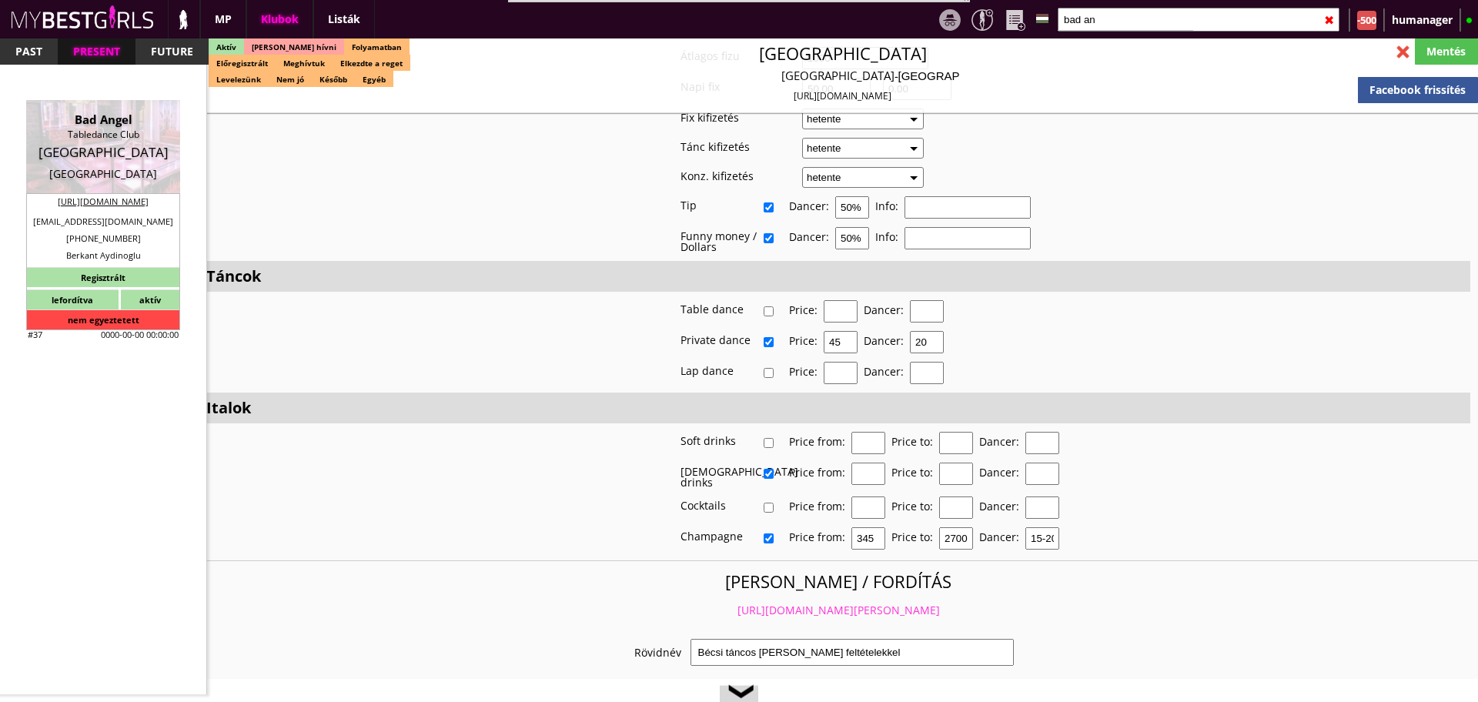
type input "15-20"
type input "2-3"
type input "1"
type input "2"
select select "apartmant"
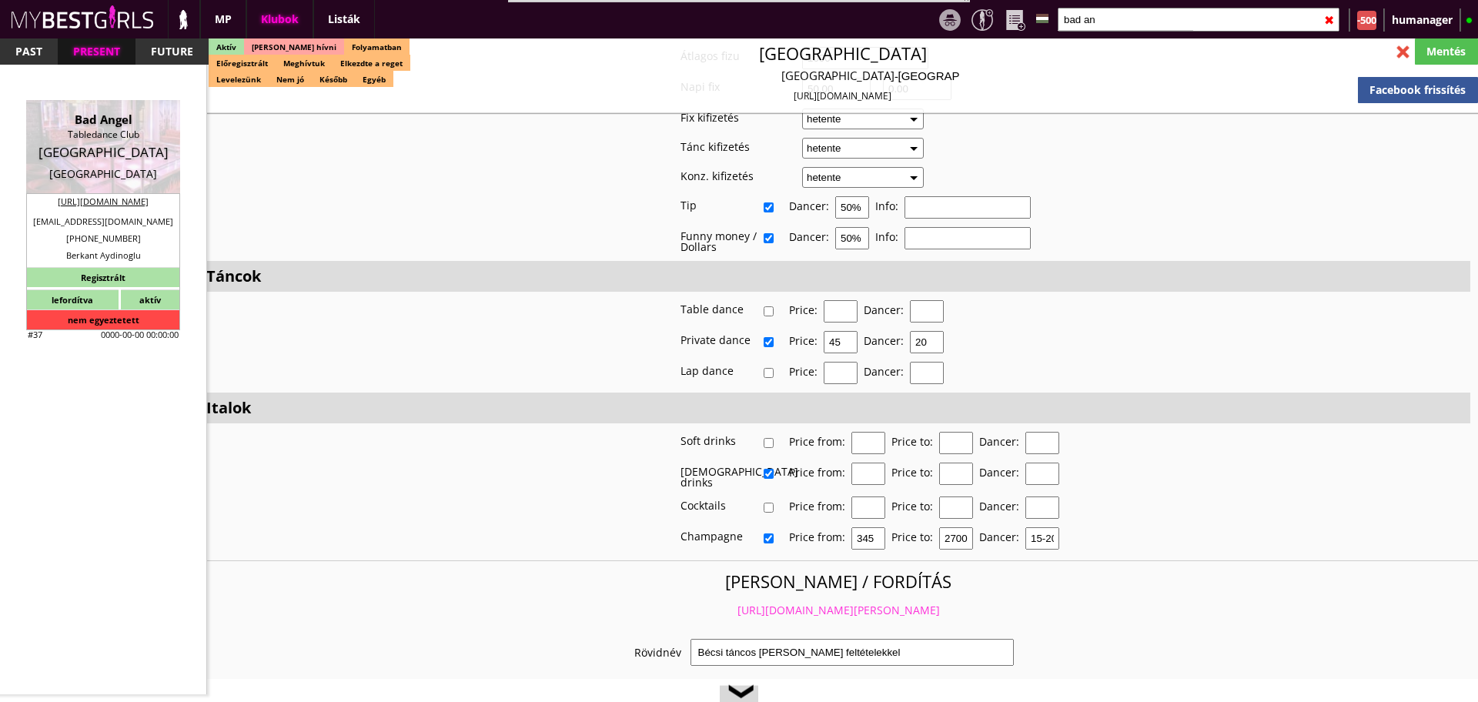
type input "0.00"
type input "4-6"
checkbox input "true"
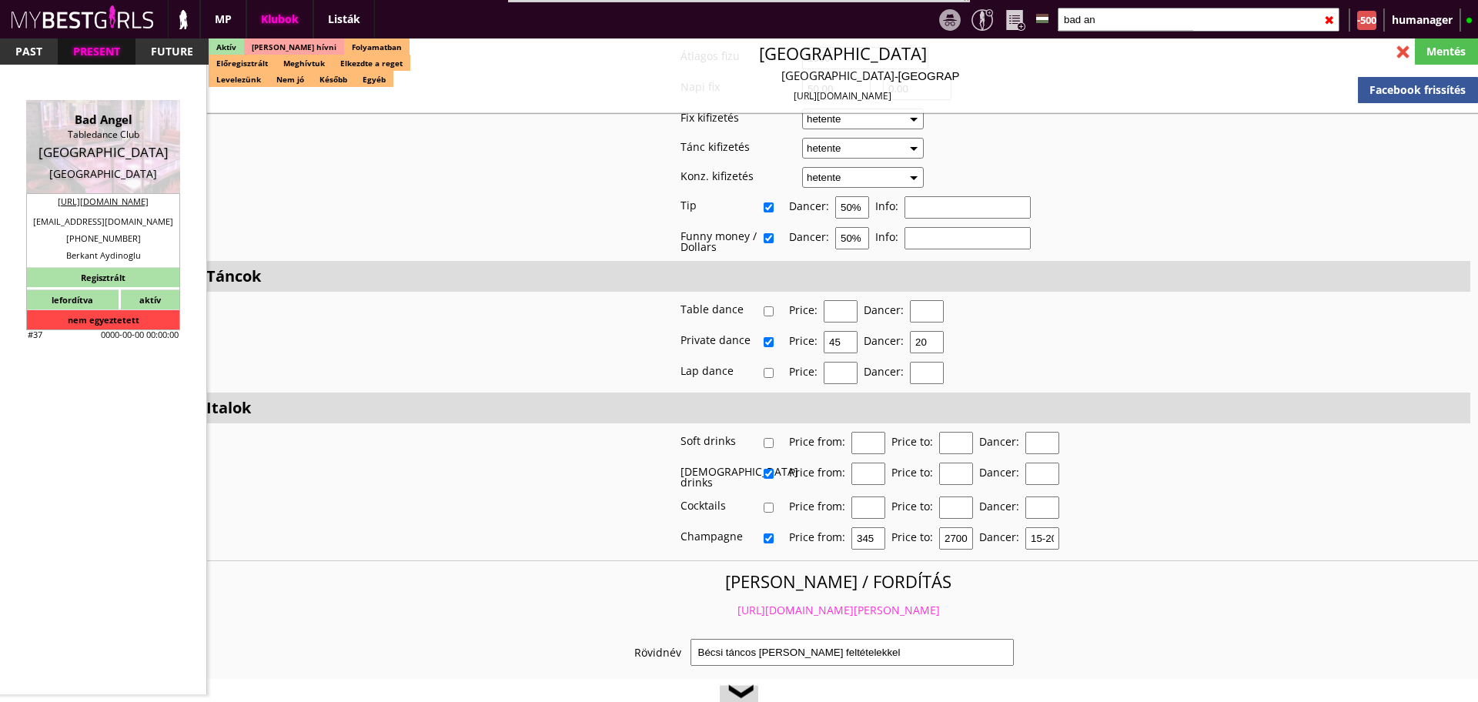
checkbox input "true"
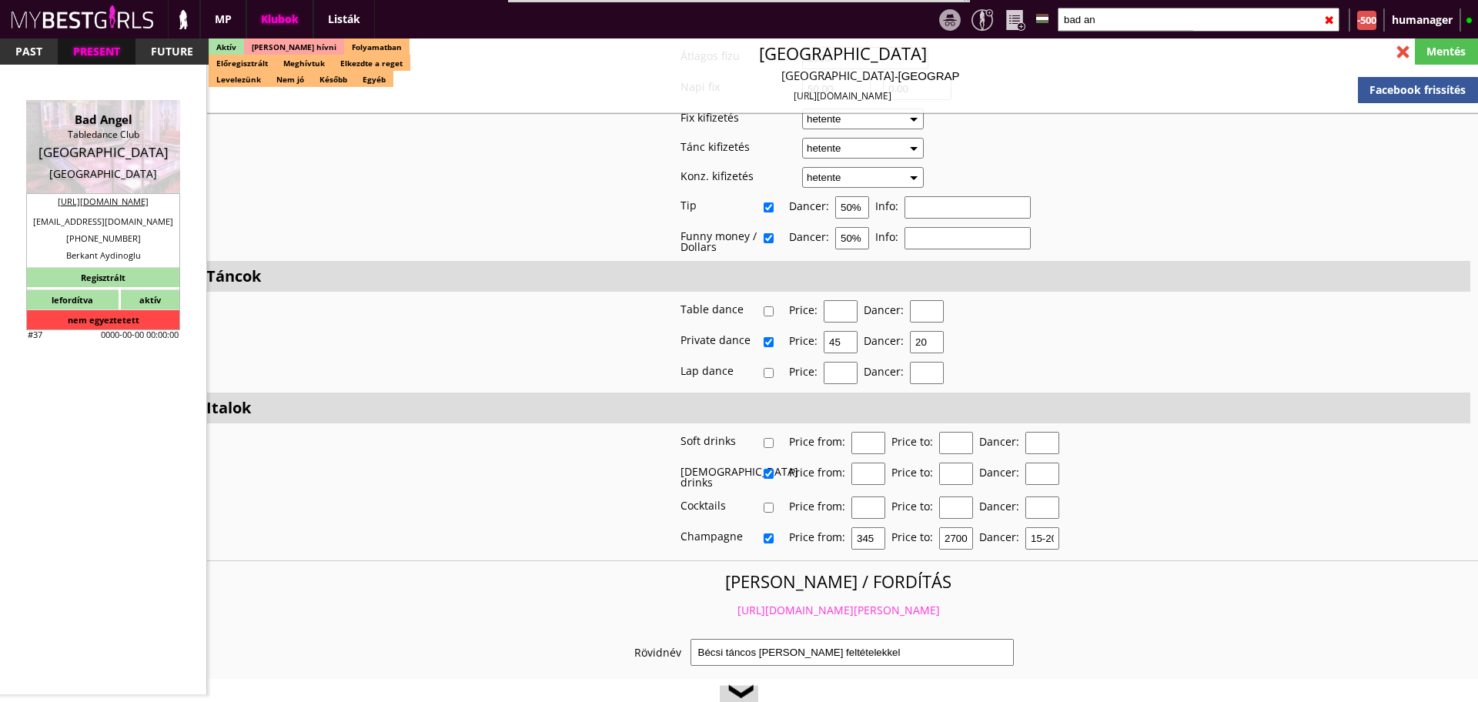
checkbox input "true"
type input "6"
checkbox input "false"
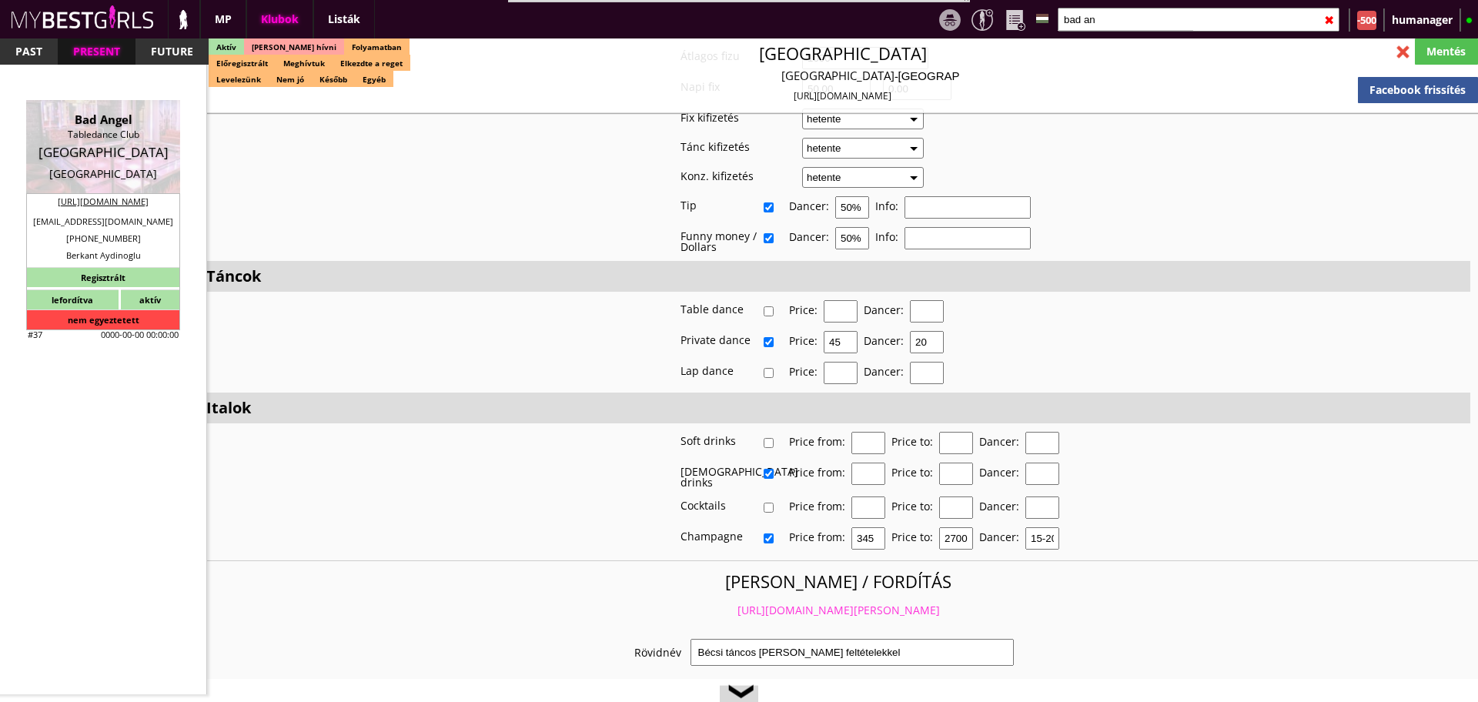
checkbox input "true"
type input "7-10"
type input "2"
type input "1000"
type input "50.00"
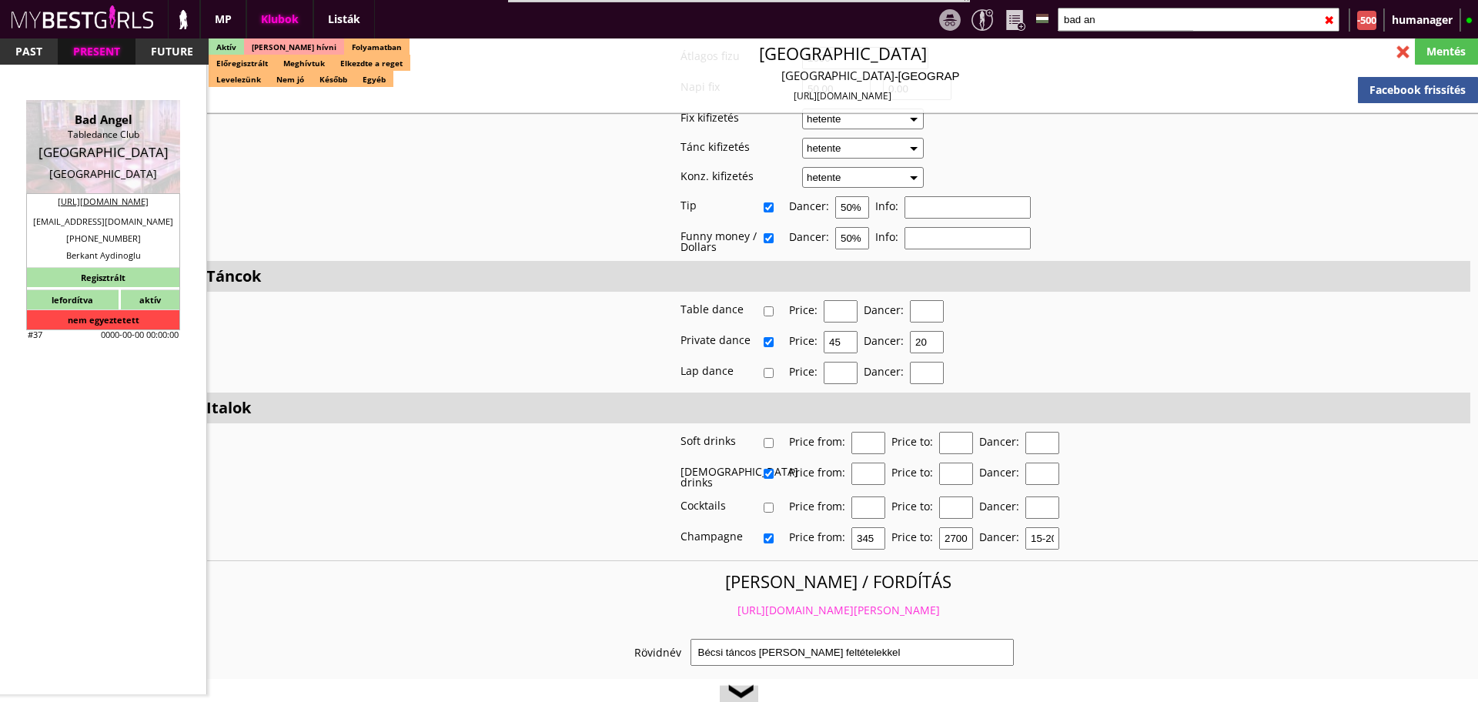
type input "0.00"
select select "last day"
select select "daily"
checkbox input "true"
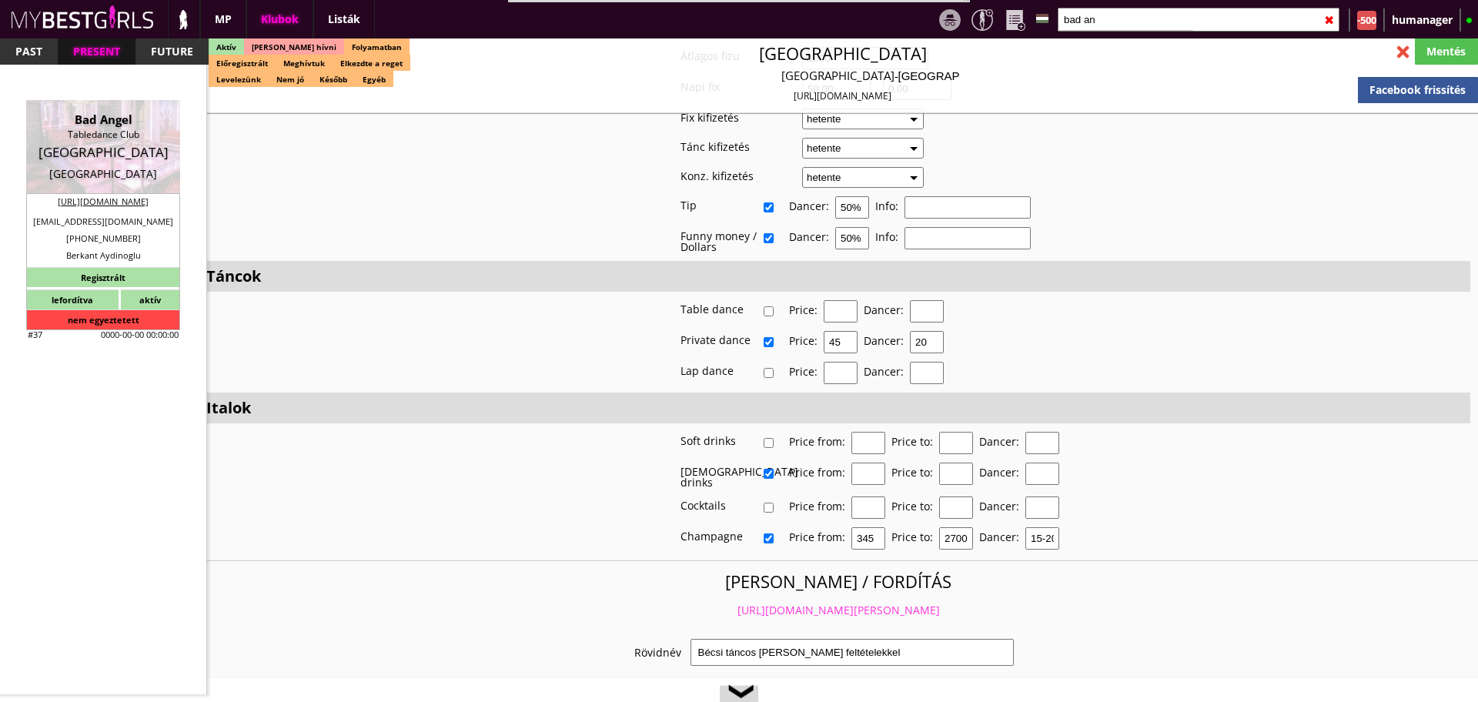
type input "100%"
checkbox input "true"
type input "50%"
checkbox input "true"
type input "60"
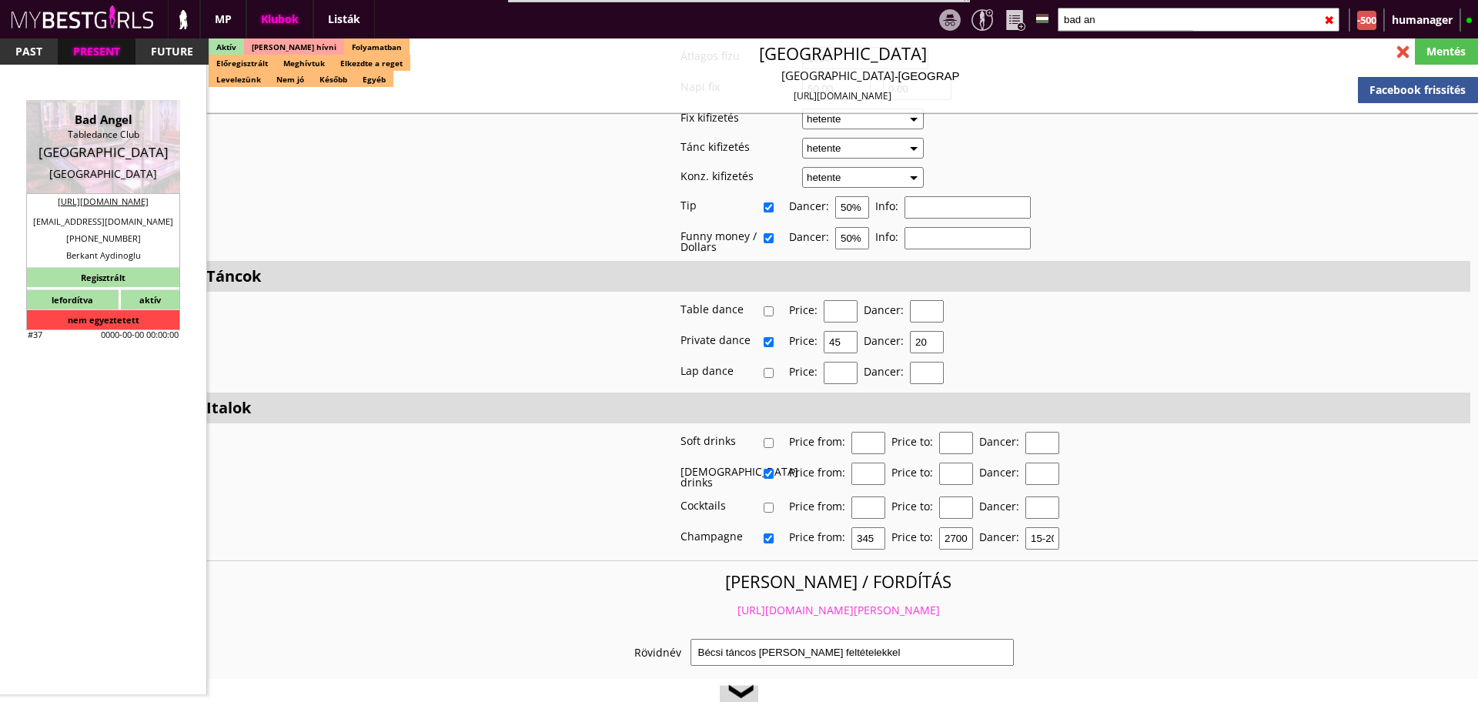
type input "30"
checkbox input "true"
type input "100"
type input "3350"
type input "30"
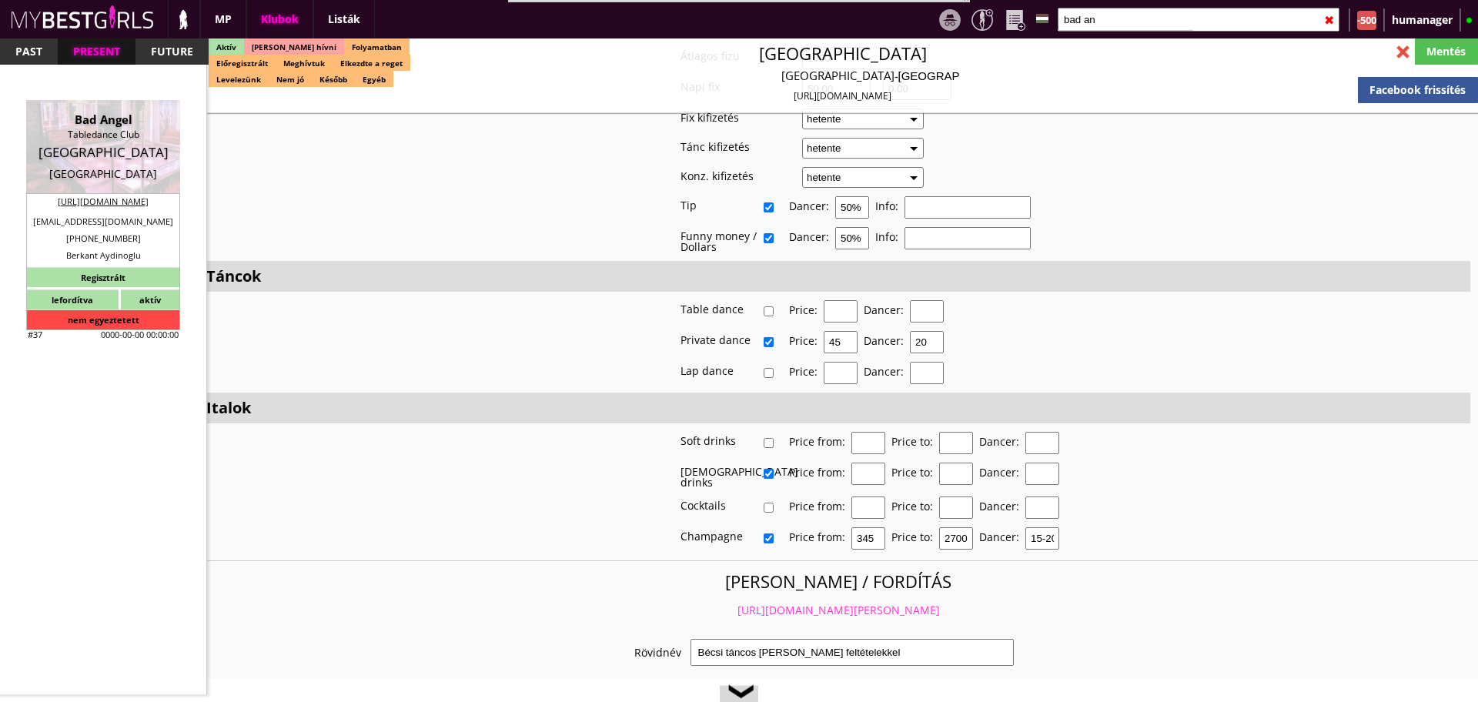
checkbox input "true"
type input "110"
type input "6850"
type input "25"
select select "a.alesia@yahoo.com"
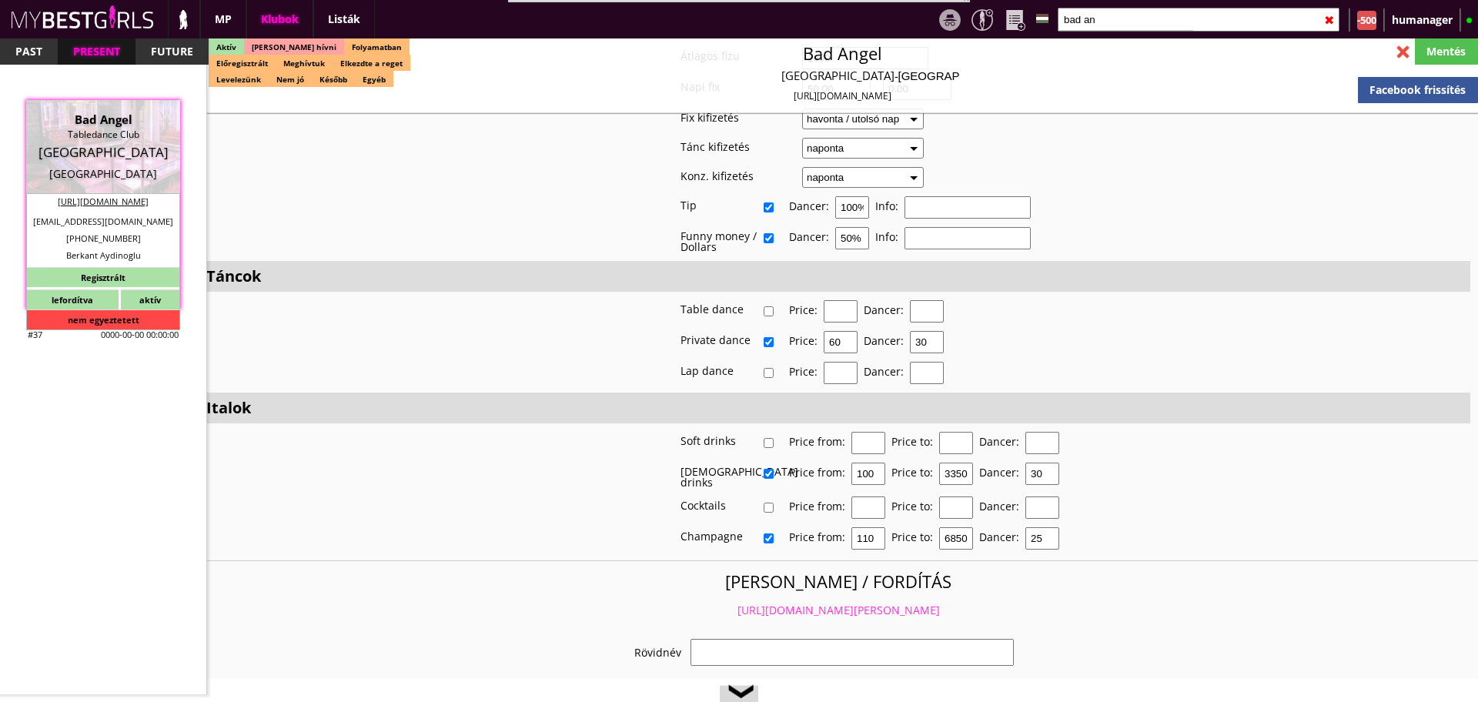
checkbox input "true"
type input "Táncosmunka Németországban"
type input "A legszínvonalasabb táncosmunka Németországban - 50 EUR fix /nap"
type input "Stage dance, private dance, italkonzumálás"
type textarea "Country: Germany Travel: Self-financing with airplane, bus or train. Club type:…"
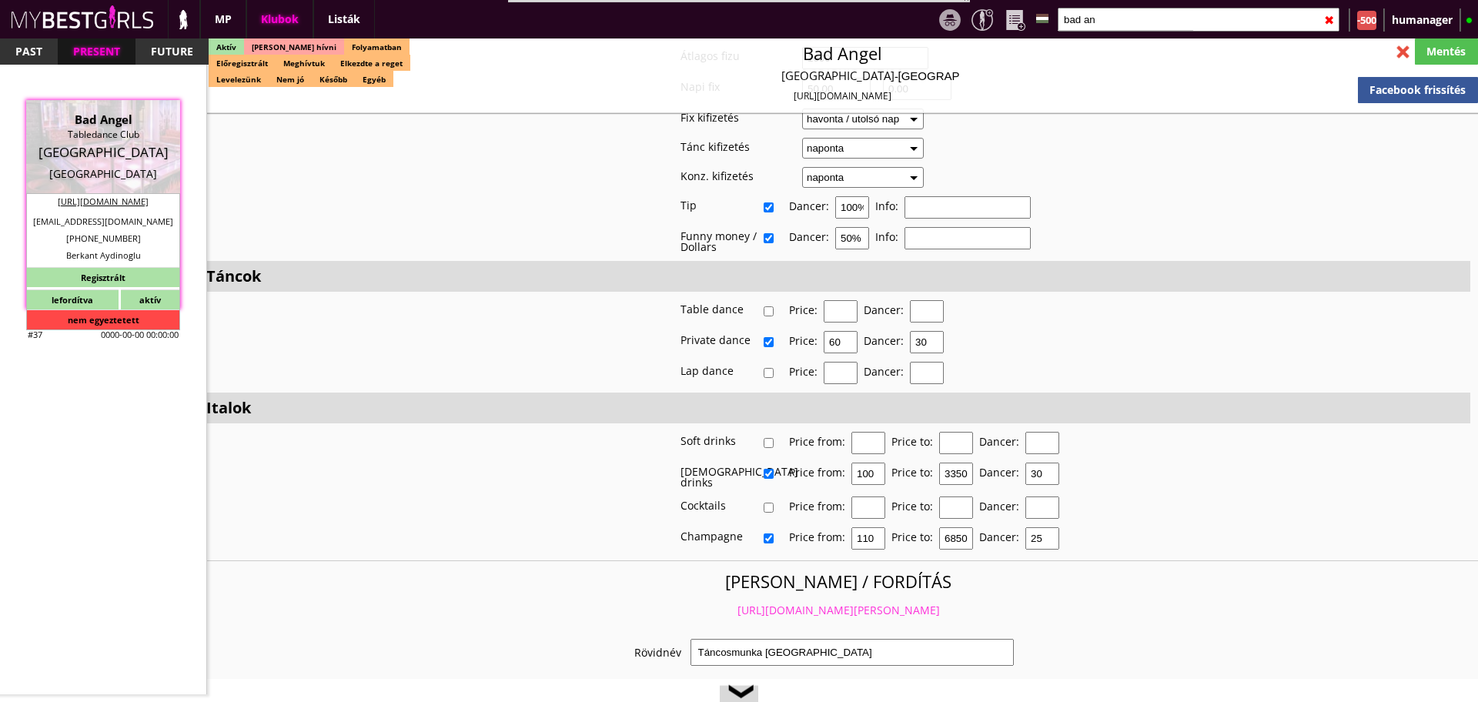
scroll to position [2671, 0]
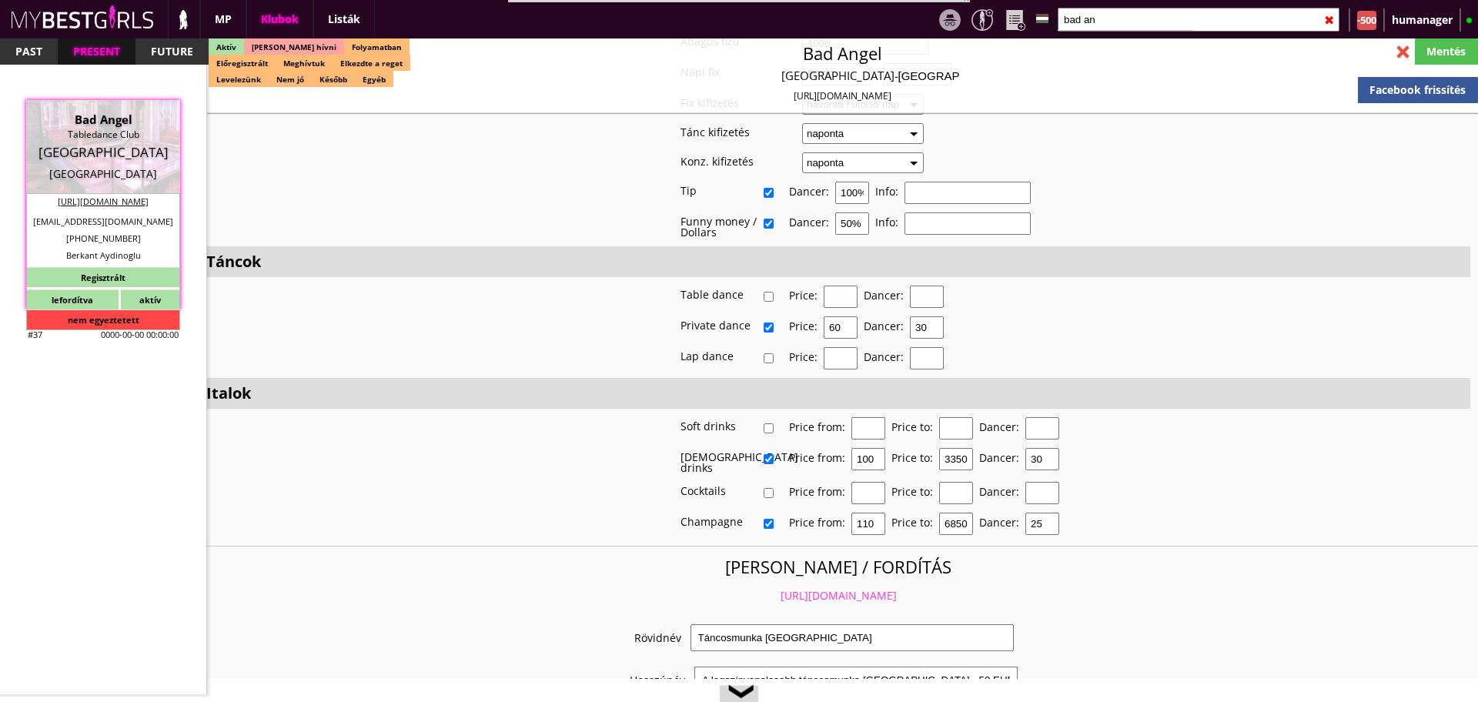
click at [783, 590] on link "https://mybestgirls.com/tancosmunka-nemetorszagban" at bounding box center [839, 595] width 116 height 15
click at [1101, 24] on input "bad an" at bounding box center [1199, 20] width 282 height 24
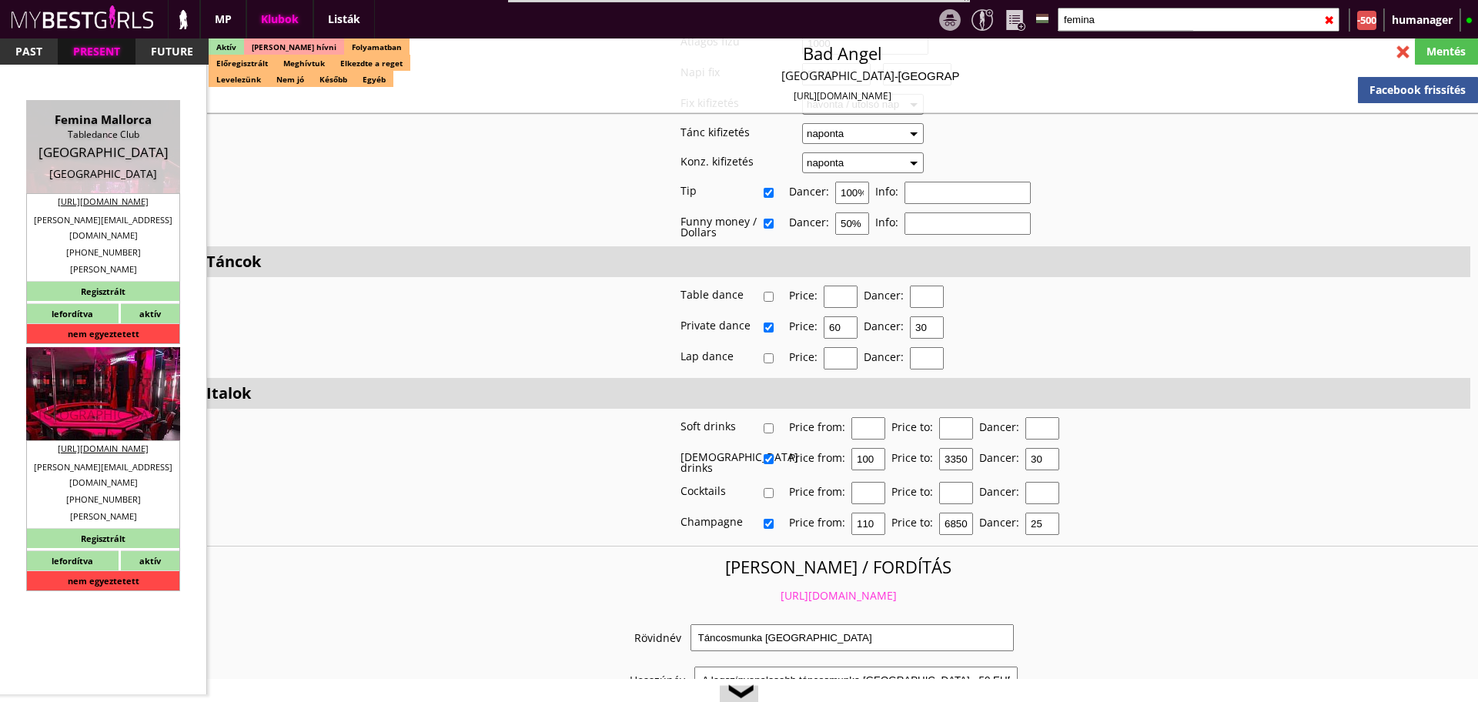
type input "femina"
click at [93, 390] on div "Table dance" at bounding box center [103, 397] width 131 height 15
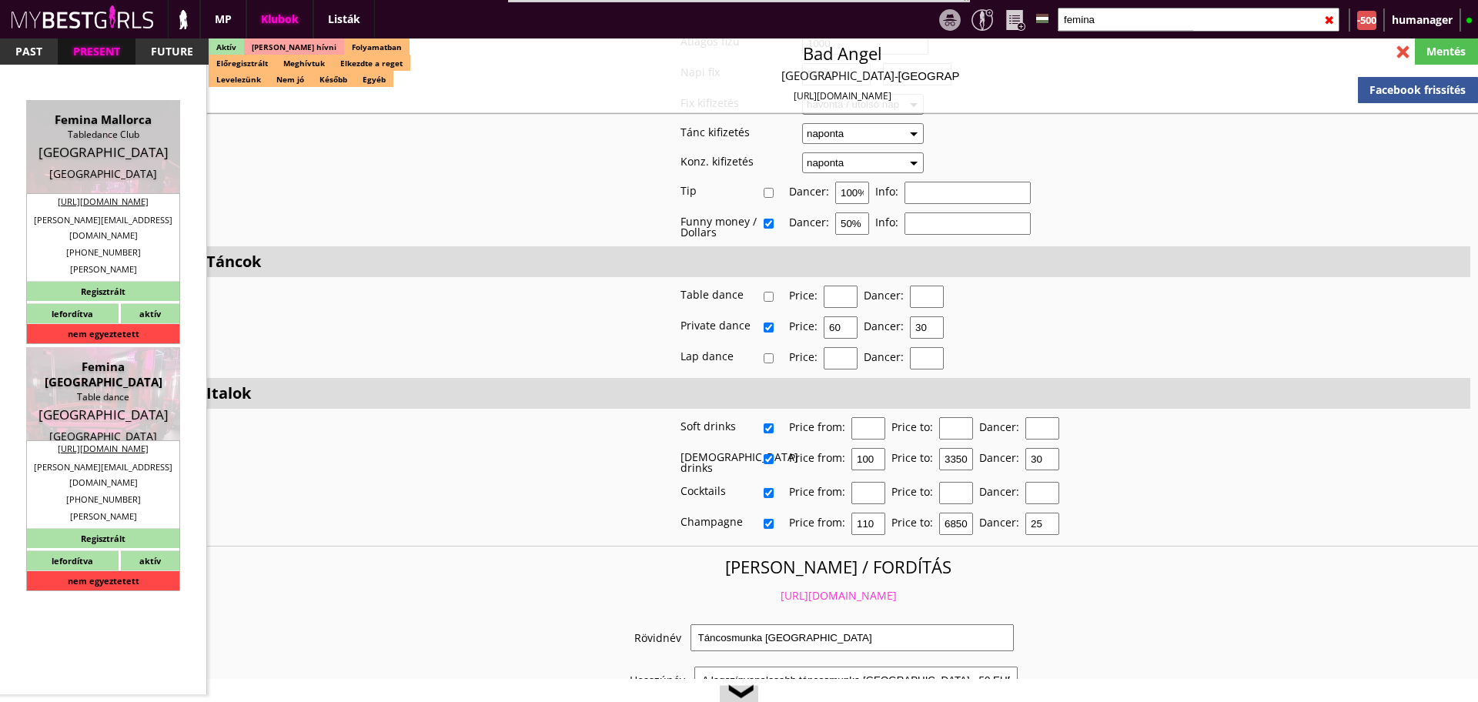
type input "Munich"
checkbox input "false"
type textarea "FEKETE LÁNYOK NEM MEHETNEK!!! RÉGI SZÁMLÁZÁSI CÍM BG GmbH DE237606246 80336 Mün…"
type input "15.00"
type input "EUR"
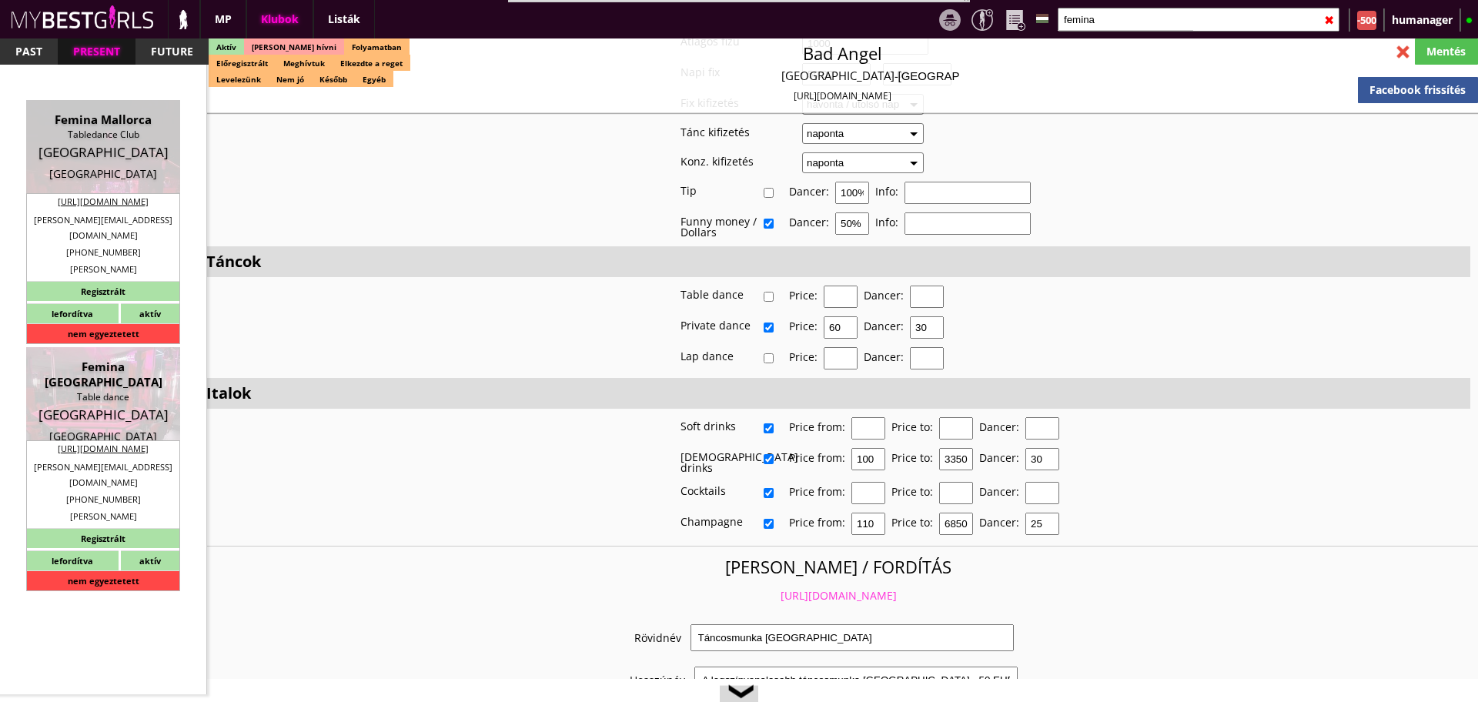
type input "Femina [GEOGRAPHIC_DATA]"
type input "Table dance"
type input "80336"
type input "Schillerstr.19"
type input "49"
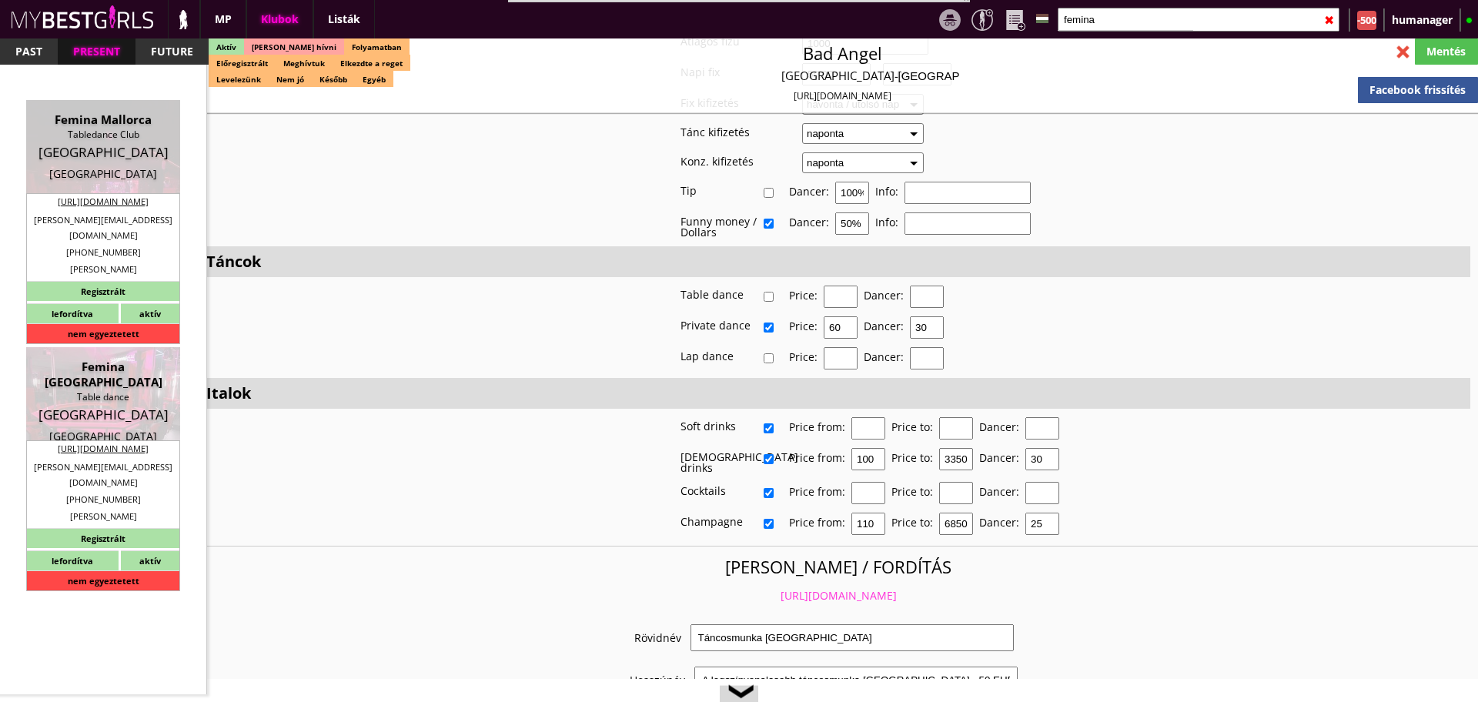
type input "17680873778"
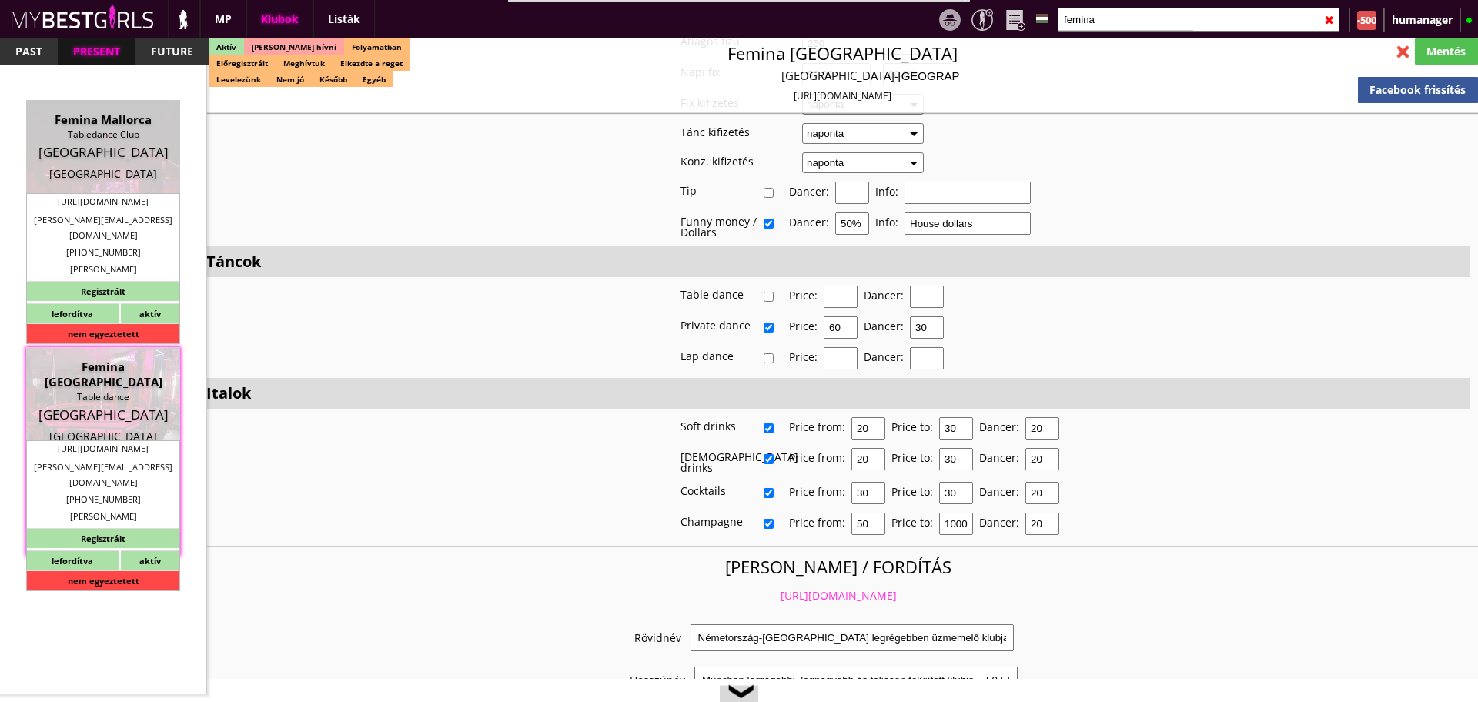
scroll to position [2657, 0]
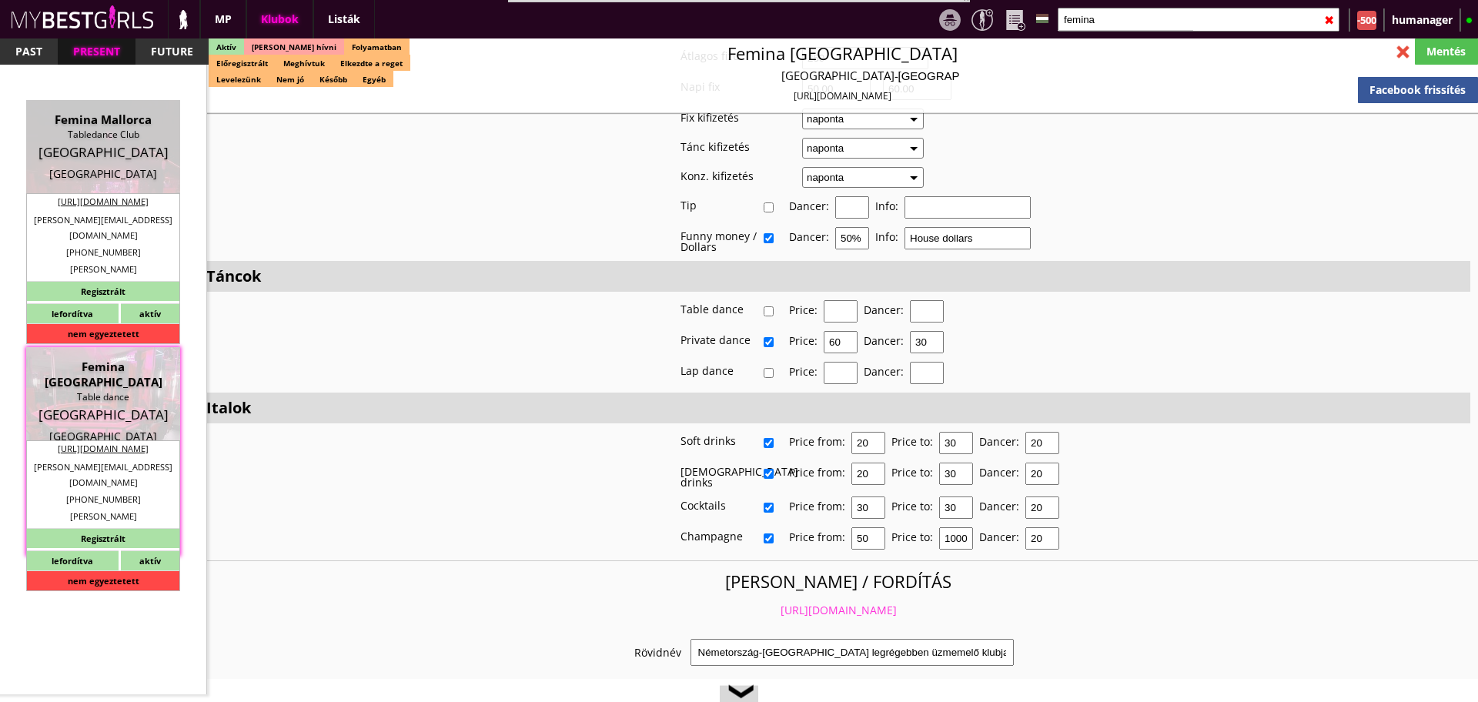
click at [782, 603] on link "https://mybestgirls.com/nemetorszag-munchen-legregebben-uzmemelo-klubja" at bounding box center [839, 610] width 116 height 15
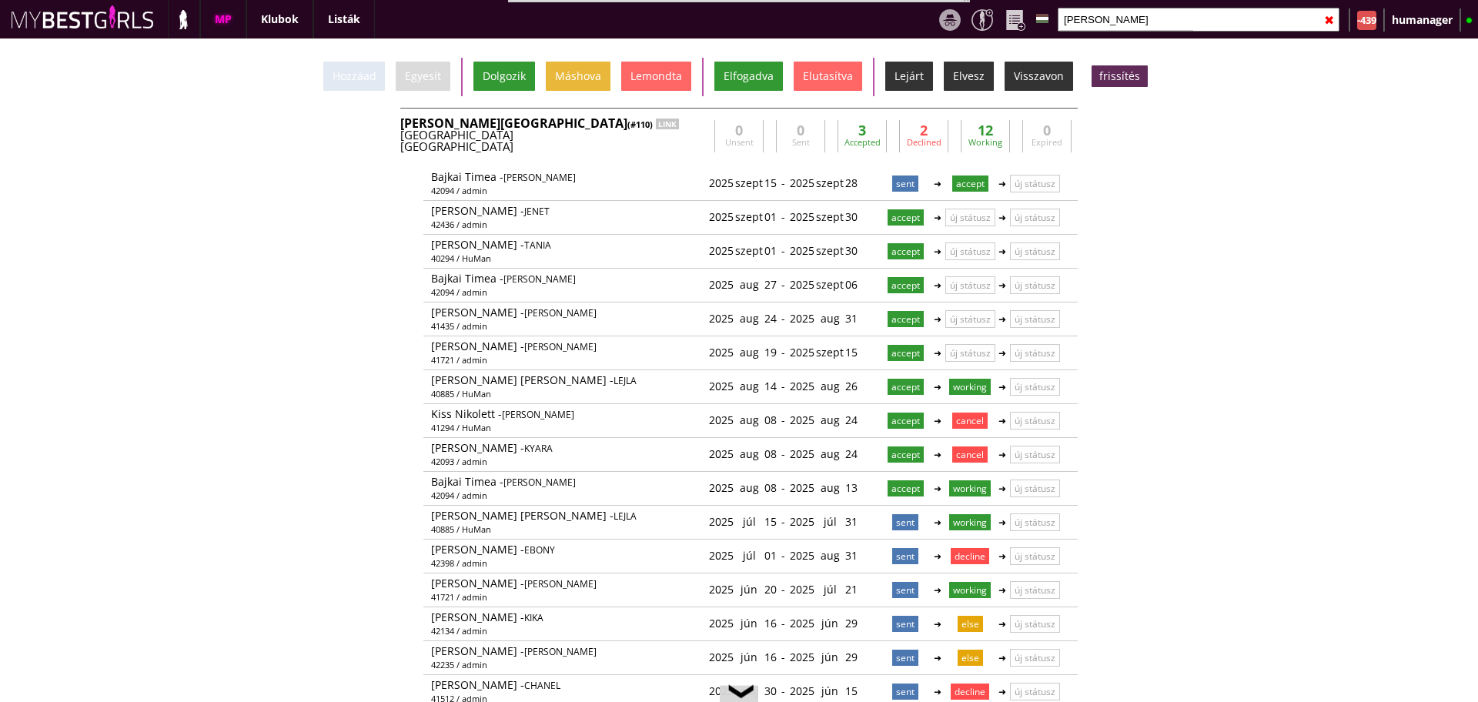
click at [1082, 19] on input "[PERSON_NAME]" at bounding box center [1199, 20] width 282 height 24
drag, startPoint x: 0, startPoint y: 0, endPoint x: 1074, endPoint y: 26, distance: 1074.2
click at [1074, 26] on input "bever" at bounding box center [1199, 20] width 282 height 24
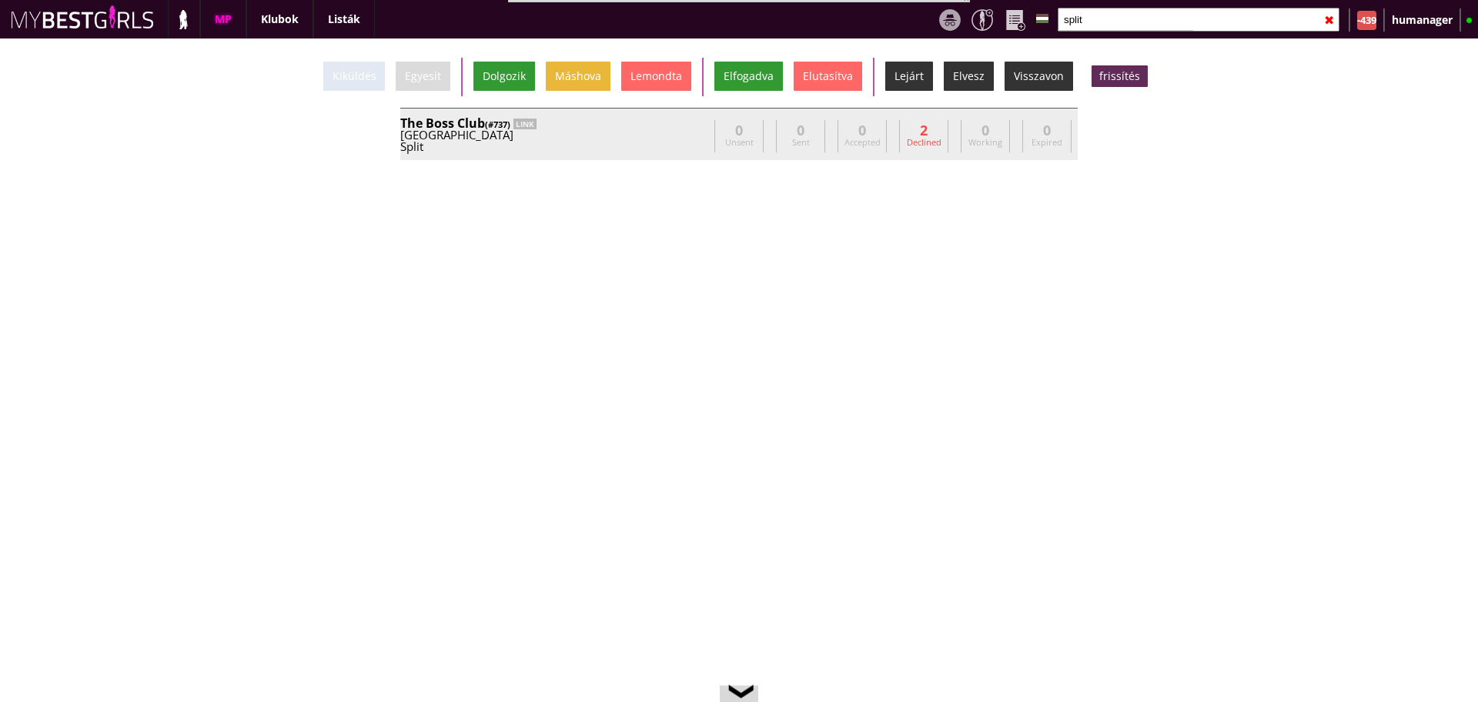
type input "split"
click at [638, 129] on div "Croatia" at bounding box center [554, 135] width 308 height 12
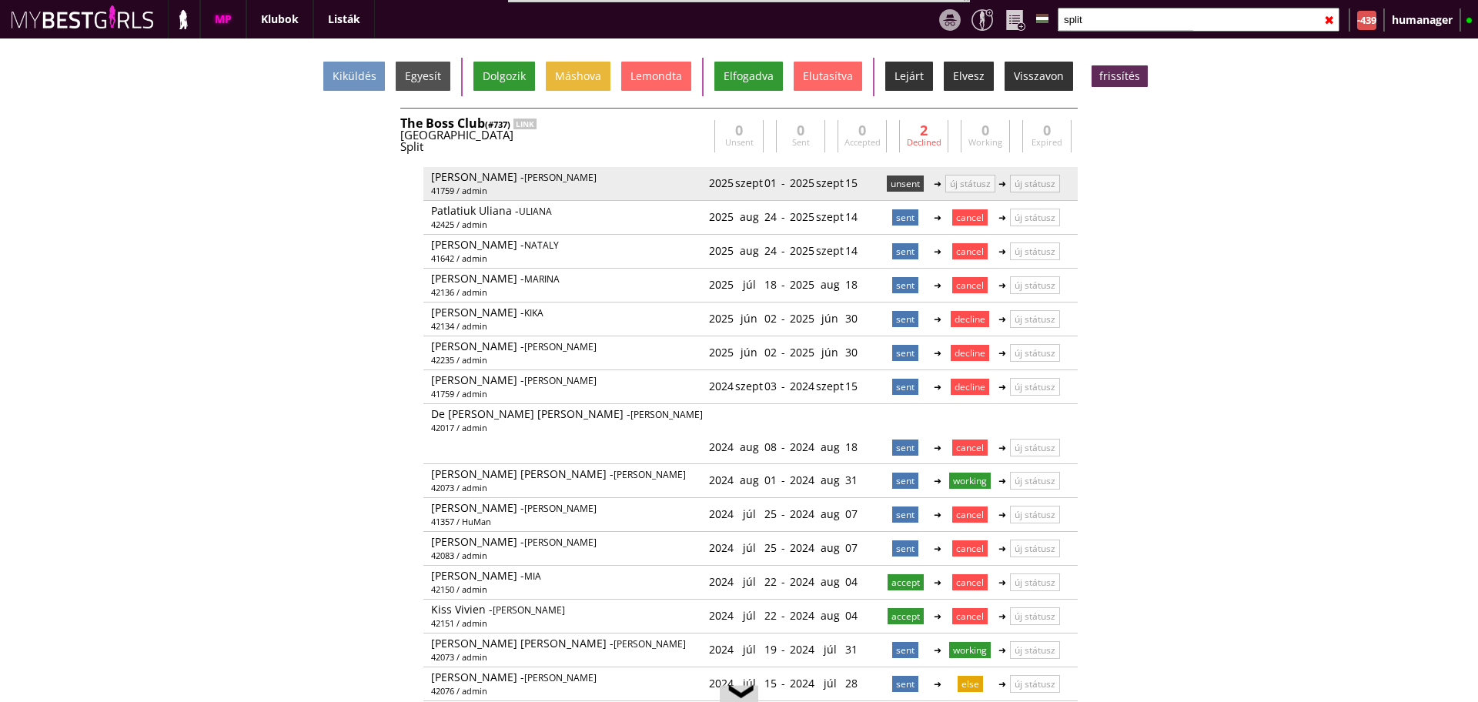
click at [887, 188] on p "unsent" at bounding box center [905, 184] width 37 height 16
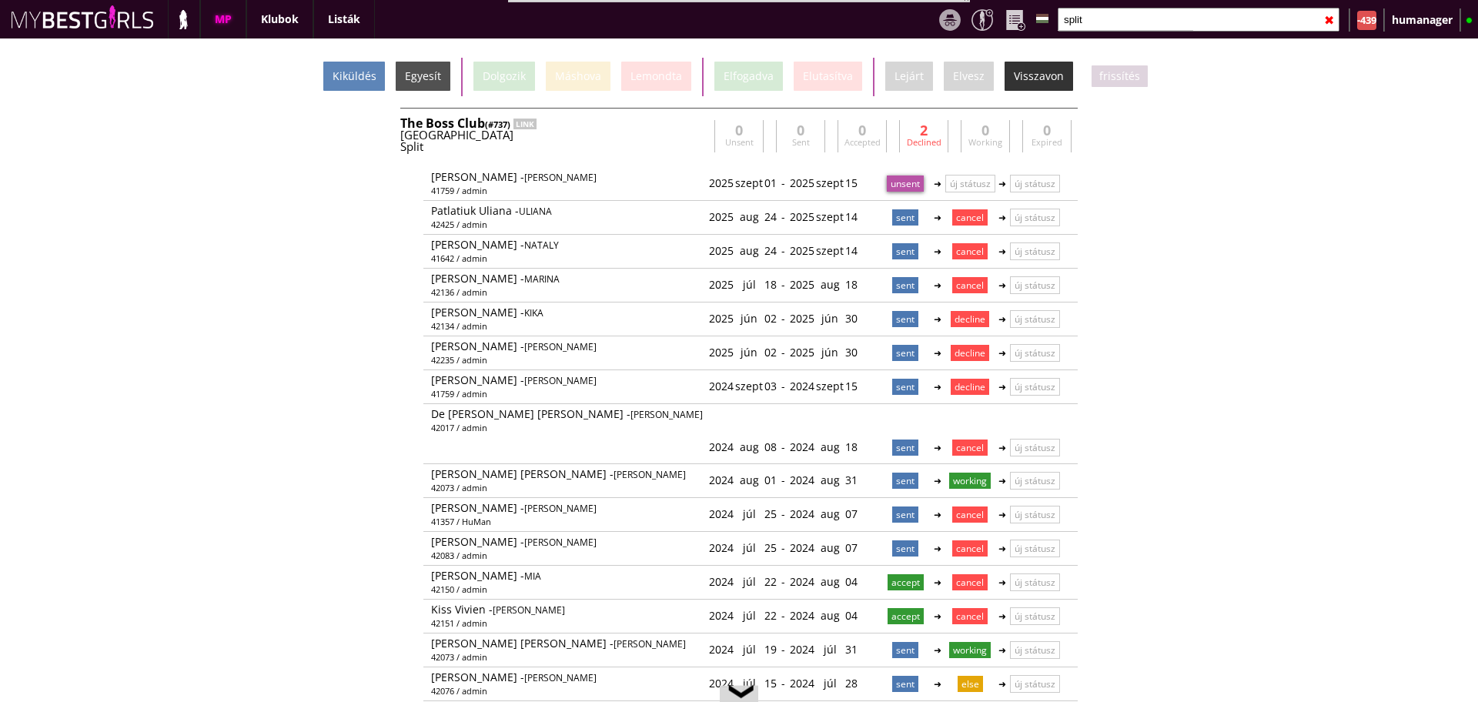
click at [364, 83] on div "Kiküldés" at bounding box center [354, 76] width 62 height 29
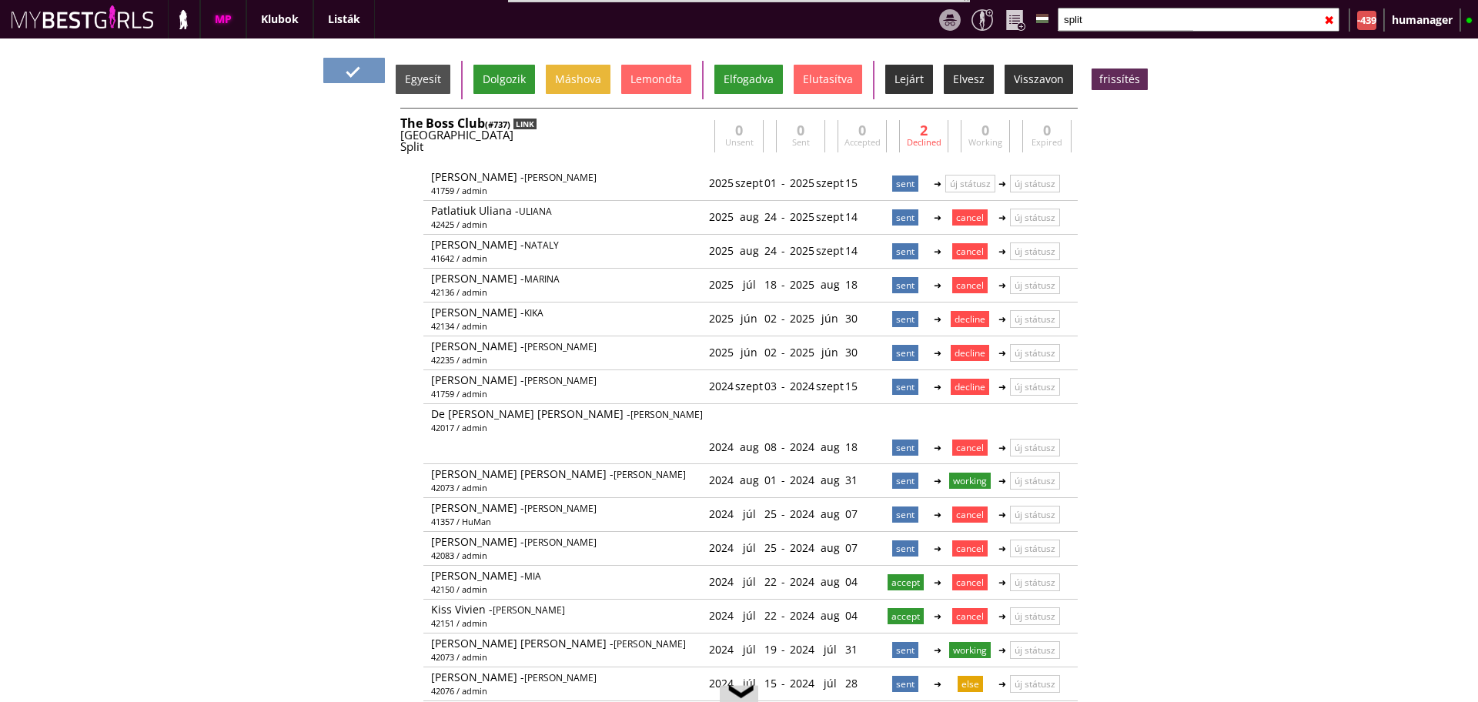
click at [530, 120] on div "LINK" at bounding box center [524, 124] width 23 height 11
